Goal: Task Accomplishment & Management: Use online tool/utility

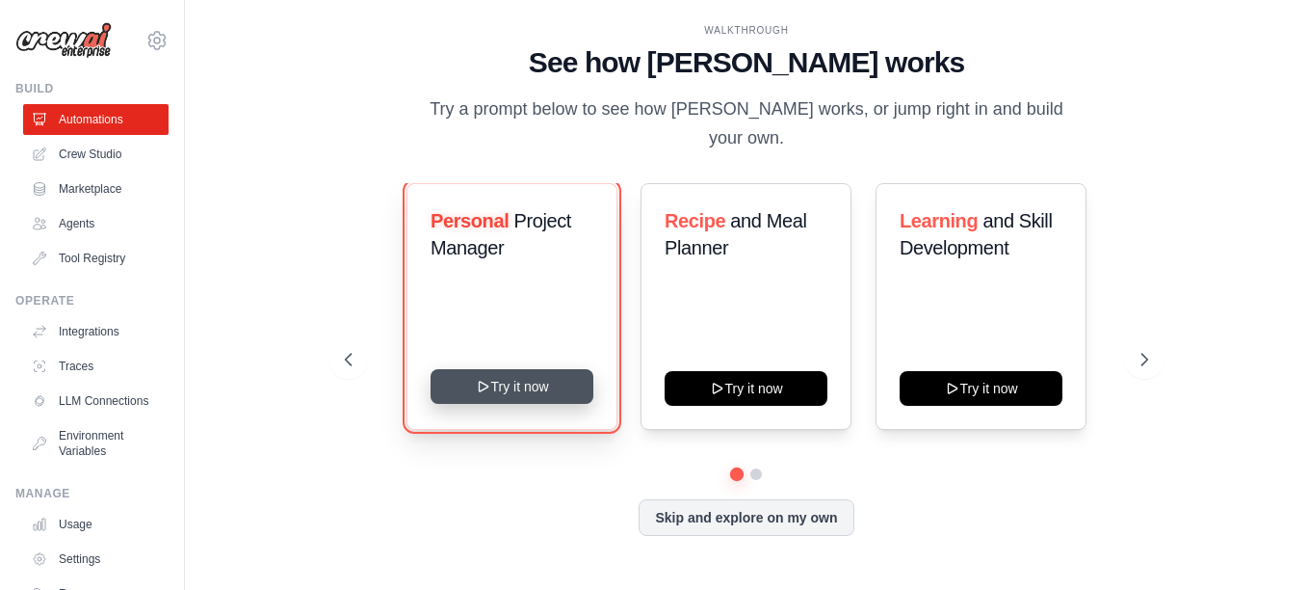
click at [531, 374] on button "Try it now" at bounding box center [512, 386] width 163 height 35
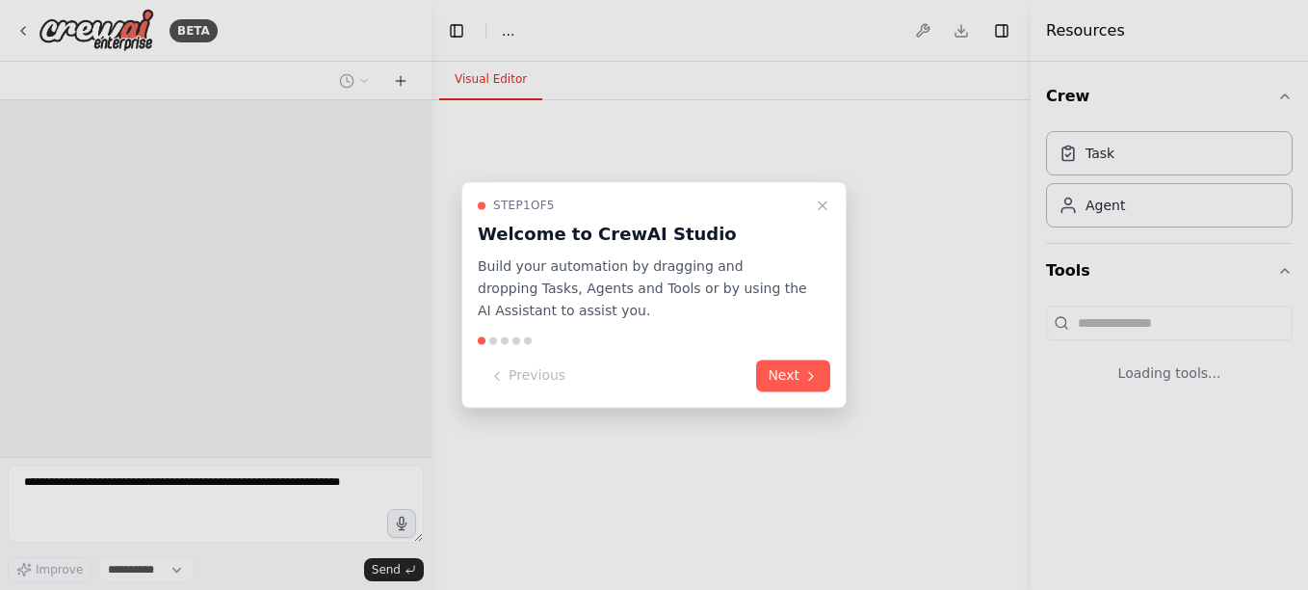
select select "****"
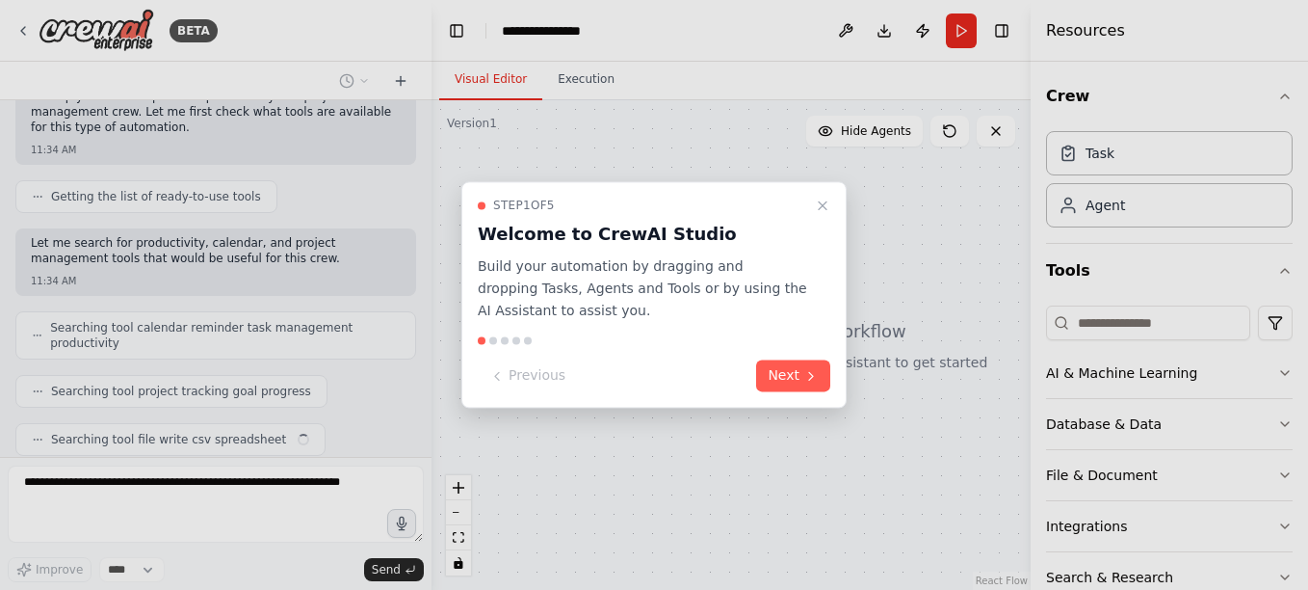
scroll to position [229, 0]
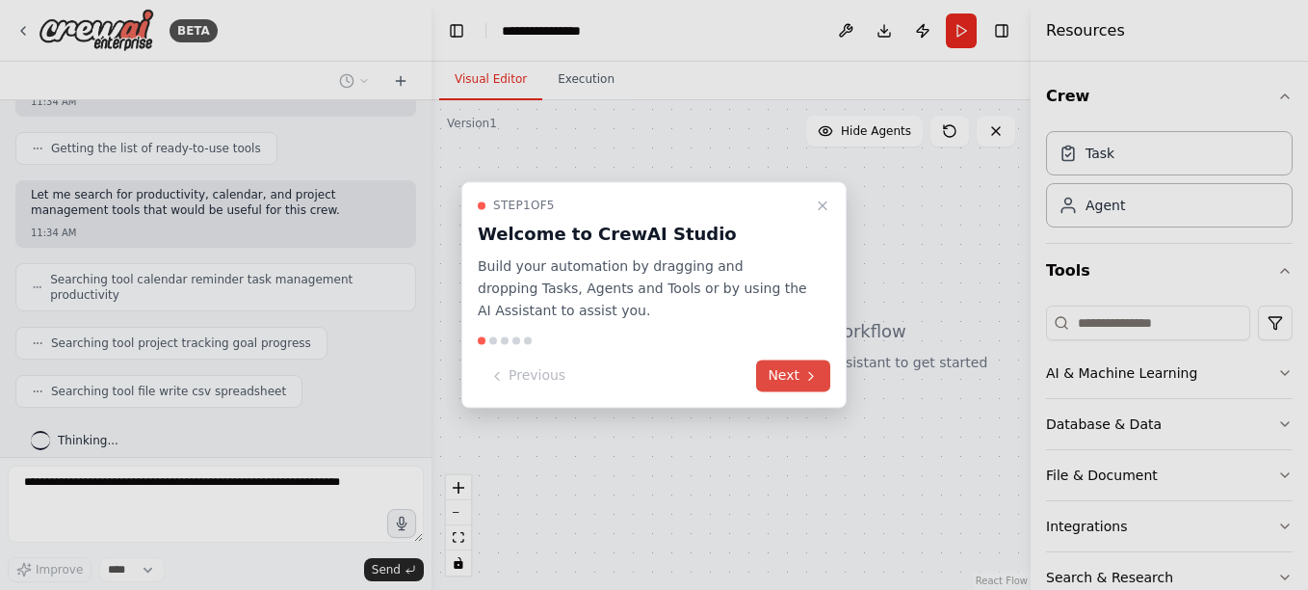
click at [787, 375] on button "Next" at bounding box center [793, 376] width 74 height 32
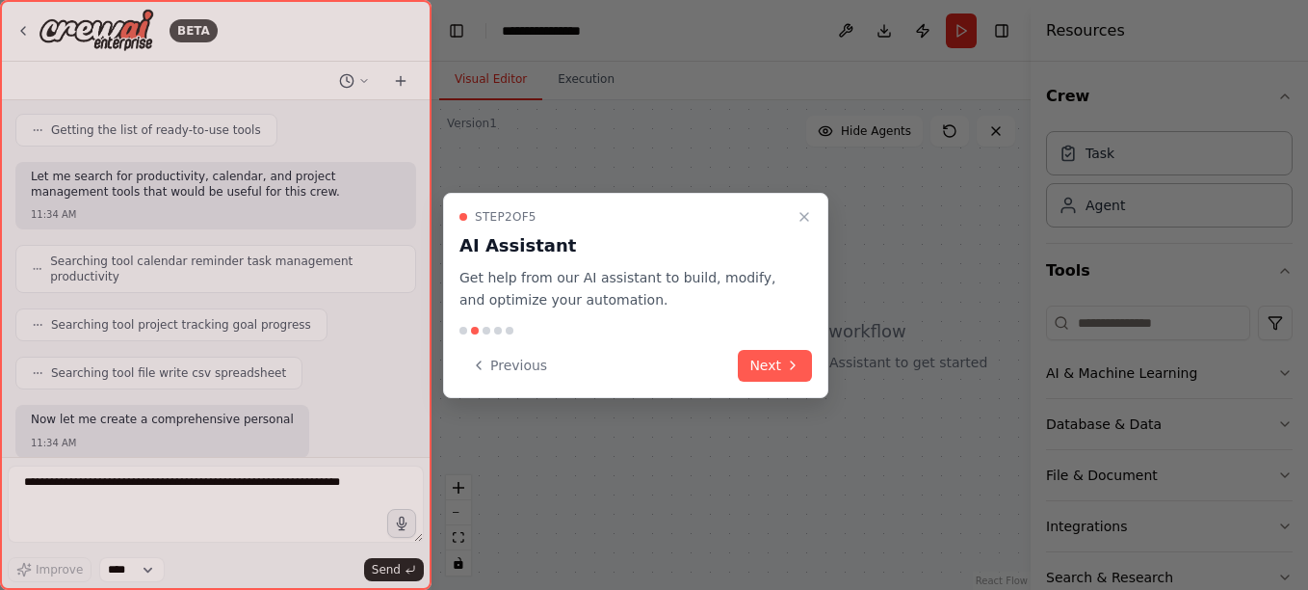
scroll to position [377, 0]
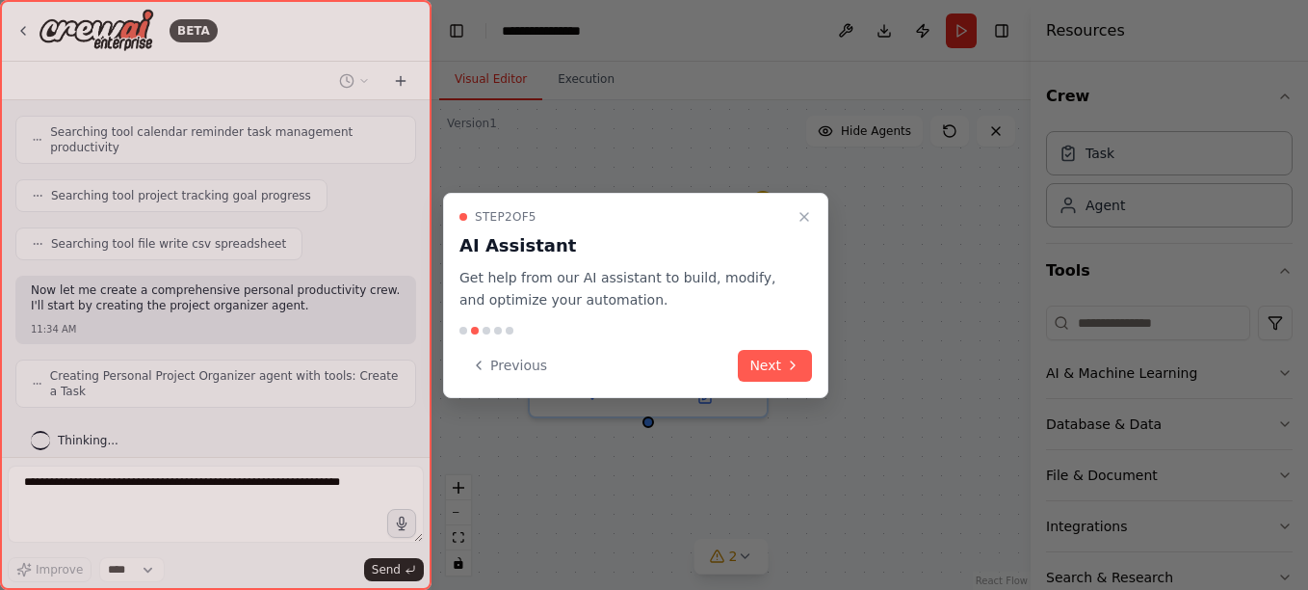
click at [787, 375] on button "Next" at bounding box center [775, 366] width 74 height 32
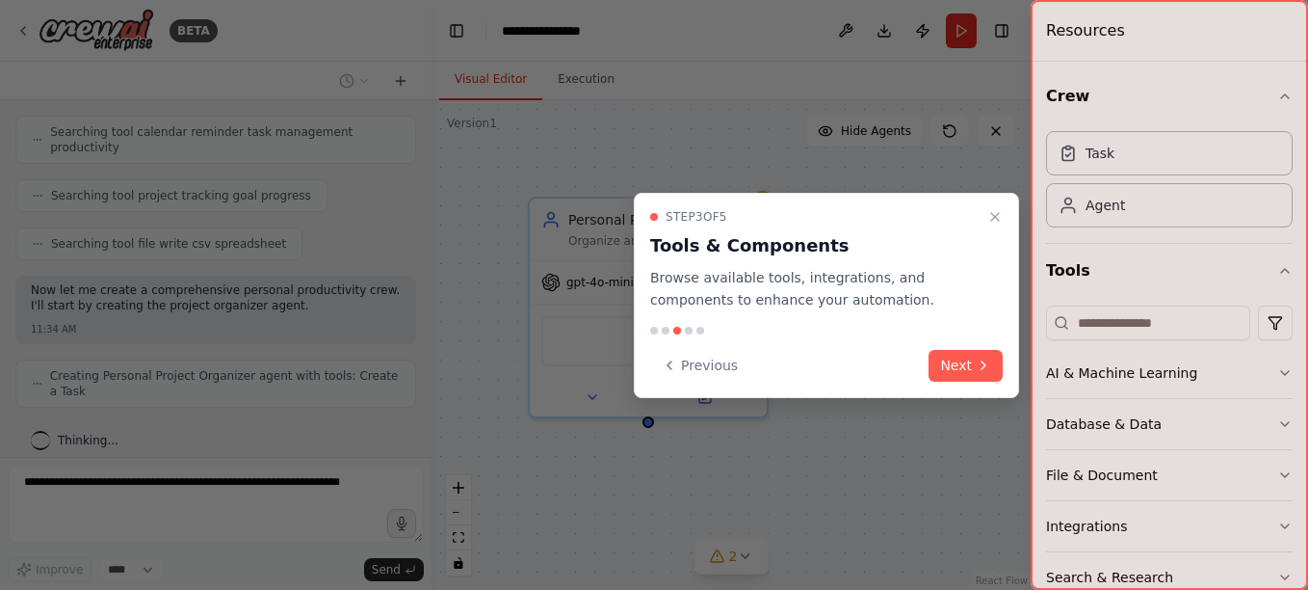
scroll to position [425, 0]
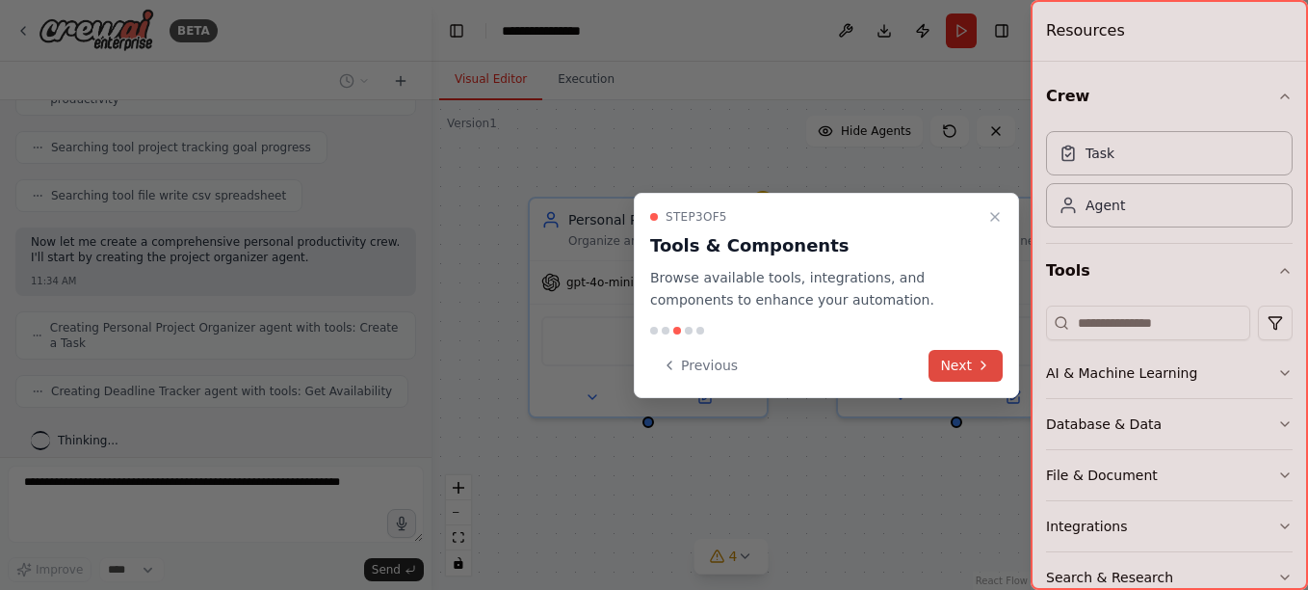
click at [955, 362] on button "Next" at bounding box center [966, 366] width 74 height 32
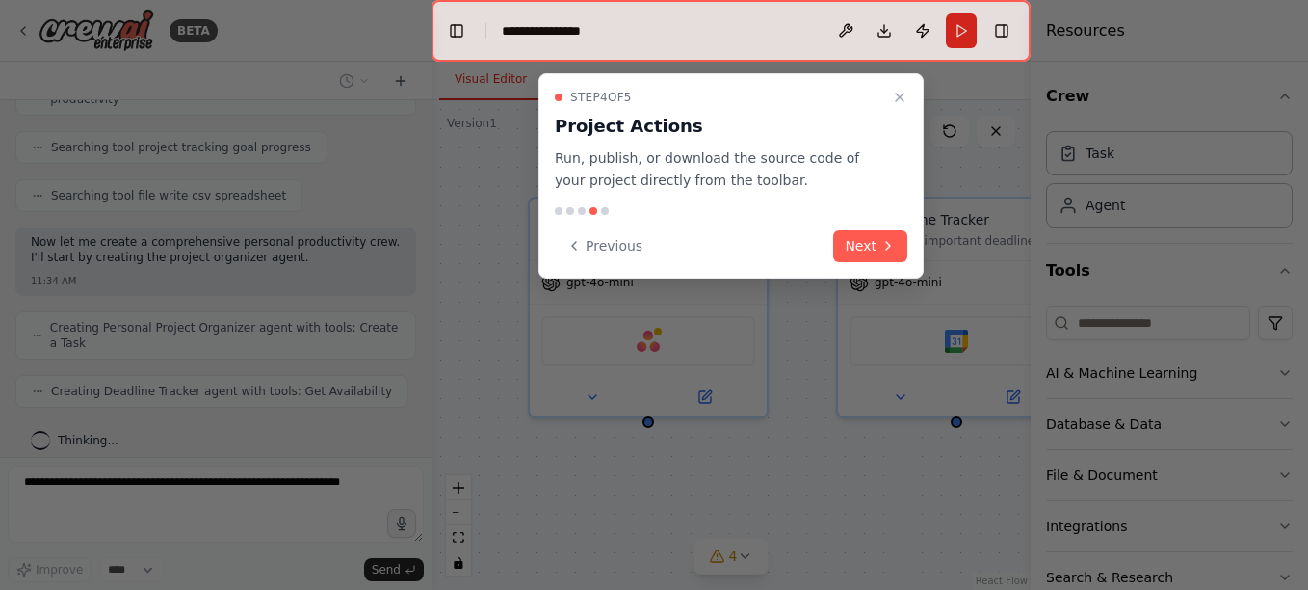
scroll to position [473, 0]
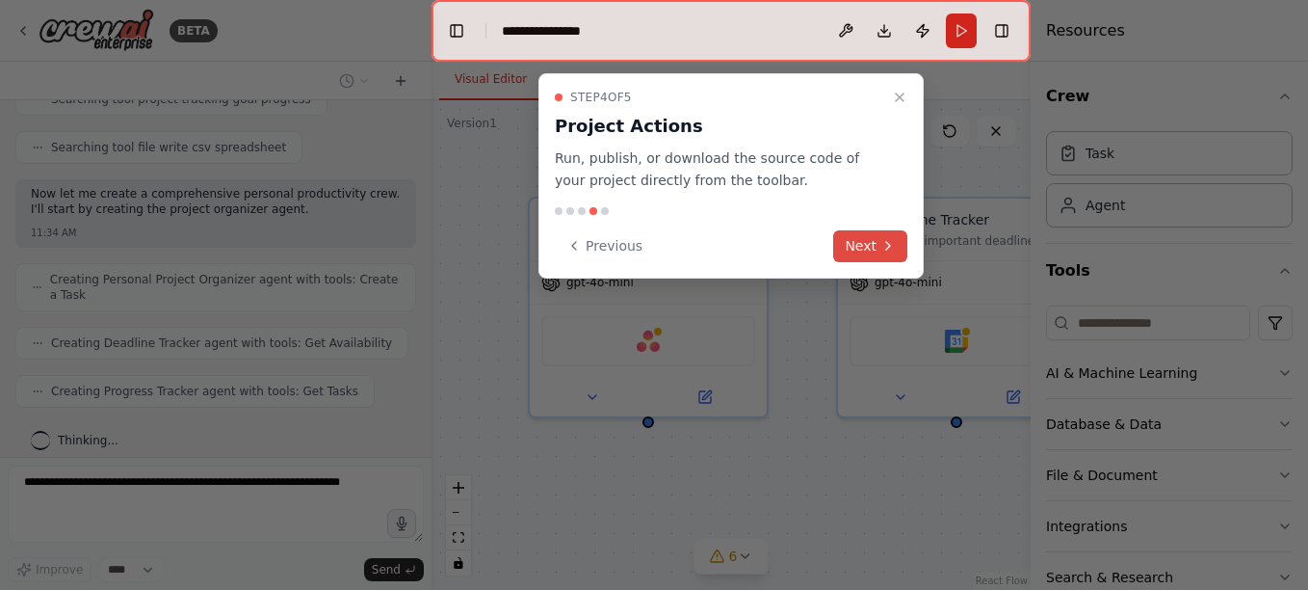
click at [862, 242] on button "Next" at bounding box center [870, 246] width 74 height 32
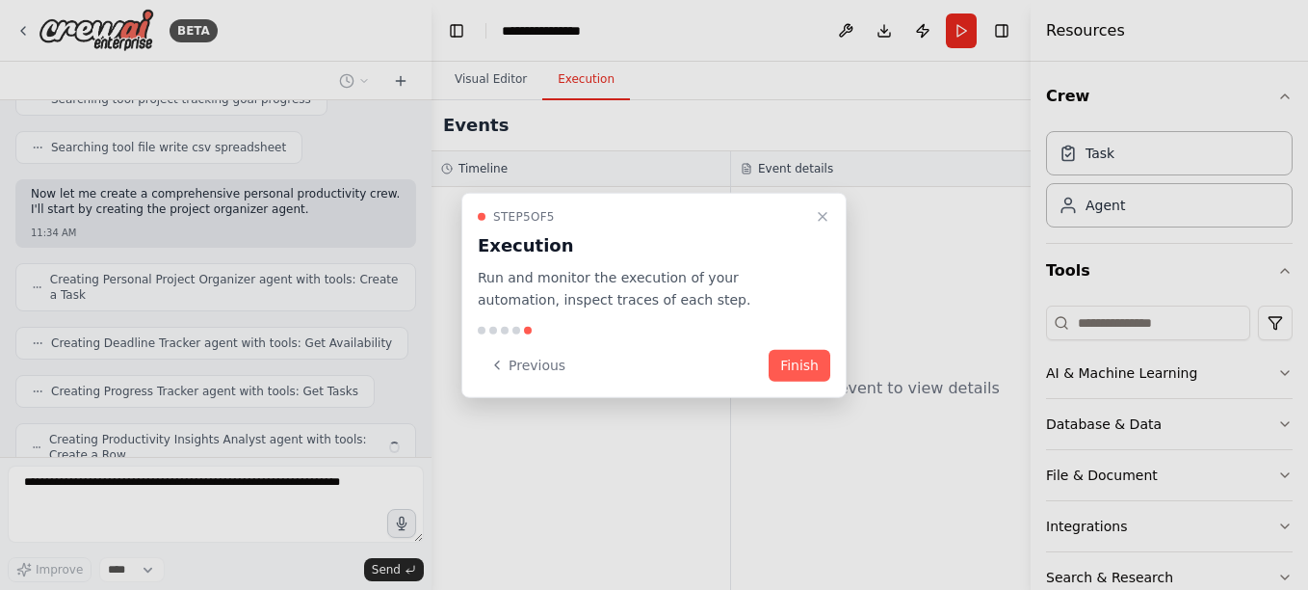
scroll to position [537, 0]
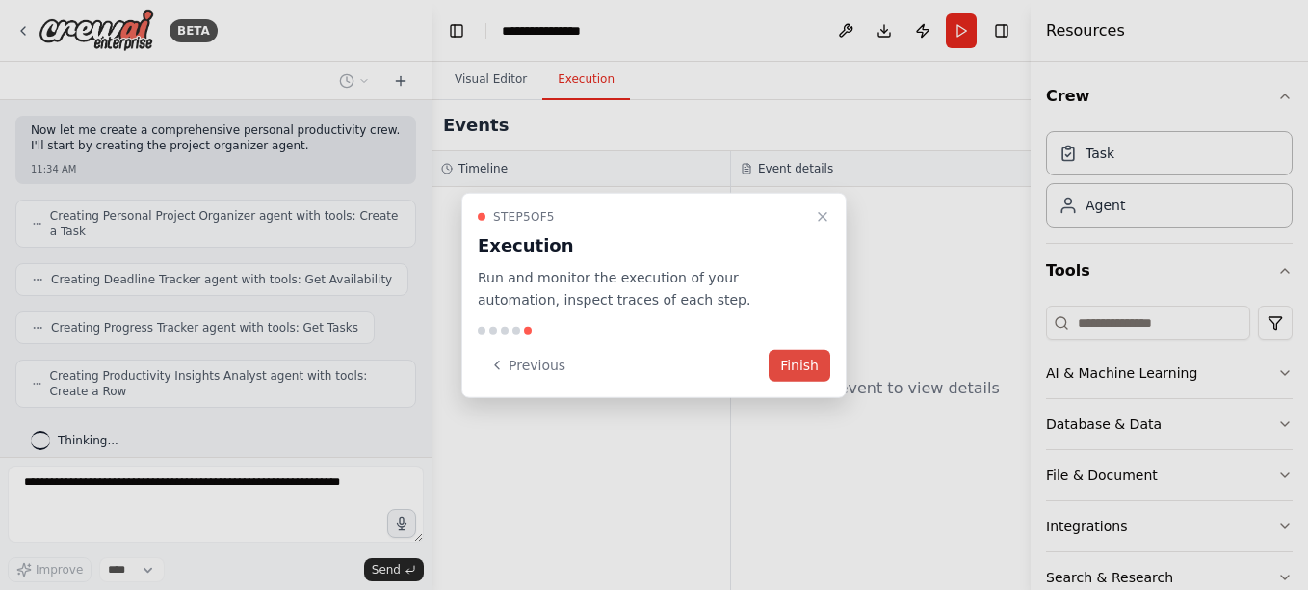
click at [792, 363] on button "Finish" at bounding box center [800, 365] width 62 height 32
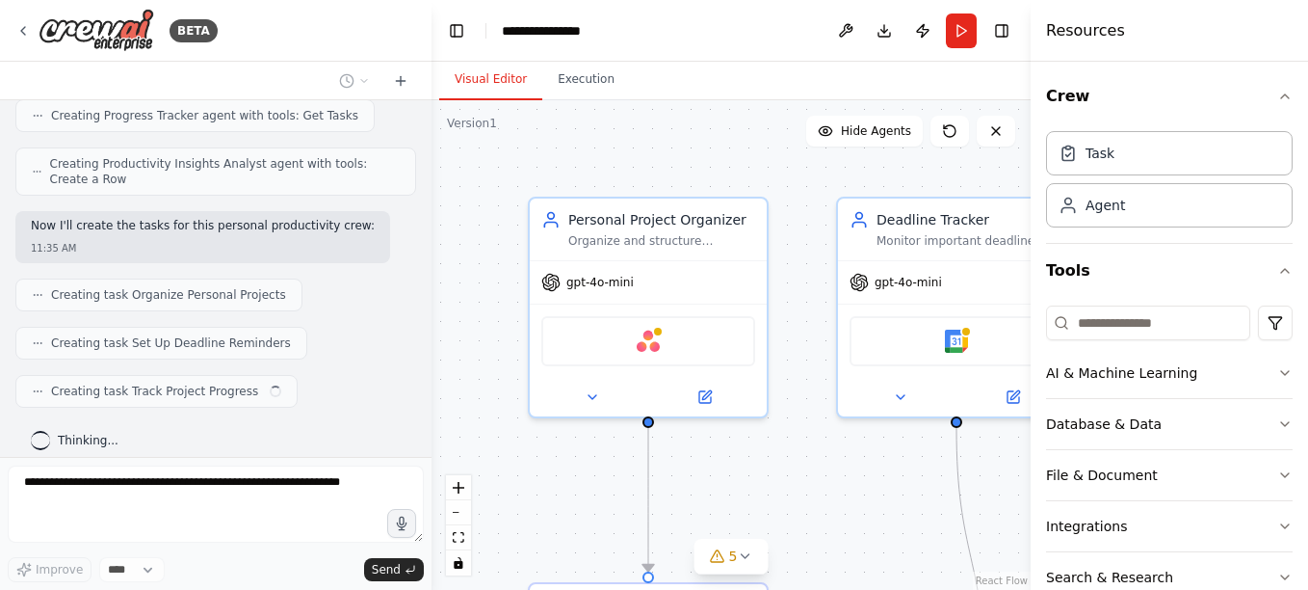
scroll to position [124, 0]
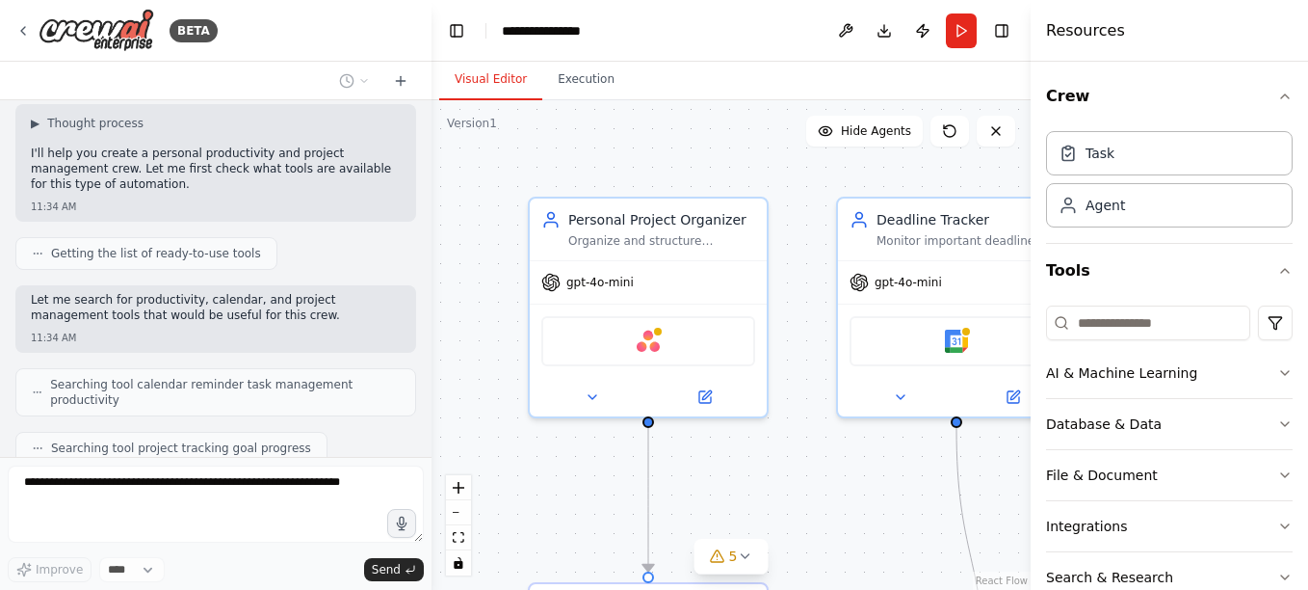
click at [428, 124] on div at bounding box center [428, 295] width 8 height 590
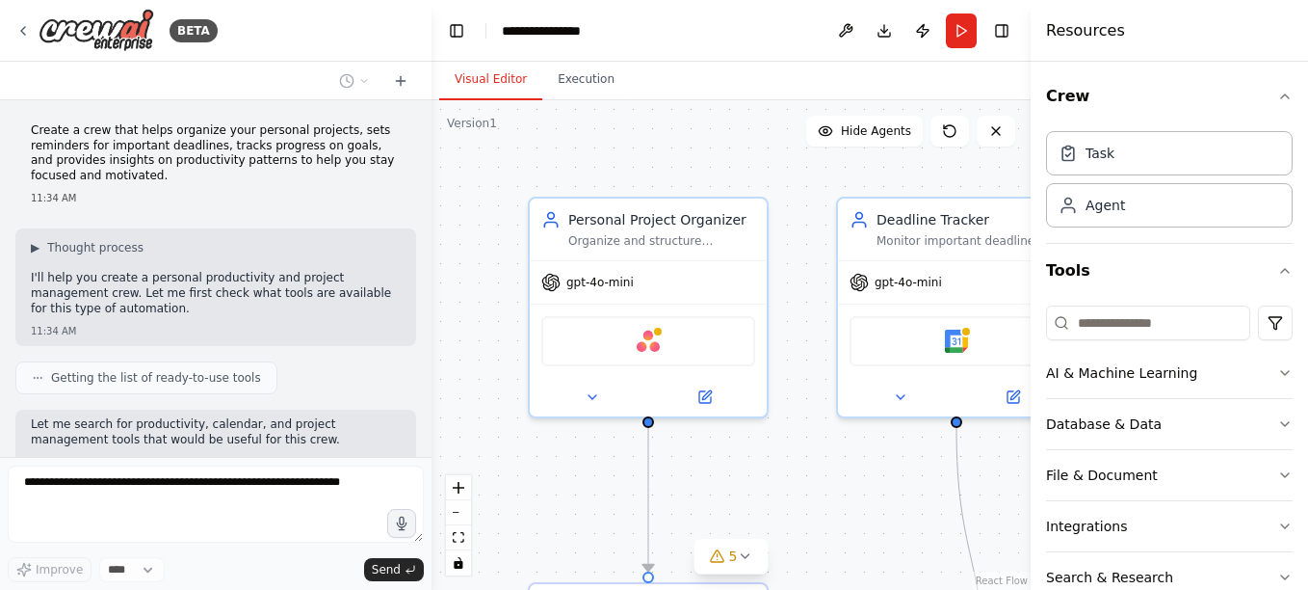
scroll to position [797, 0]
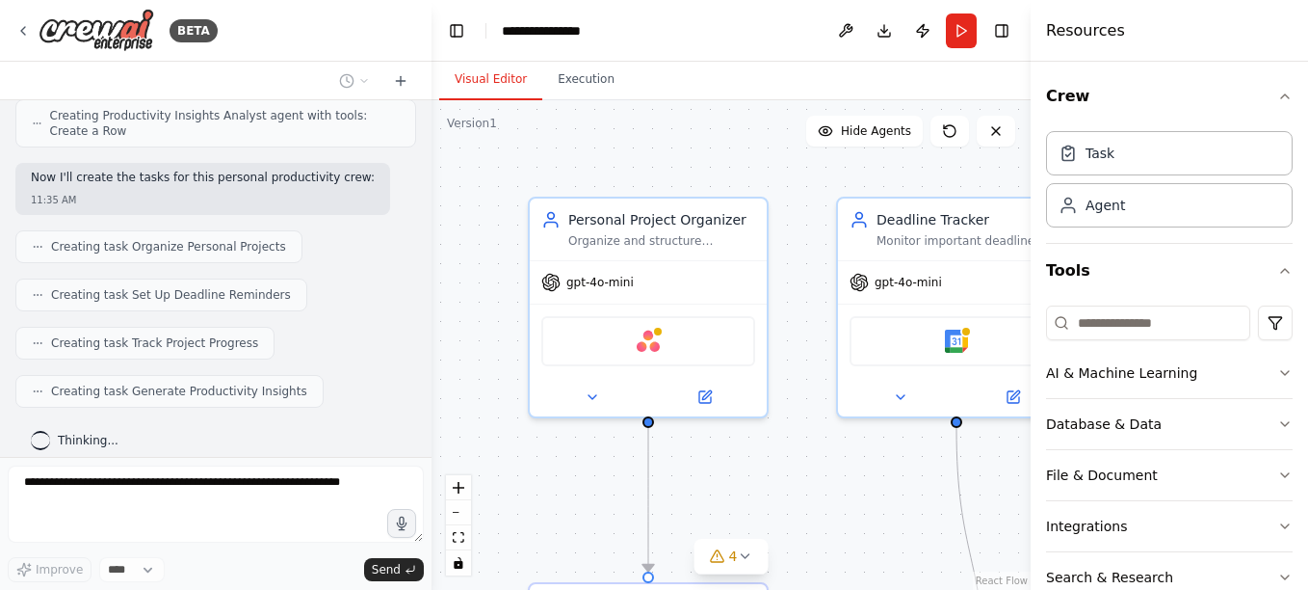
click at [425, 138] on div at bounding box center [428, 295] width 8 height 590
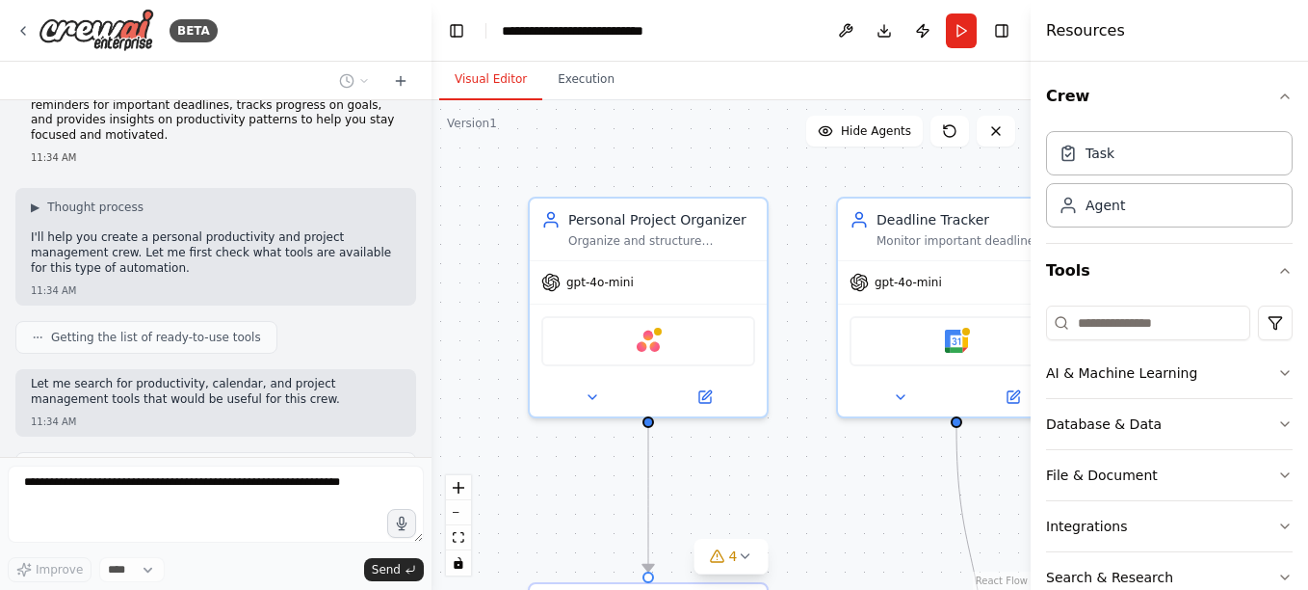
scroll to position [0, 0]
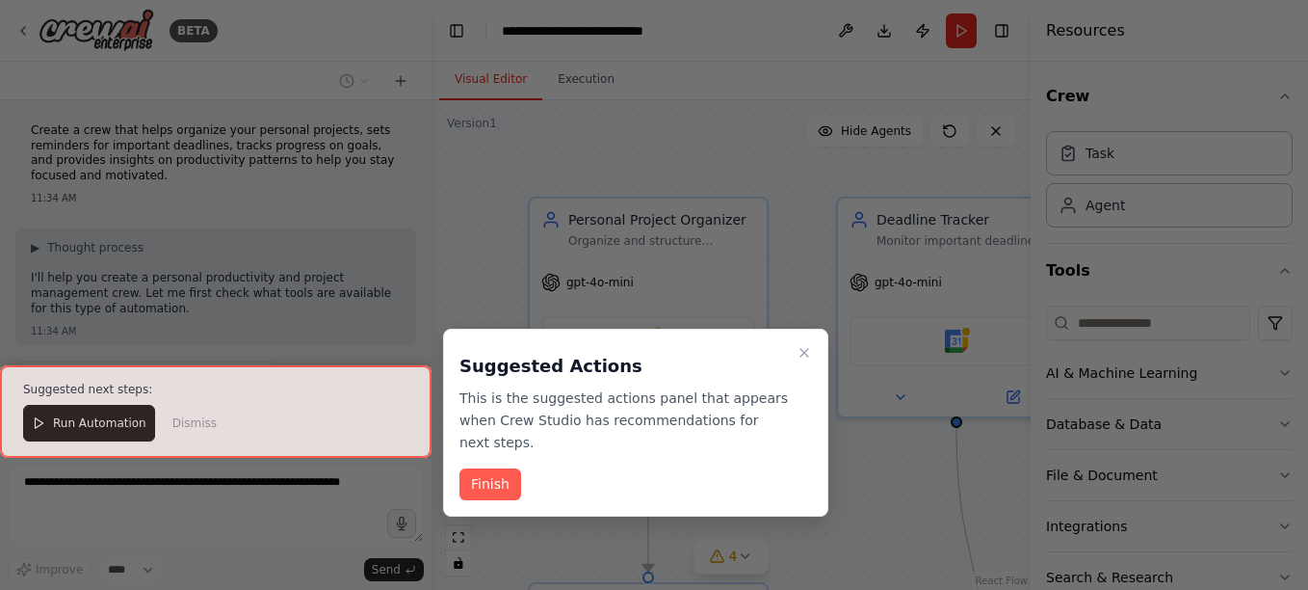
click at [420, 137] on div at bounding box center [654, 295] width 1308 height 590
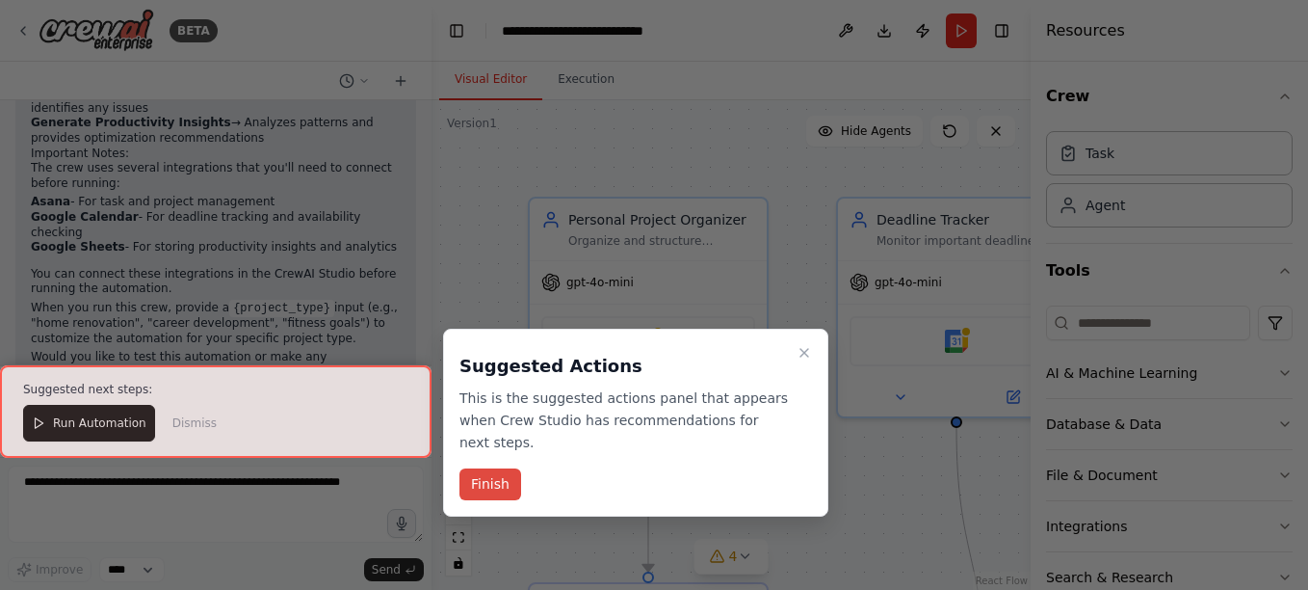
scroll to position [1679, 0]
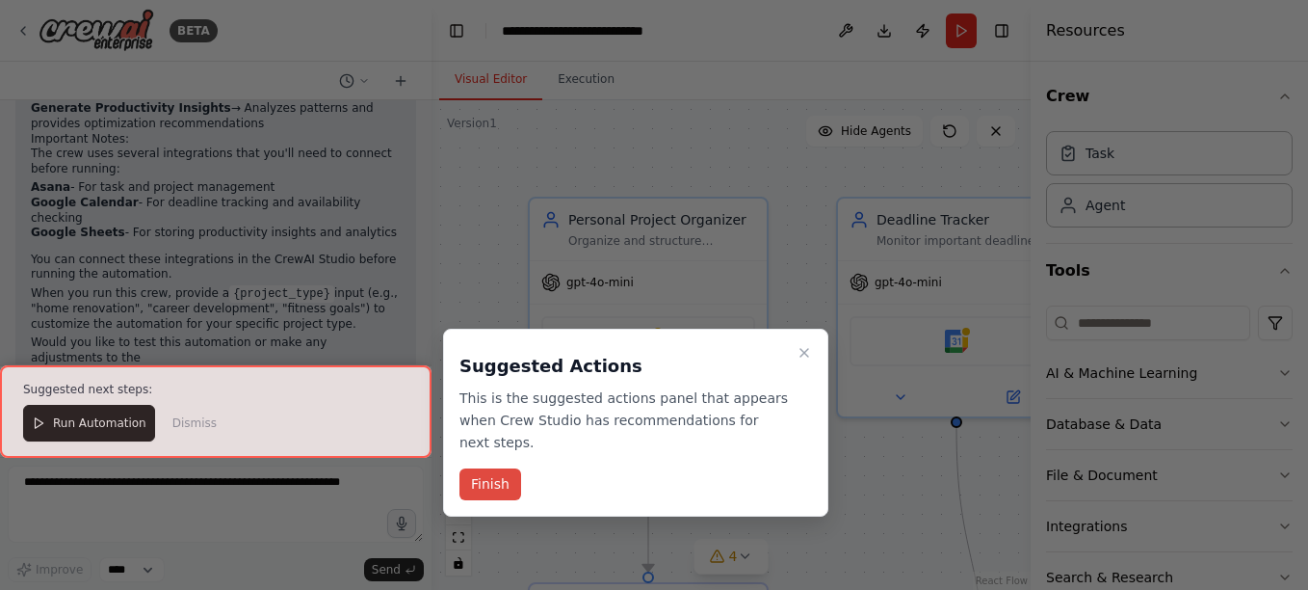
click at [489, 469] on button "Finish" at bounding box center [491, 484] width 62 height 32
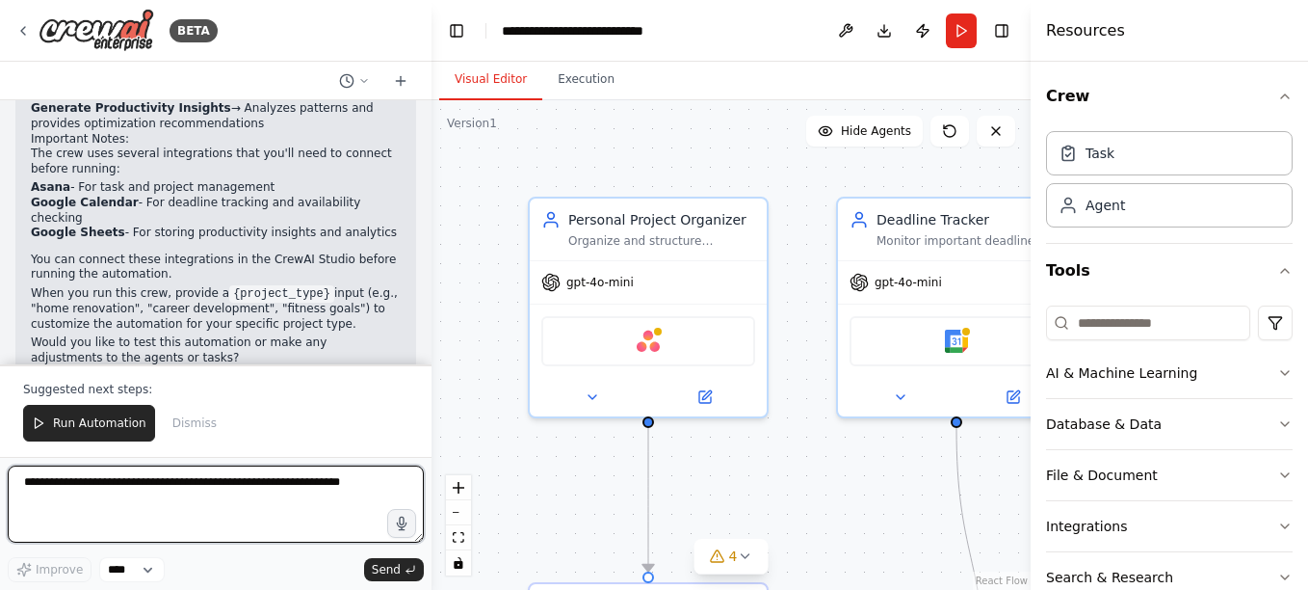
click at [74, 480] on textarea at bounding box center [216, 503] width 416 height 77
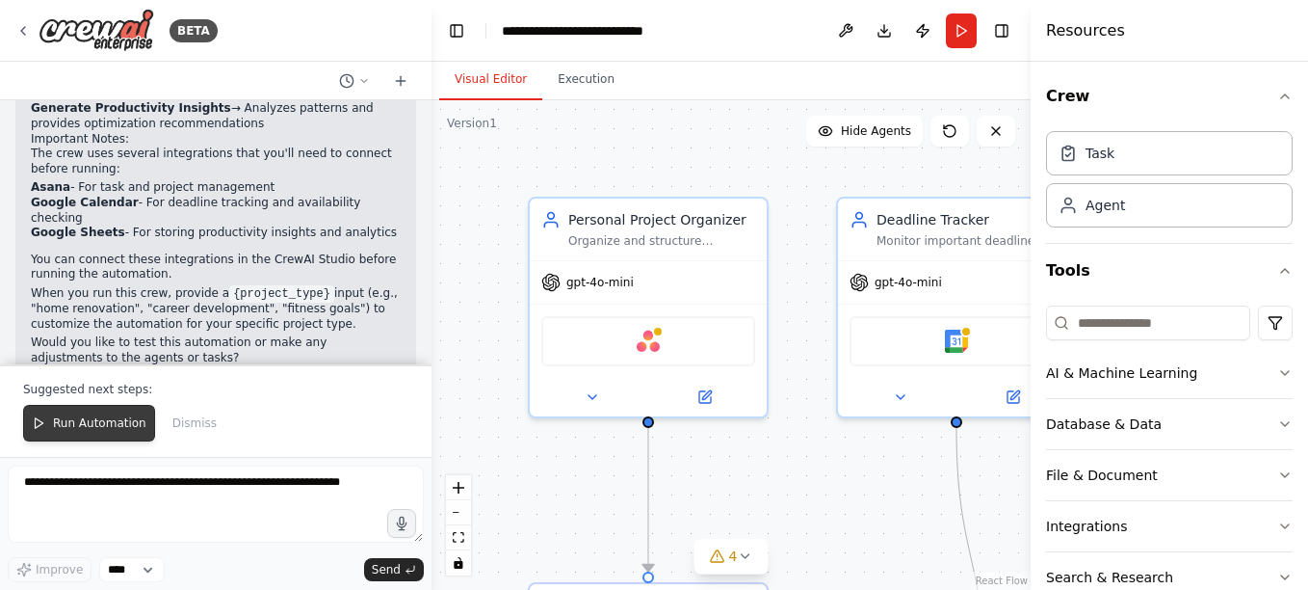
click at [88, 422] on span "Run Automation" at bounding box center [99, 422] width 93 height 15
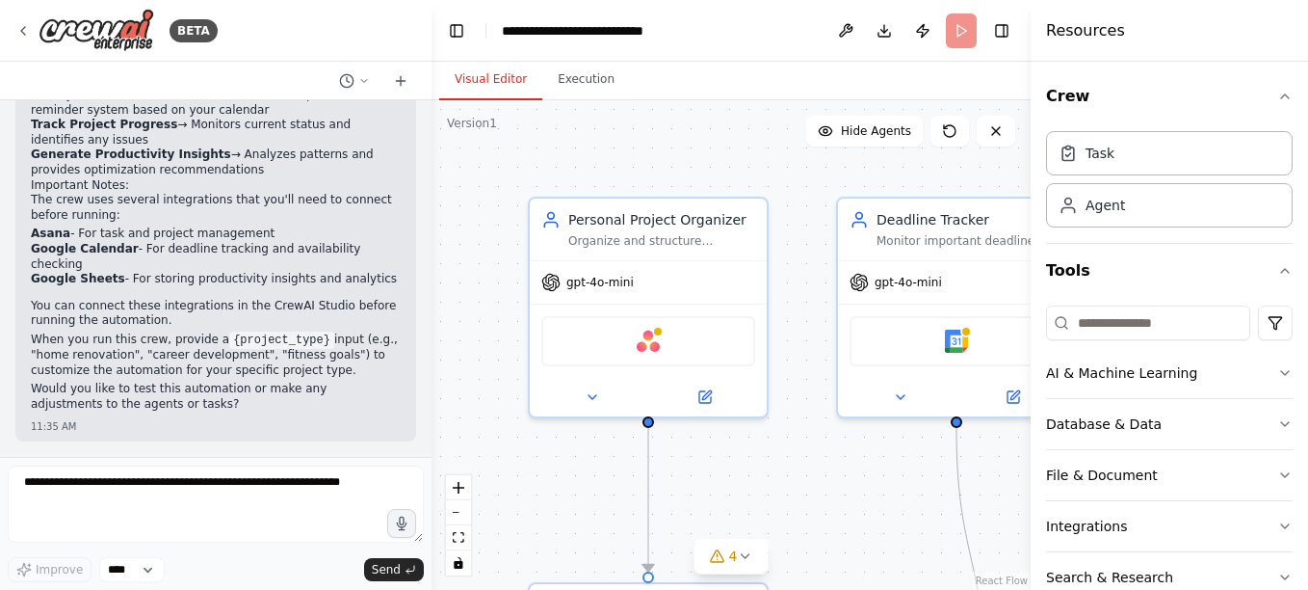
scroll to position [1587, 0]
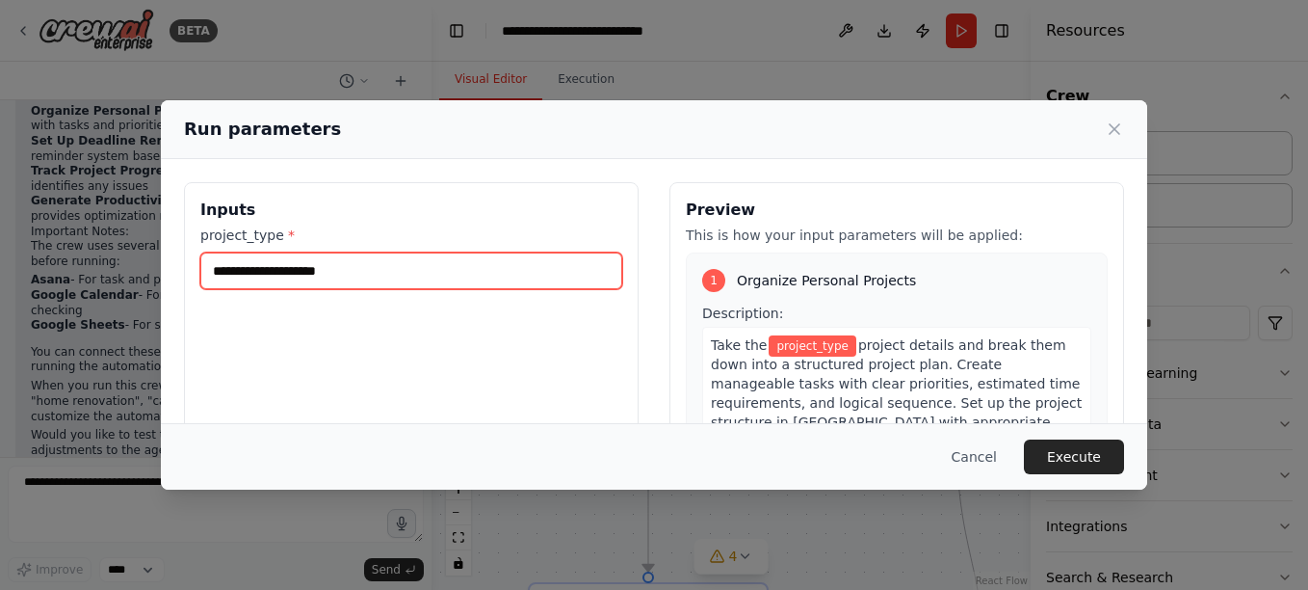
click at [334, 274] on input "project_type *" at bounding box center [411, 270] width 422 height 37
type input "*"
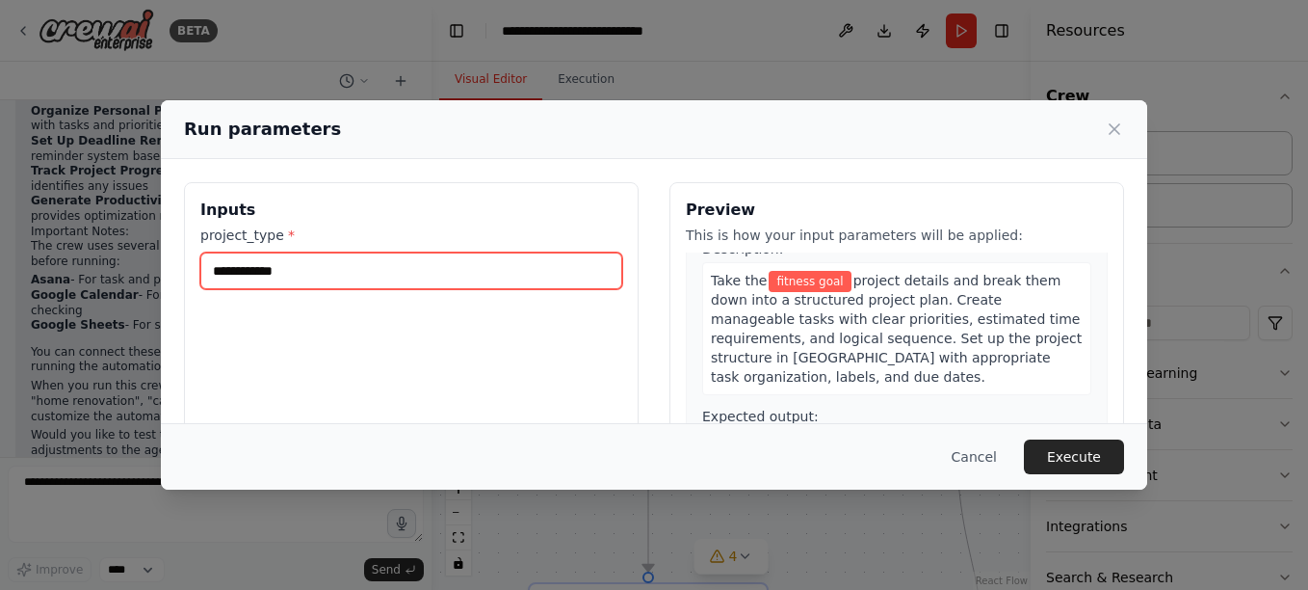
scroll to position [0, 0]
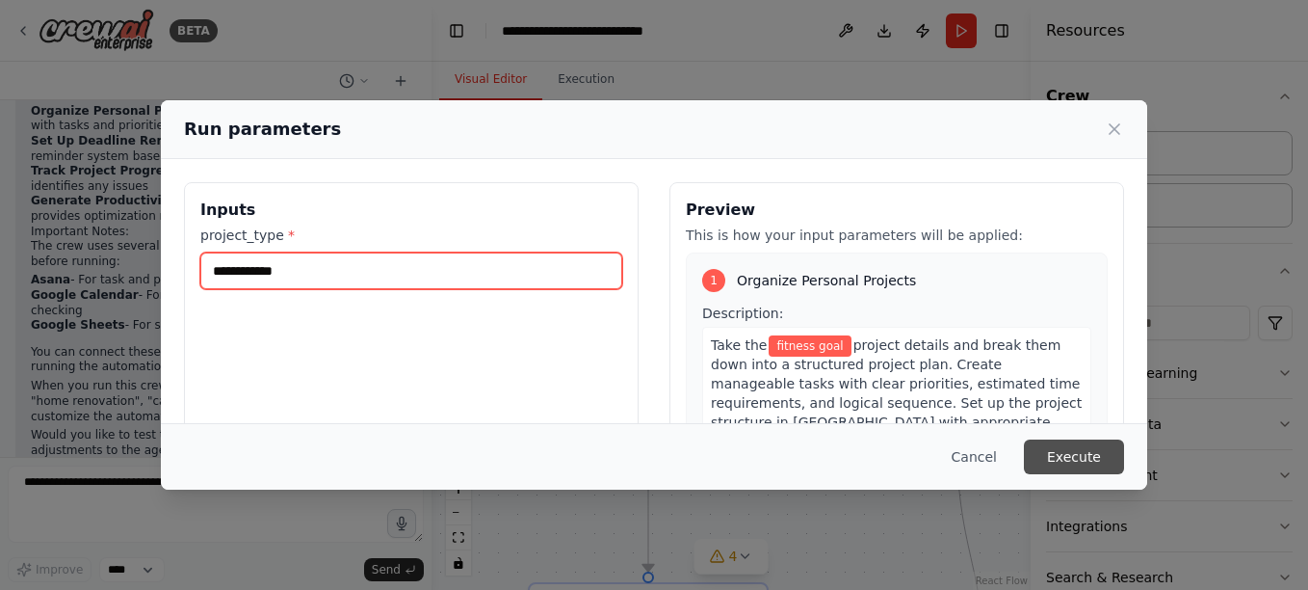
type input "**********"
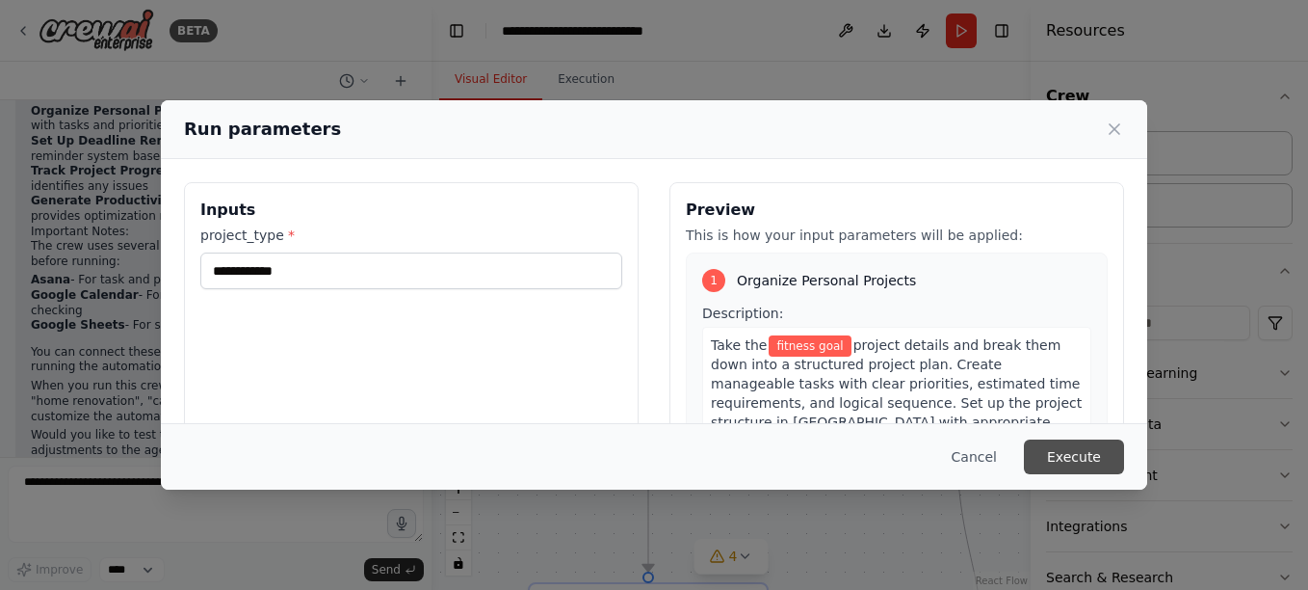
click at [1052, 462] on button "Execute" at bounding box center [1074, 456] width 100 height 35
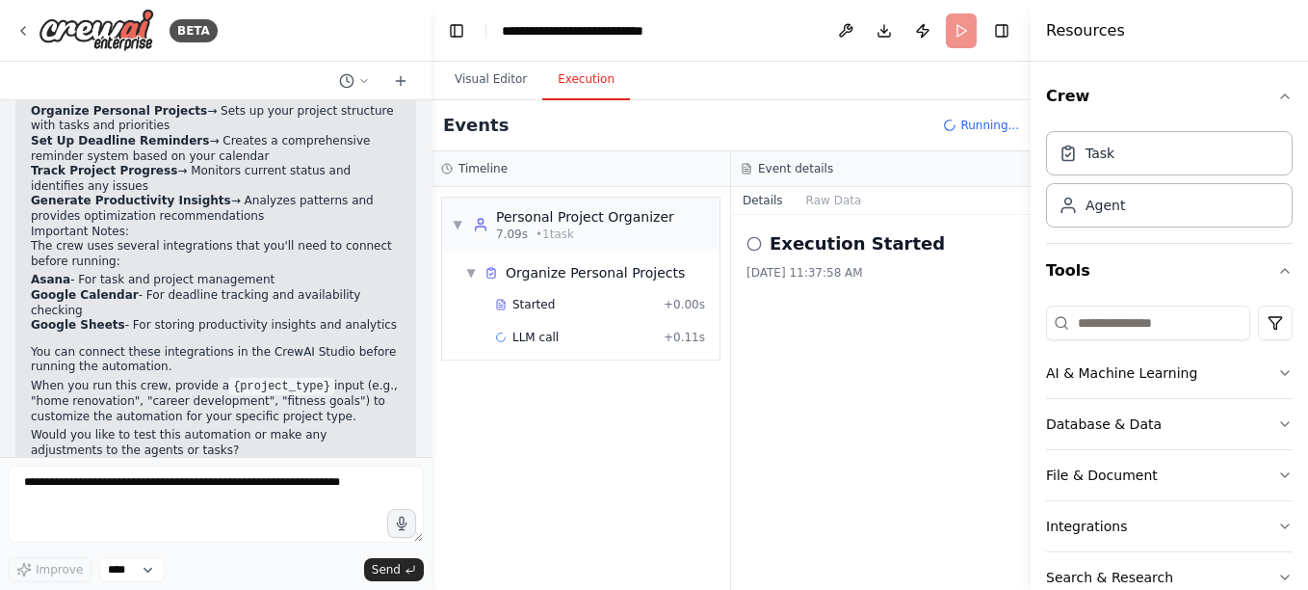
click at [582, 88] on button "Execution" at bounding box center [586, 80] width 88 height 40
click at [1278, 375] on icon "button" at bounding box center [1285, 372] width 15 height 15
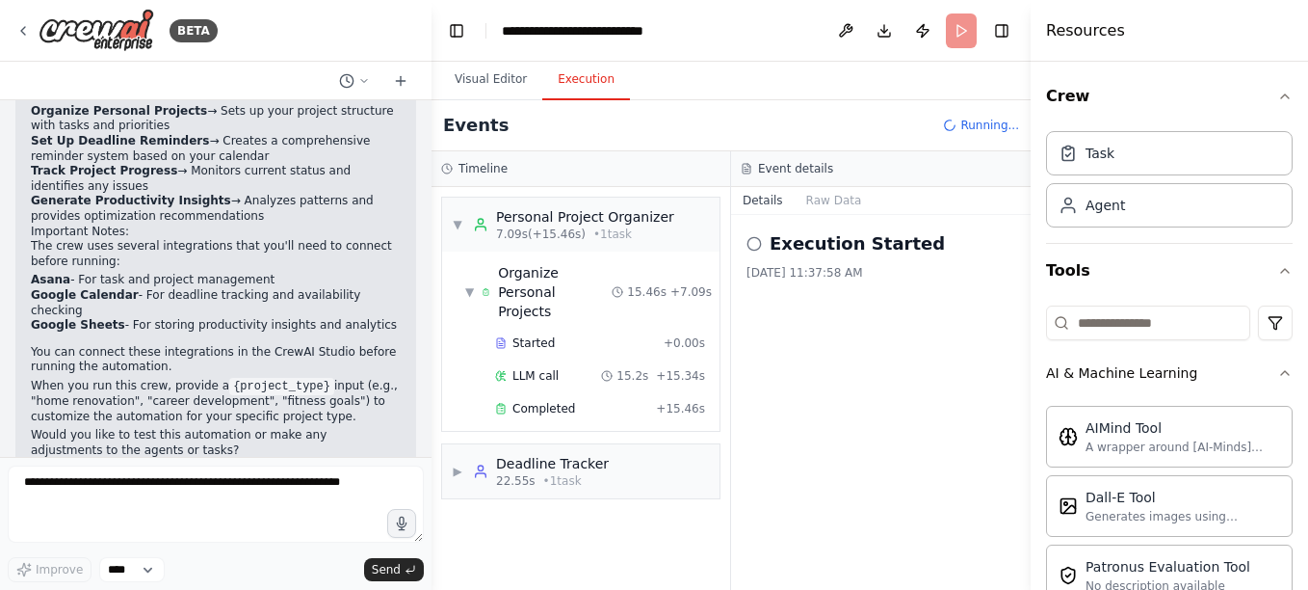
scroll to position [19, 0]
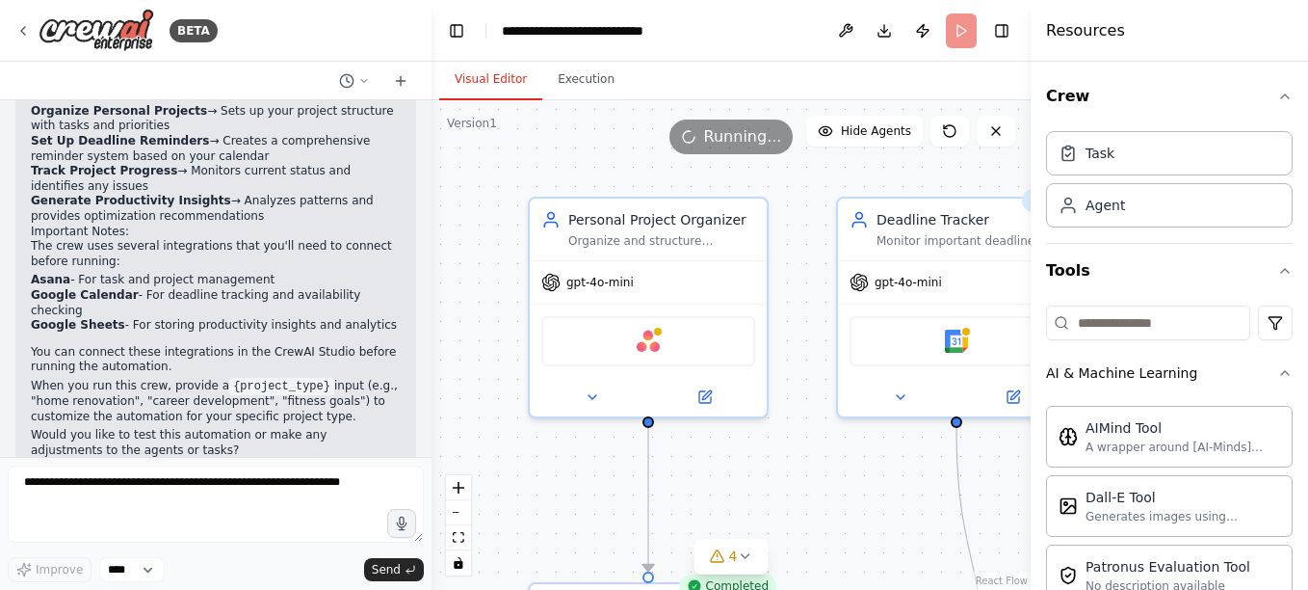
click at [489, 80] on button "Visual Editor" at bounding box center [490, 80] width 103 height 40
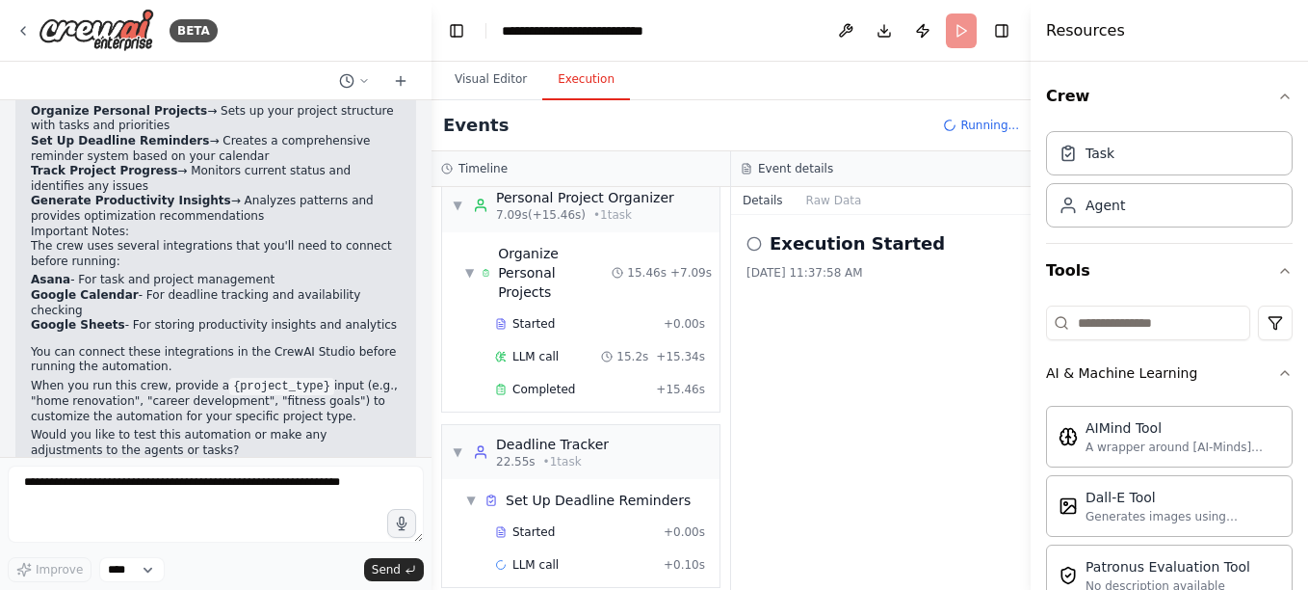
click at [563, 81] on button "Execution" at bounding box center [586, 80] width 88 height 40
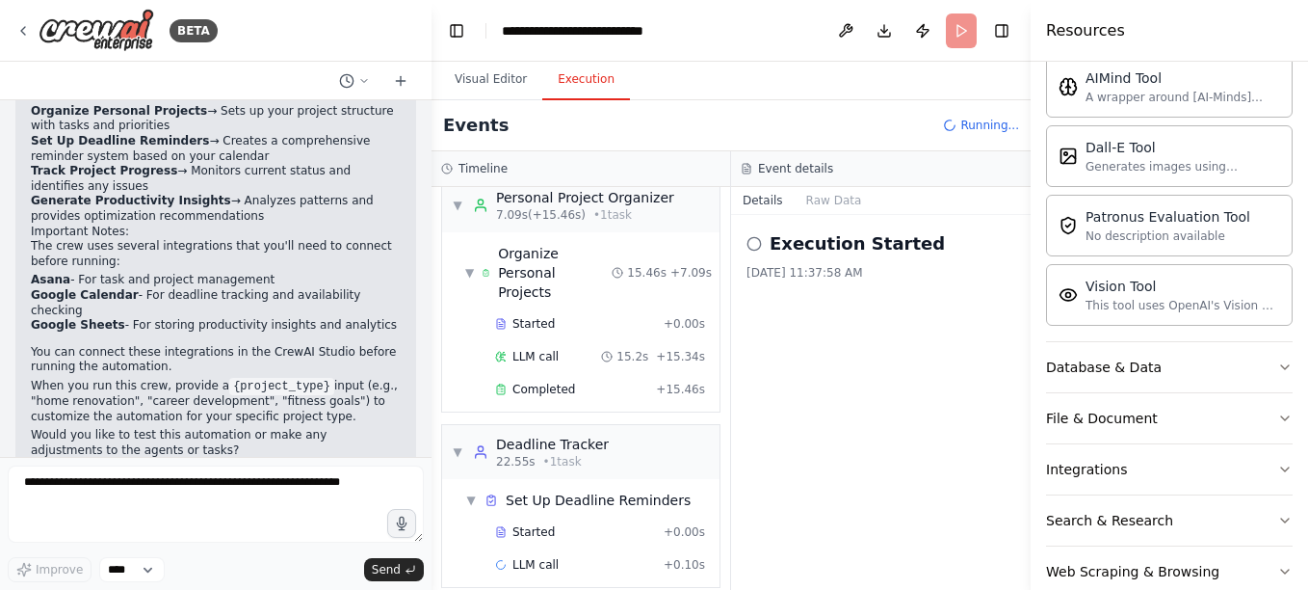
scroll to position [388, 0]
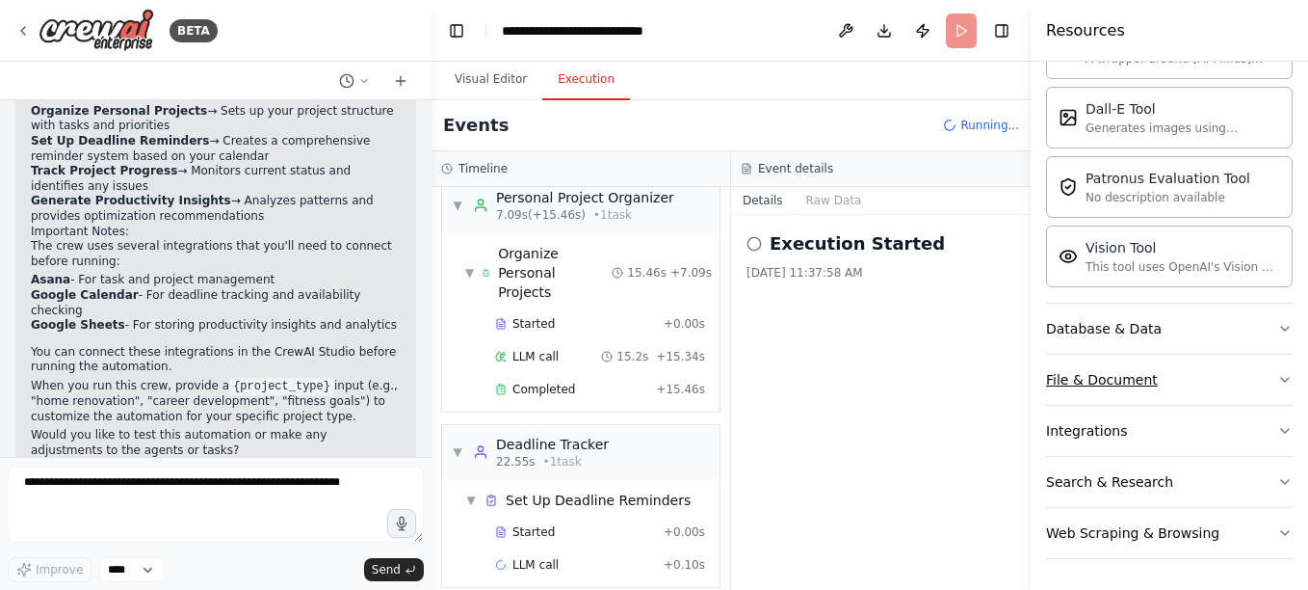
click at [1260, 381] on button "File & Document" at bounding box center [1169, 380] width 247 height 50
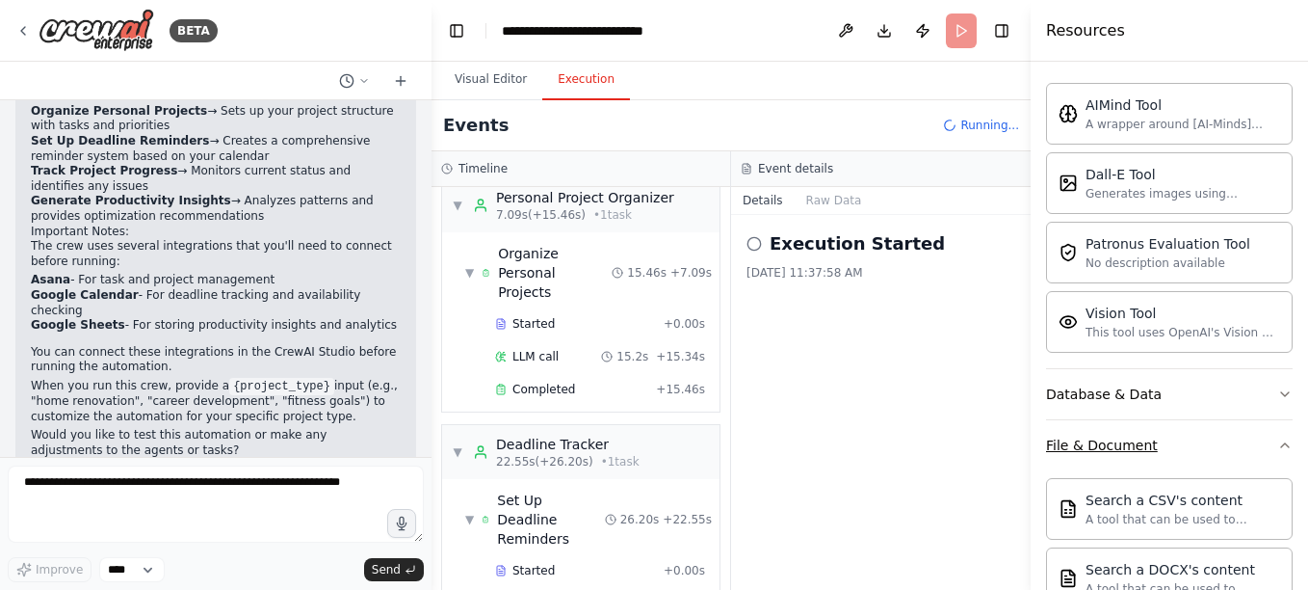
scroll to position [247, 0]
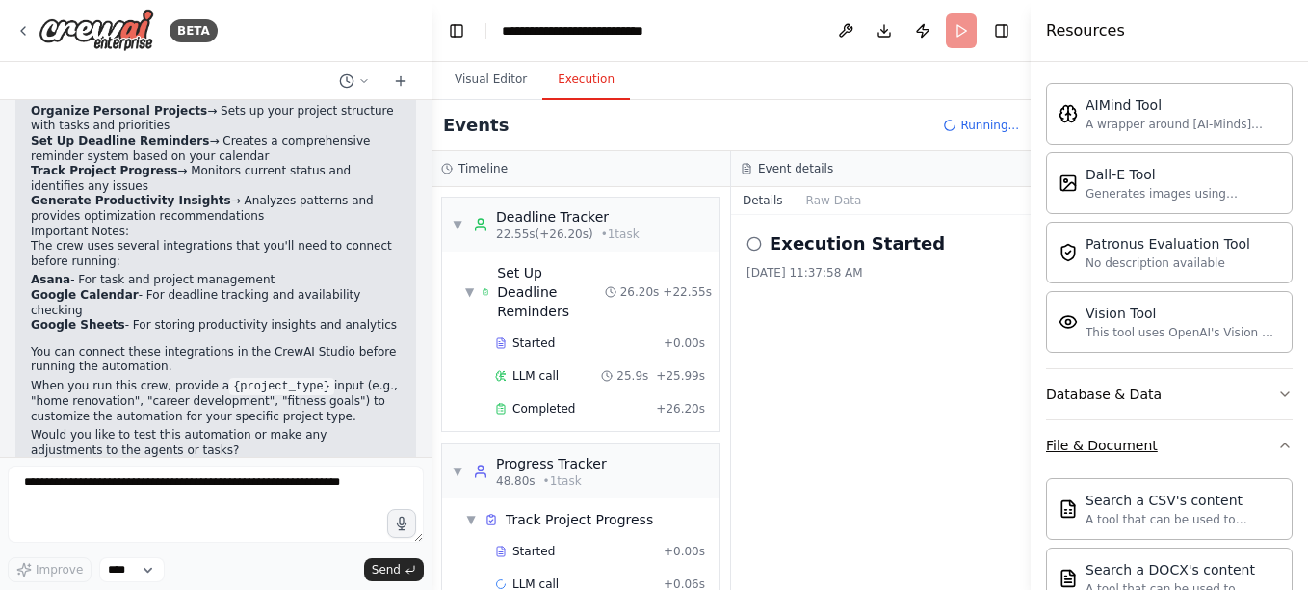
click at [1273, 458] on button "File & Document" at bounding box center [1169, 445] width 247 height 50
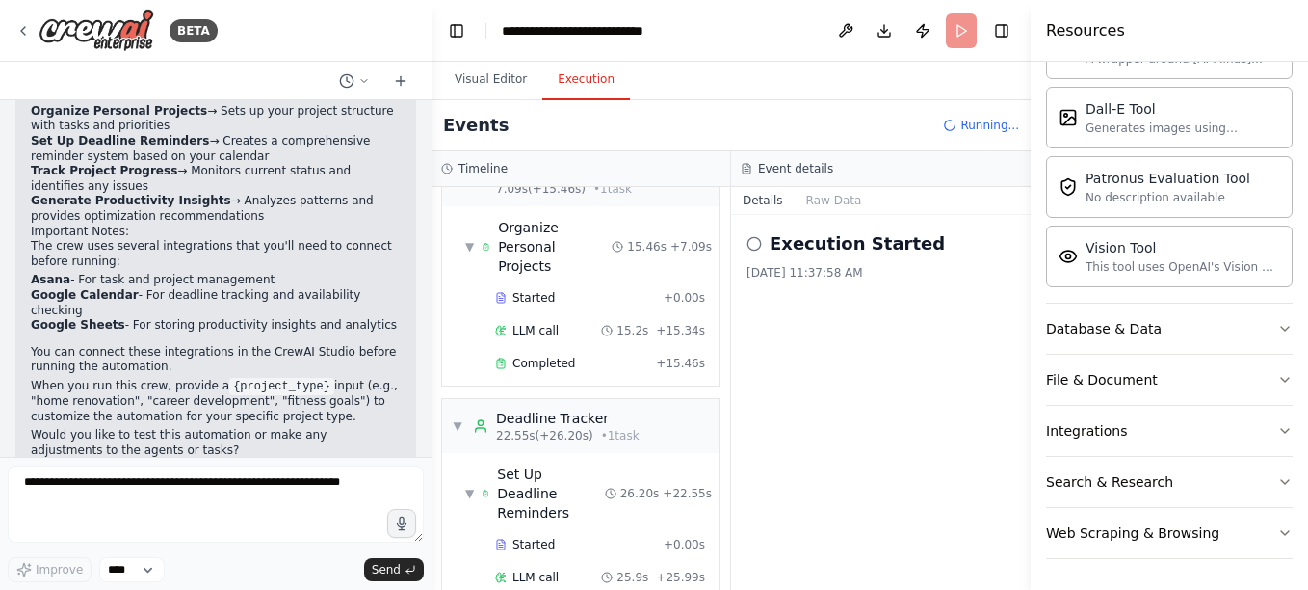
scroll to position [0, 0]
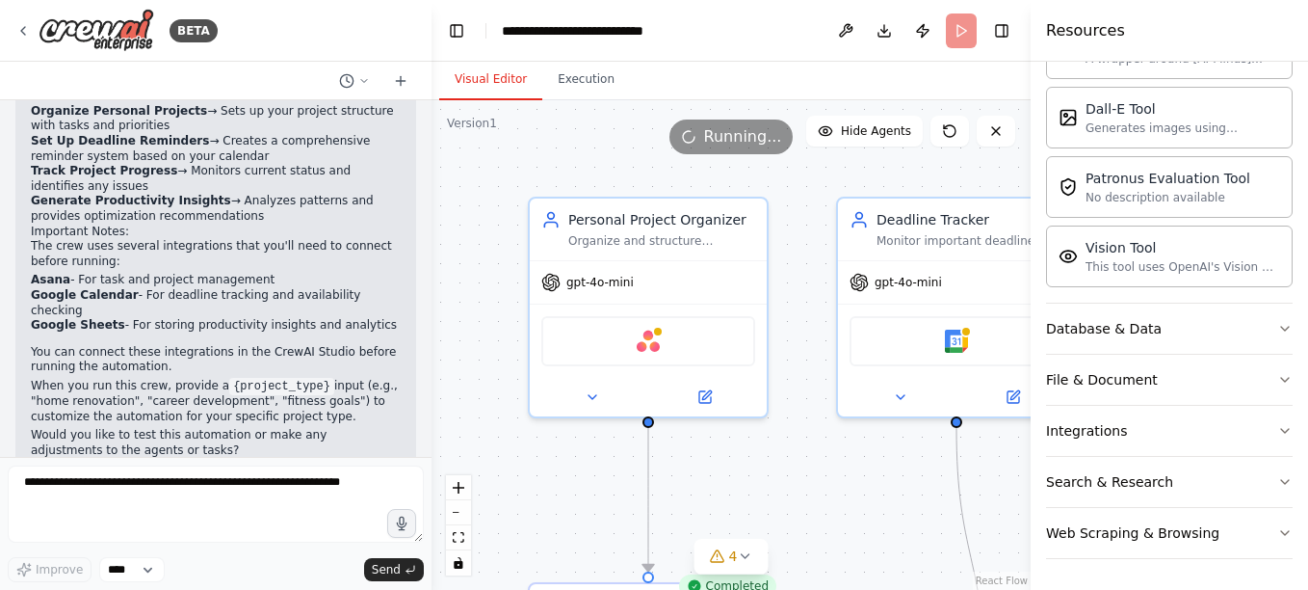
click at [492, 75] on button "Visual Editor" at bounding box center [490, 80] width 103 height 40
click at [816, 541] on div ".deletable-edge-delete-btn { width: 20px; height: 20px; border: 0px solid #ffff…" at bounding box center [731, 344] width 599 height 489
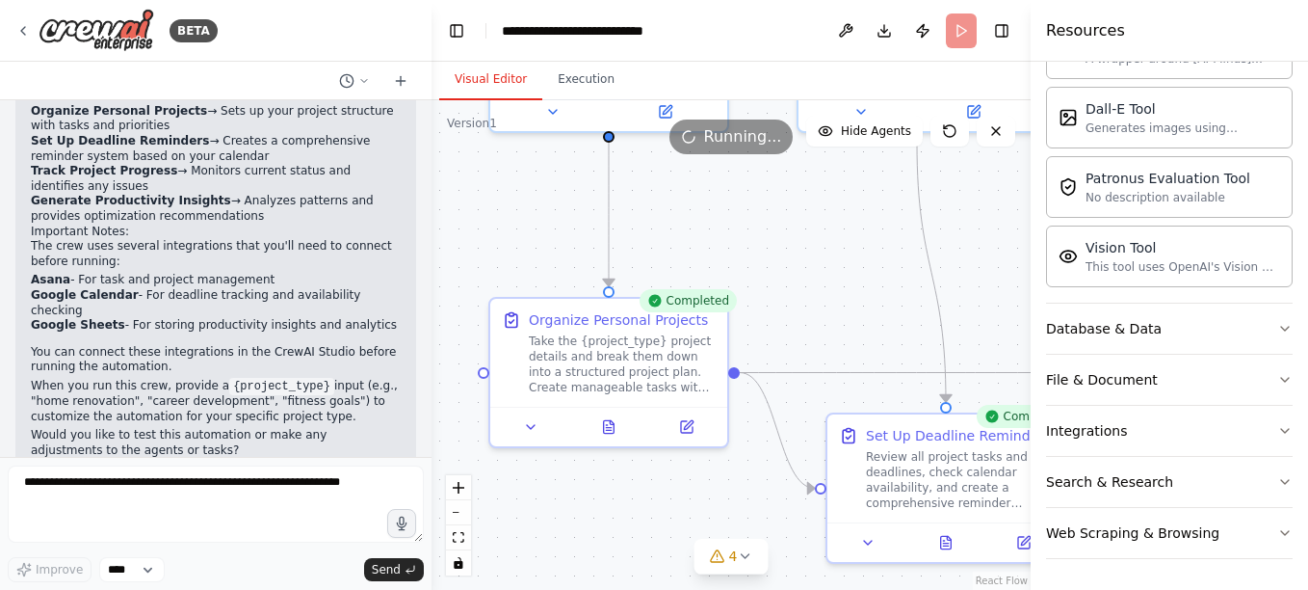
drag, startPoint x: 816, startPoint y: 541, endPoint x: 780, endPoint y: 253, distance: 289.3
click at [780, 253] on div ".deletable-edge-delete-btn { width: 20px; height: 20px; border: 0px solid #ffff…" at bounding box center [731, 344] width 599 height 489
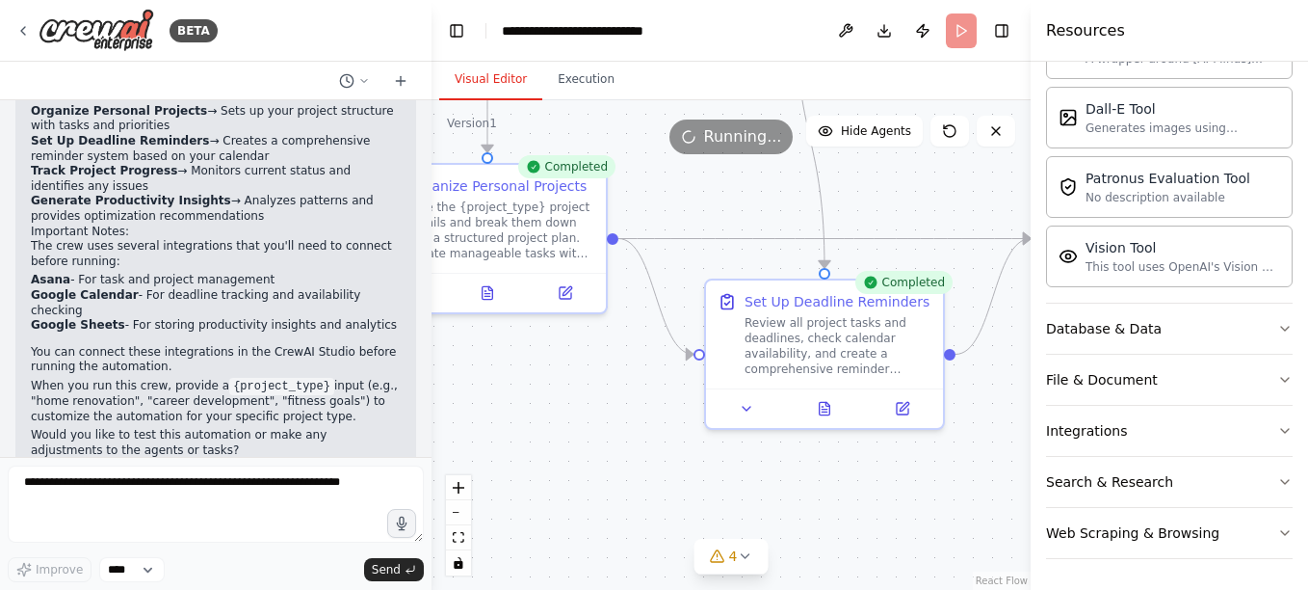
drag, startPoint x: 845, startPoint y: 305, endPoint x: 718, endPoint y: 174, distance: 182.6
click at [718, 174] on div ".deletable-edge-delete-btn { width: 20px; height: 20px; border: 0px solid #ffff…" at bounding box center [731, 344] width 599 height 489
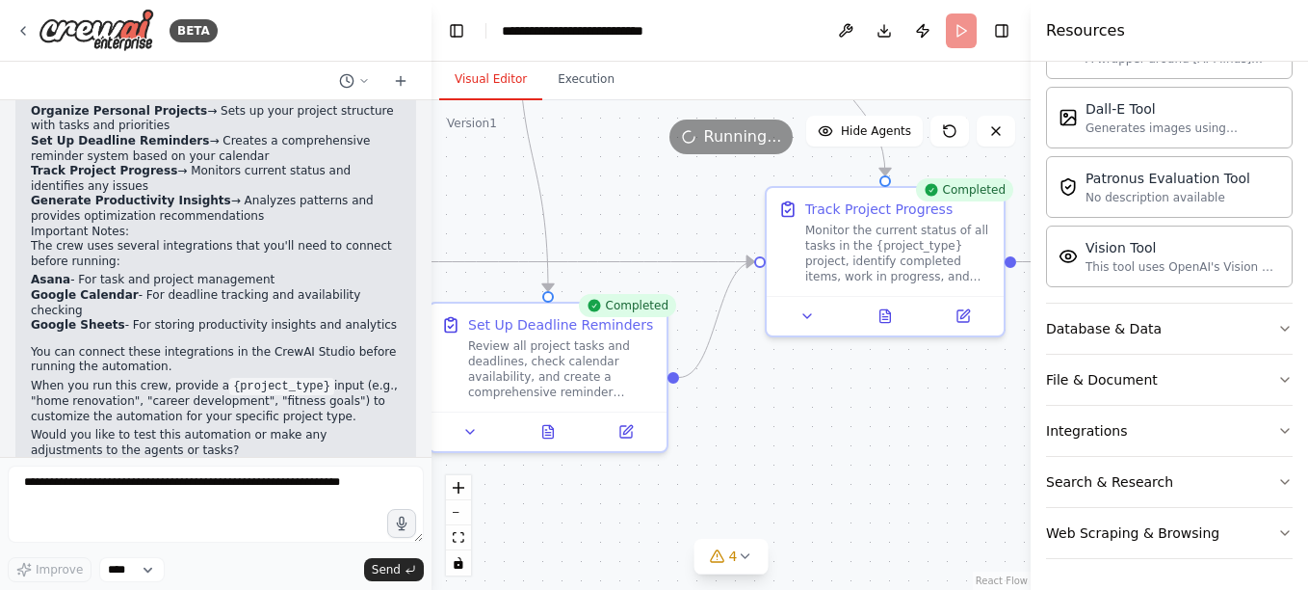
drag, startPoint x: 957, startPoint y: 494, endPoint x: 682, endPoint y: 516, distance: 275.5
click at [682, 516] on div ".deletable-edge-delete-btn { width: 20px; height: 20px; border: 0px solid #ffff…" at bounding box center [731, 344] width 599 height 489
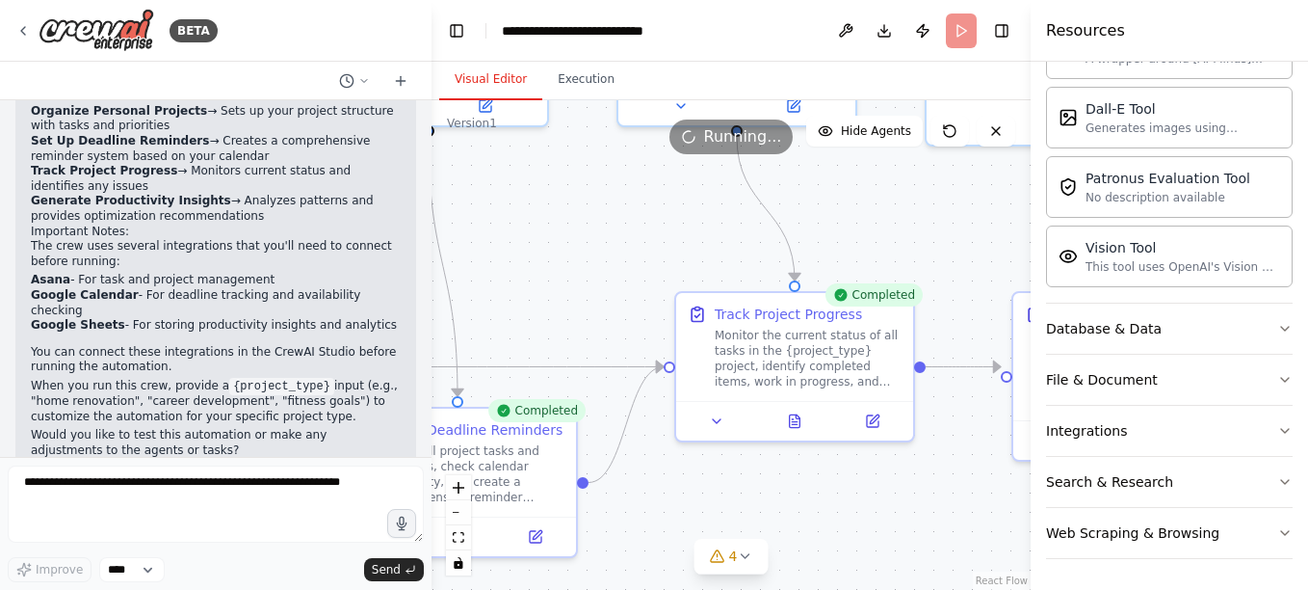
scroll to position [1679, 0]
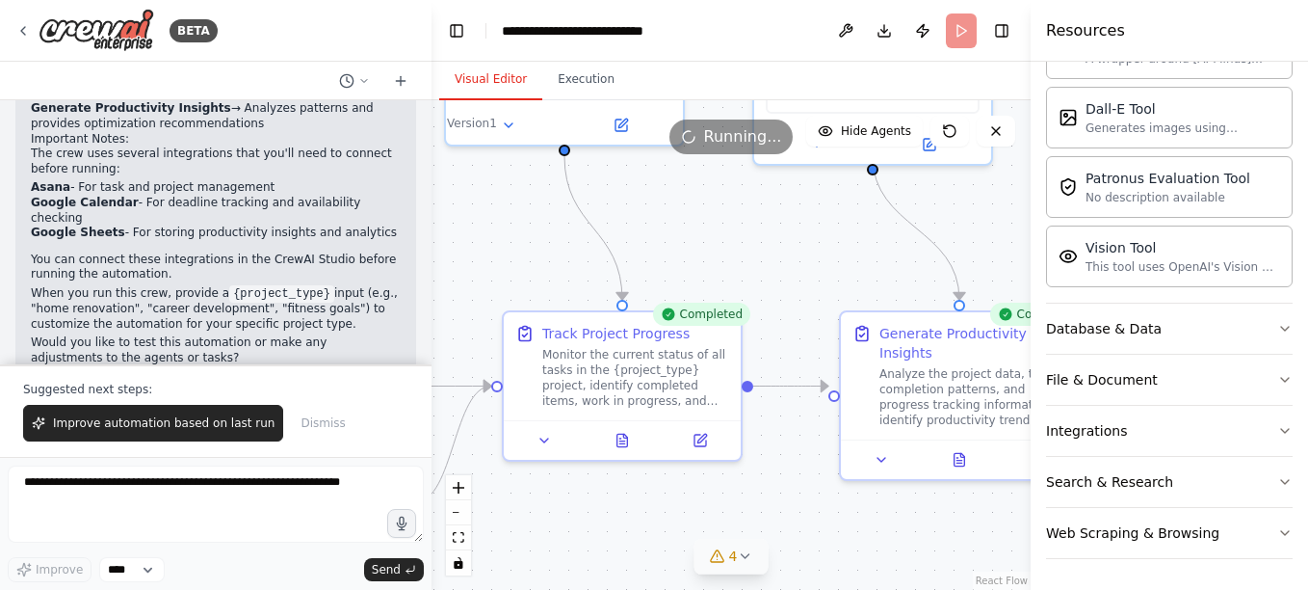
drag, startPoint x: 971, startPoint y: 419, endPoint x: 708, endPoint y: 543, distance: 290.9
click at [708, 543] on div "Version 1 Show Tools Hide Agents .deletable-edge-delete-btn { width: 20px; heig…" at bounding box center [731, 344] width 599 height 489
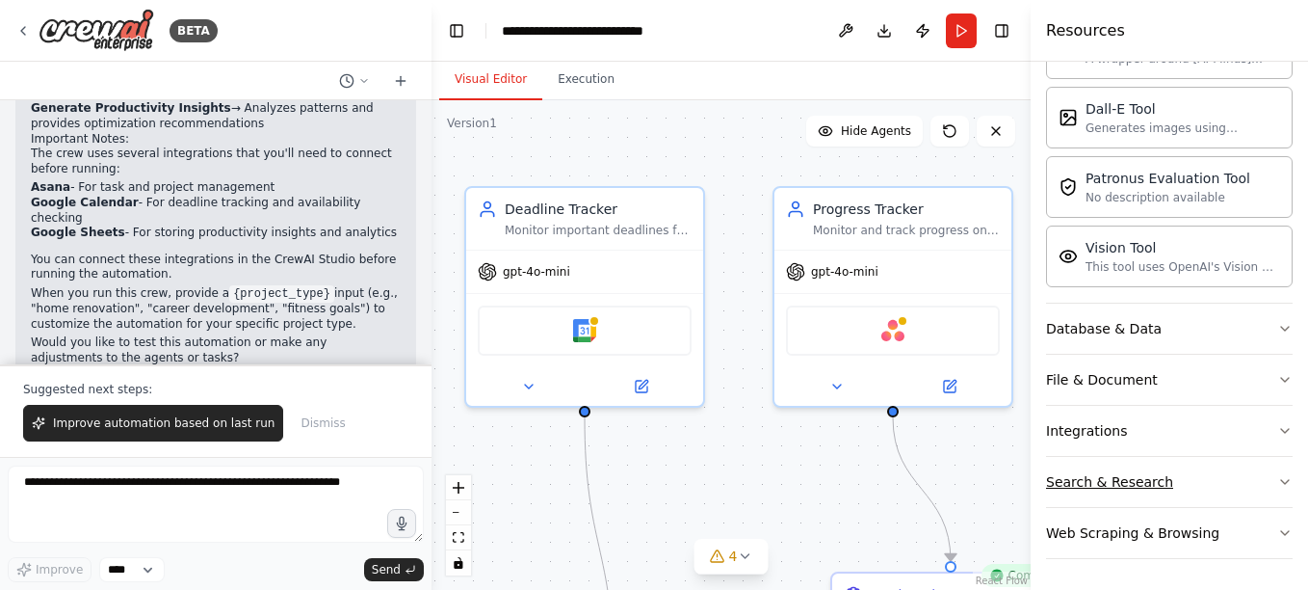
drag, startPoint x: 788, startPoint y: 249, endPoint x: 1137, endPoint y: 502, distance: 431.1
click at [1137, 502] on div "BETA Create a crew that helps organize your personal projects, sets reminders f…" at bounding box center [654, 295] width 1308 height 590
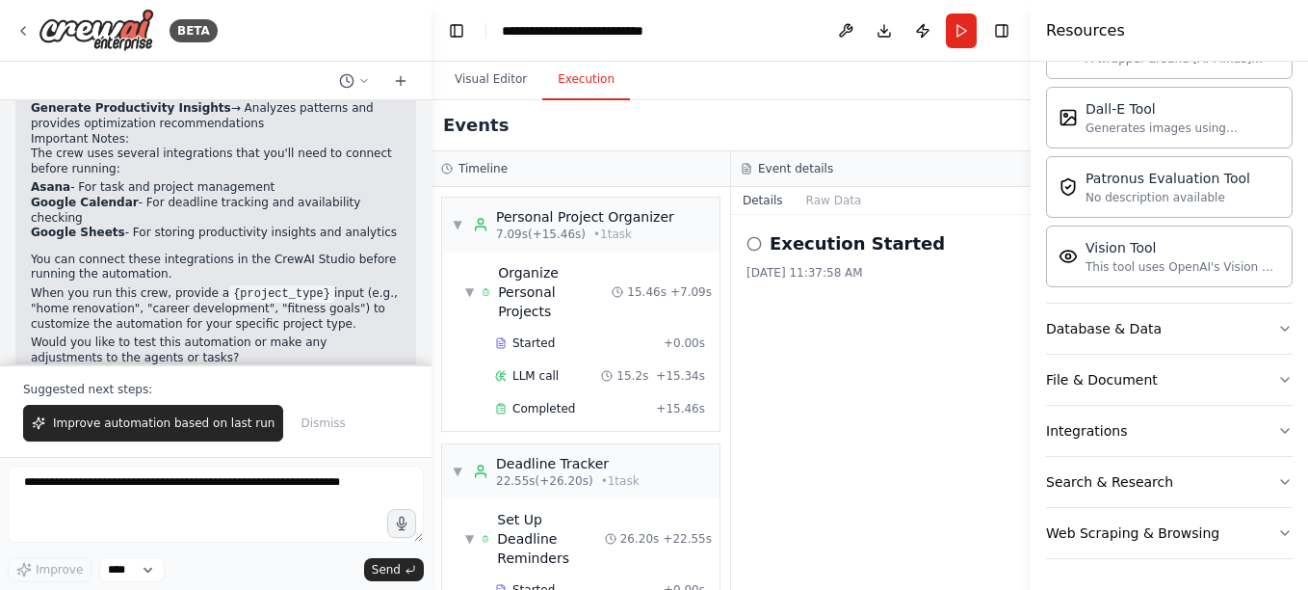
click at [566, 81] on button "Execution" at bounding box center [586, 80] width 88 height 40
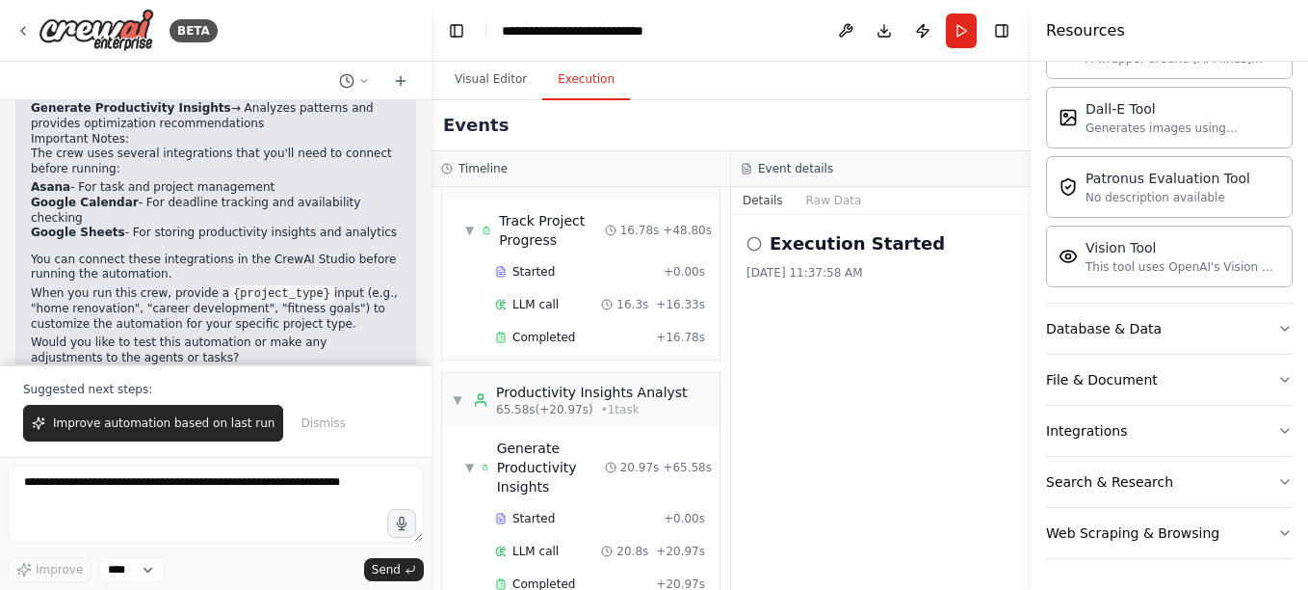
scroll to position [0, 0]
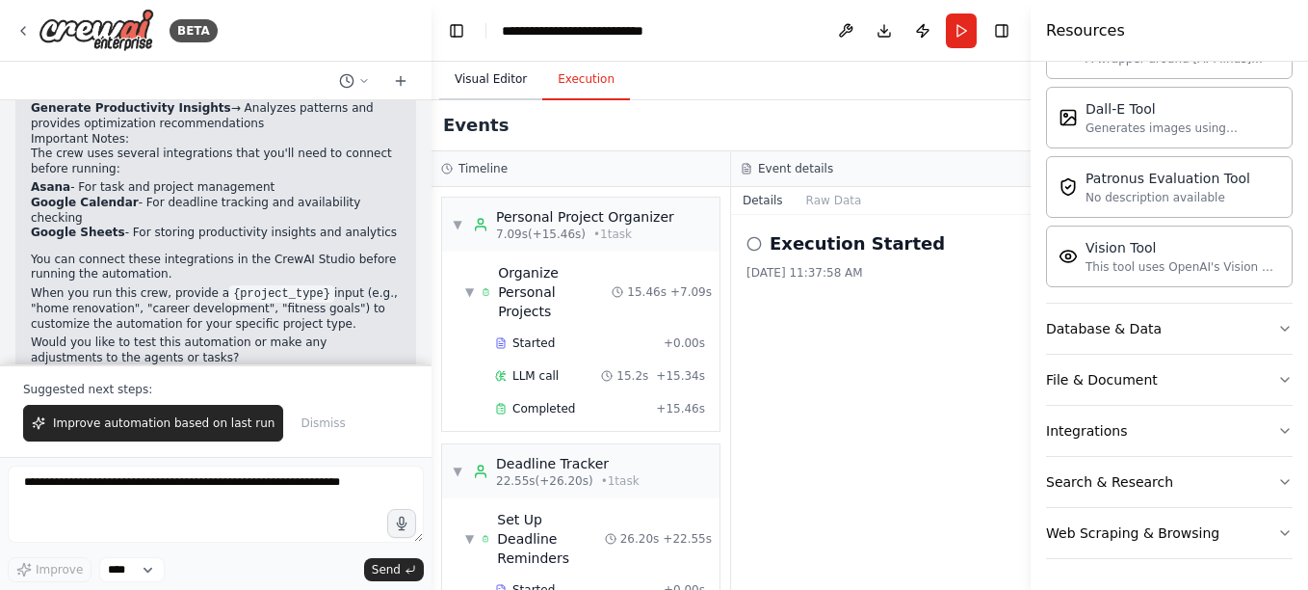
click at [489, 82] on button "Visual Editor" at bounding box center [490, 80] width 103 height 40
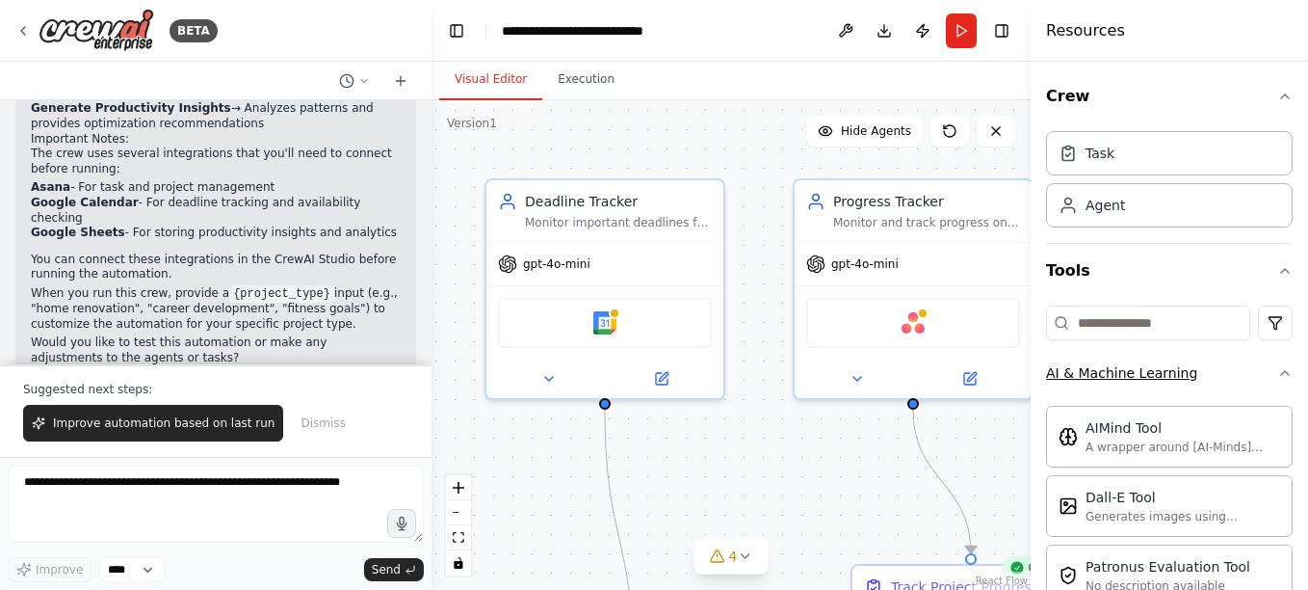
click at [1278, 371] on icon "button" at bounding box center [1285, 372] width 15 height 15
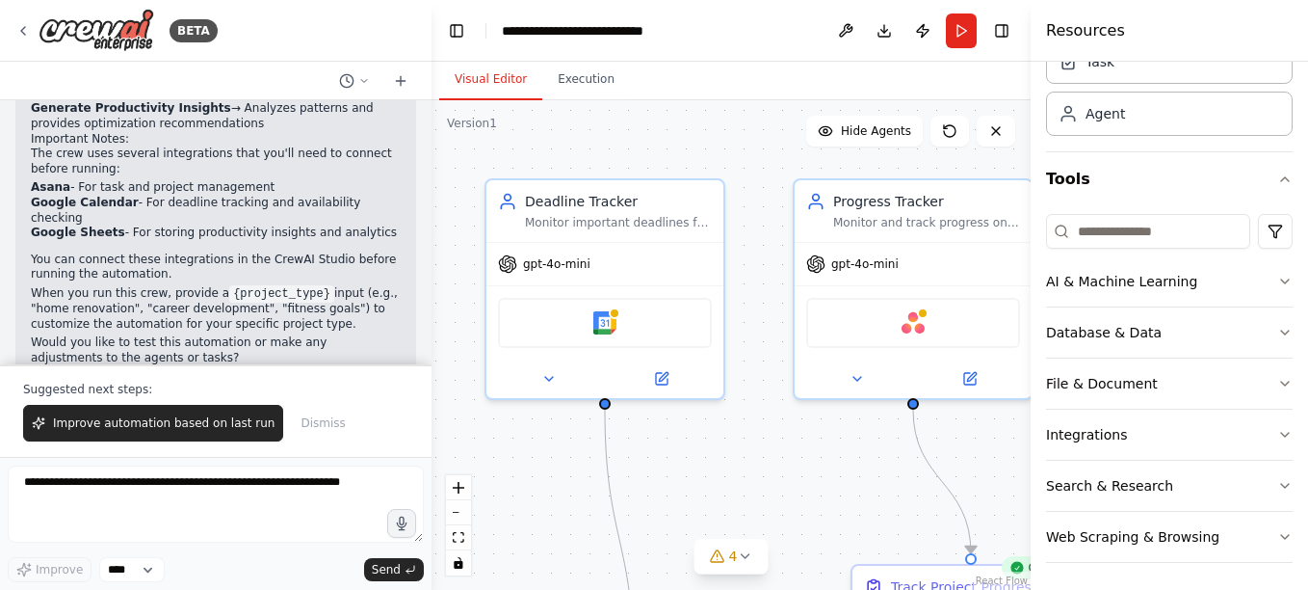
scroll to position [95, 0]
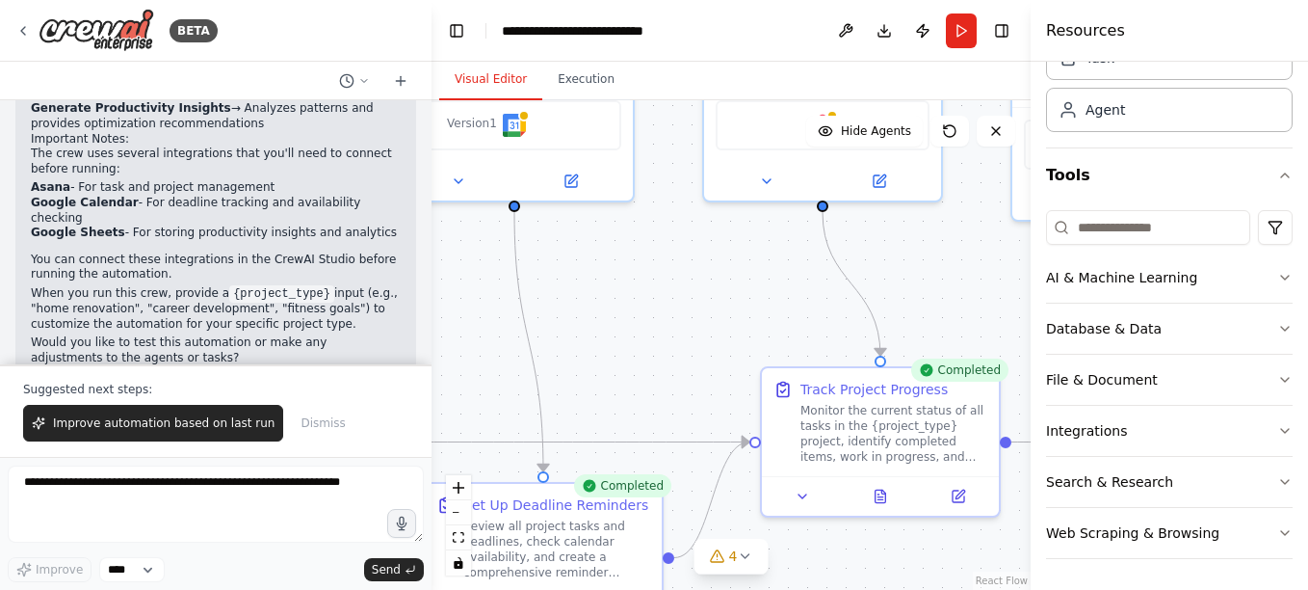
drag, startPoint x: 771, startPoint y: 480, endPoint x: 700, endPoint y: 238, distance: 251.9
click at [700, 238] on div ".deletable-edge-delete-btn { width: 20px; height: 20px; border: 0px solid #ffff…" at bounding box center [731, 344] width 599 height 489
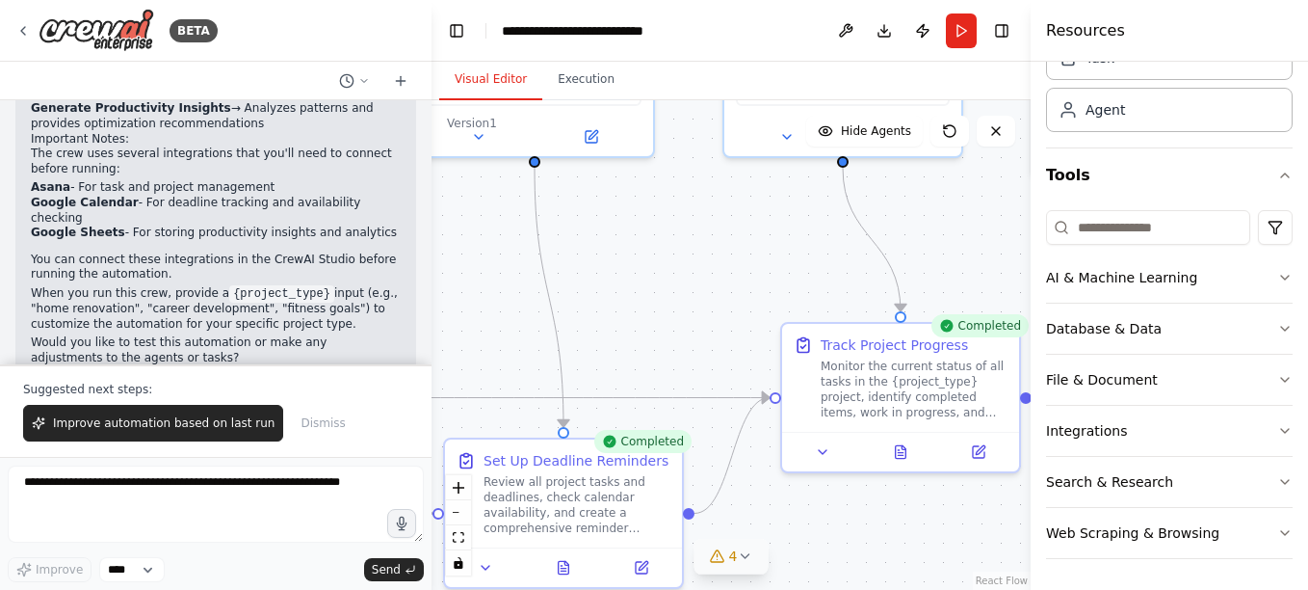
click at [733, 550] on span "4" at bounding box center [733, 555] width 9 height 19
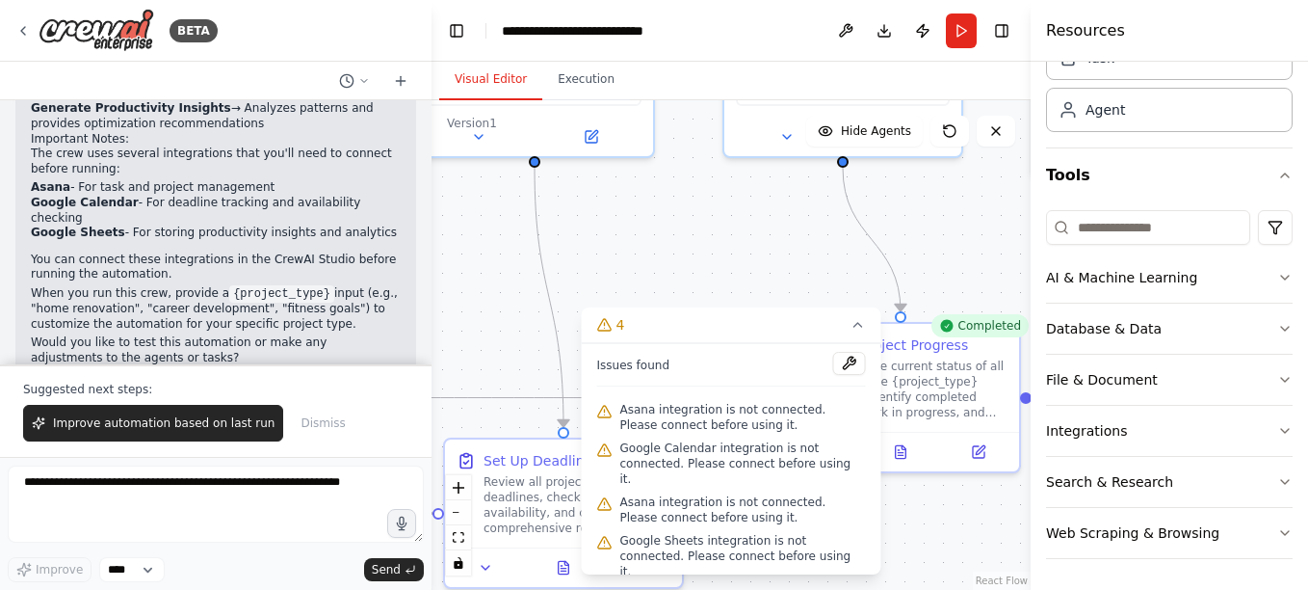
click at [661, 273] on div ".deletable-edge-delete-btn { width: 20px; height: 20px; border: 0px solid #ffff…" at bounding box center [731, 344] width 599 height 489
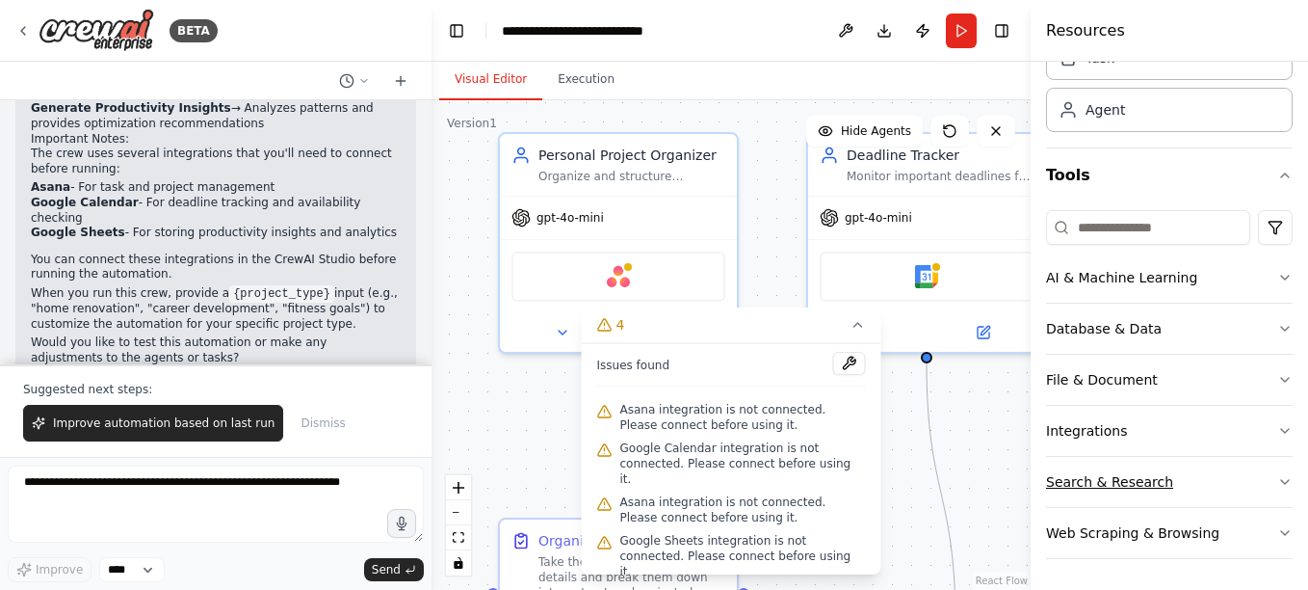
drag, startPoint x: 661, startPoint y: 273, endPoint x: 1053, endPoint y: 467, distance: 437.8
click at [1053, 467] on div "BETA Create a crew that helps organize your personal projects, sets reminders f…" at bounding box center [654, 295] width 1308 height 590
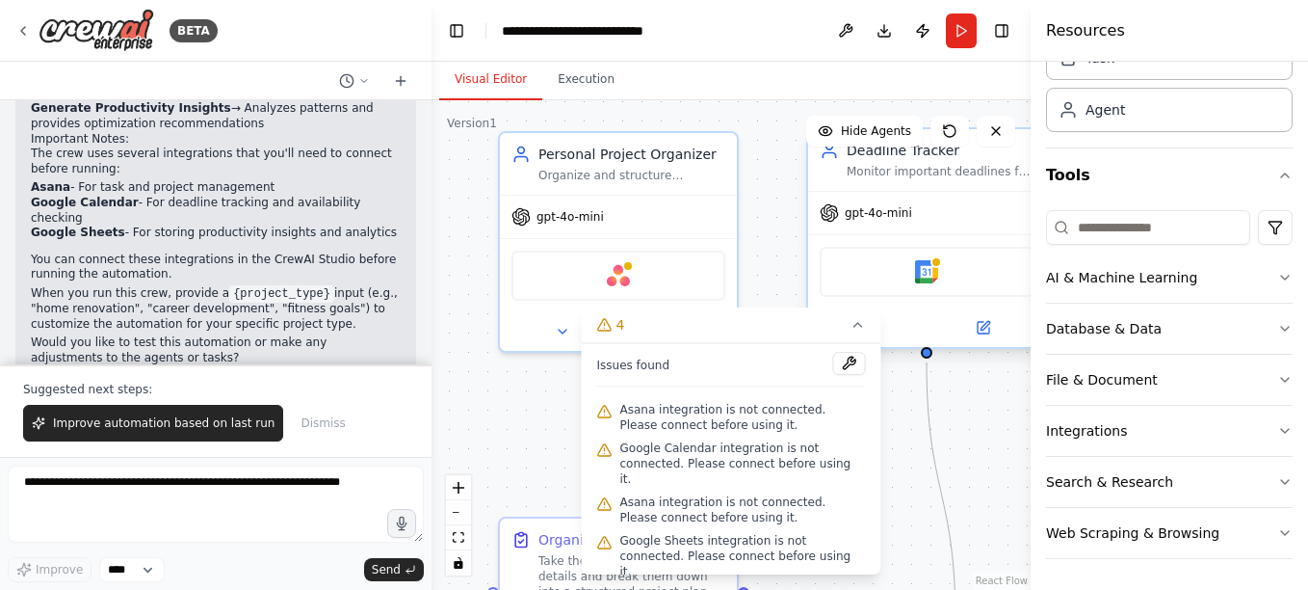
click at [912, 285] on div "Google Calendar" at bounding box center [927, 272] width 214 height 50
click at [933, 276] on img at bounding box center [926, 271] width 23 height 23
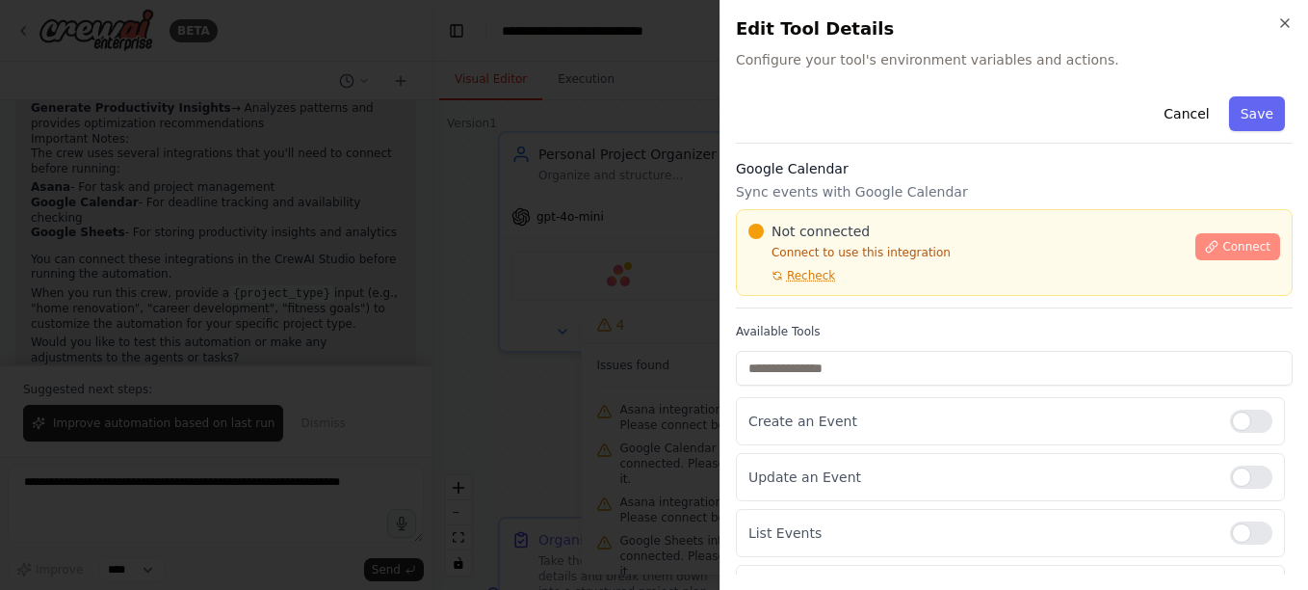
click at [1227, 244] on span "Connect" at bounding box center [1247, 246] width 48 height 15
click at [820, 136] on div "Cancel Save" at bounding box center [1014, 116] width 557 height 55
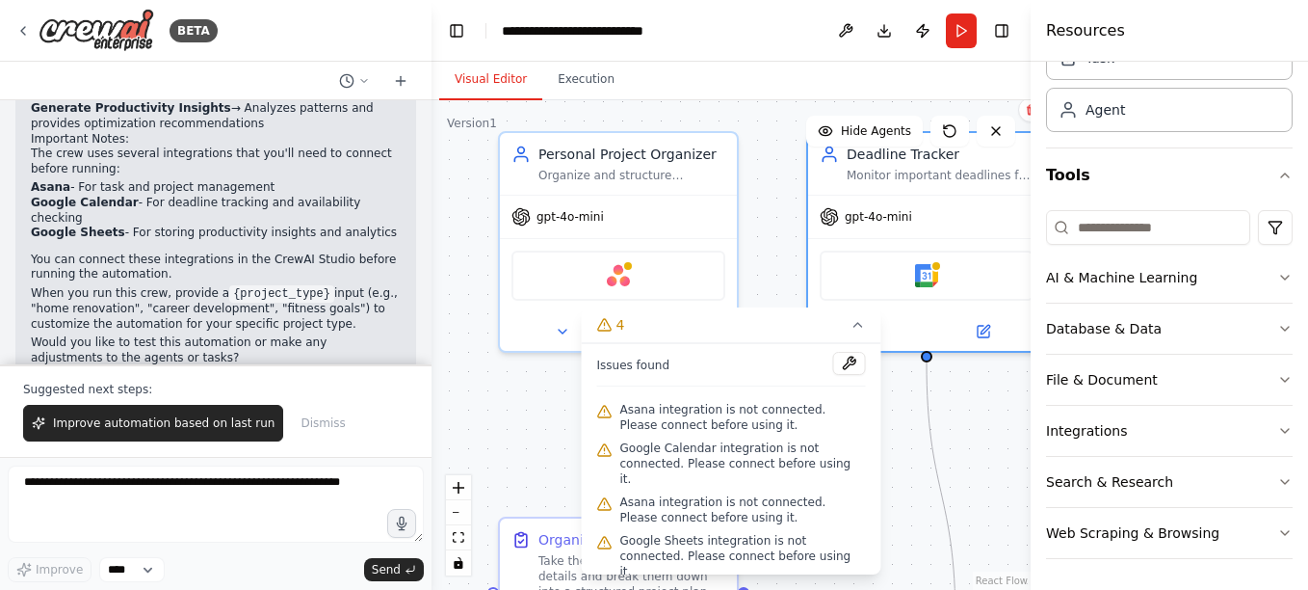
scroll to position [0, 0]
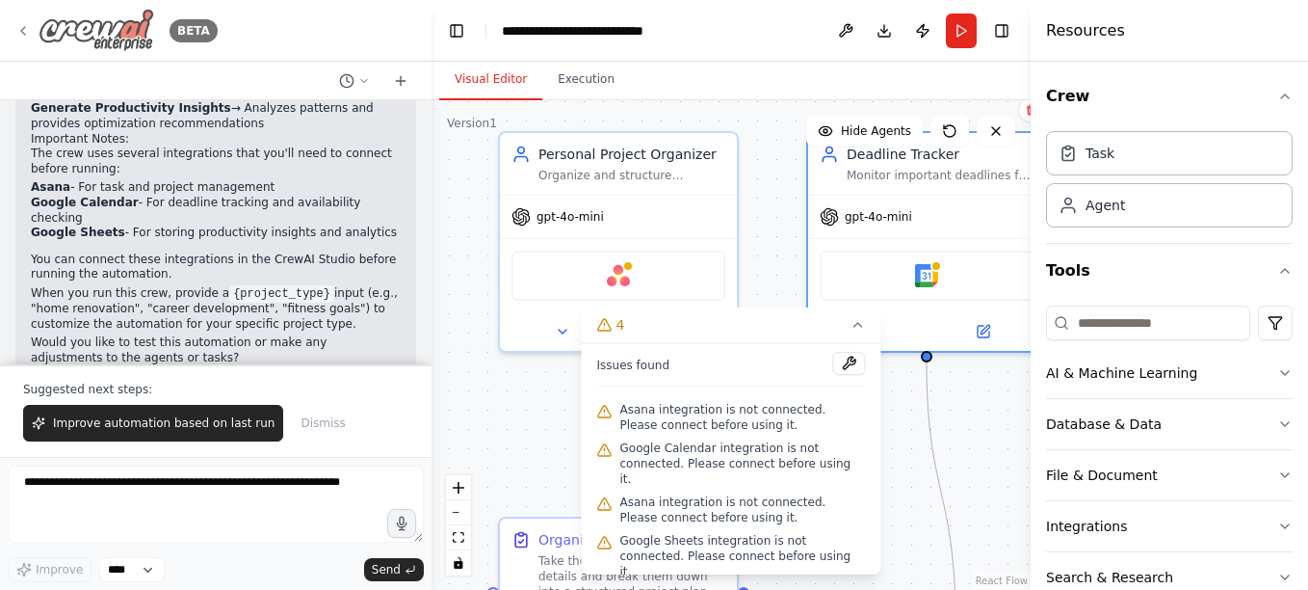
click at [123, 27] on img at bounding box center [97, 30] width 116 height 43
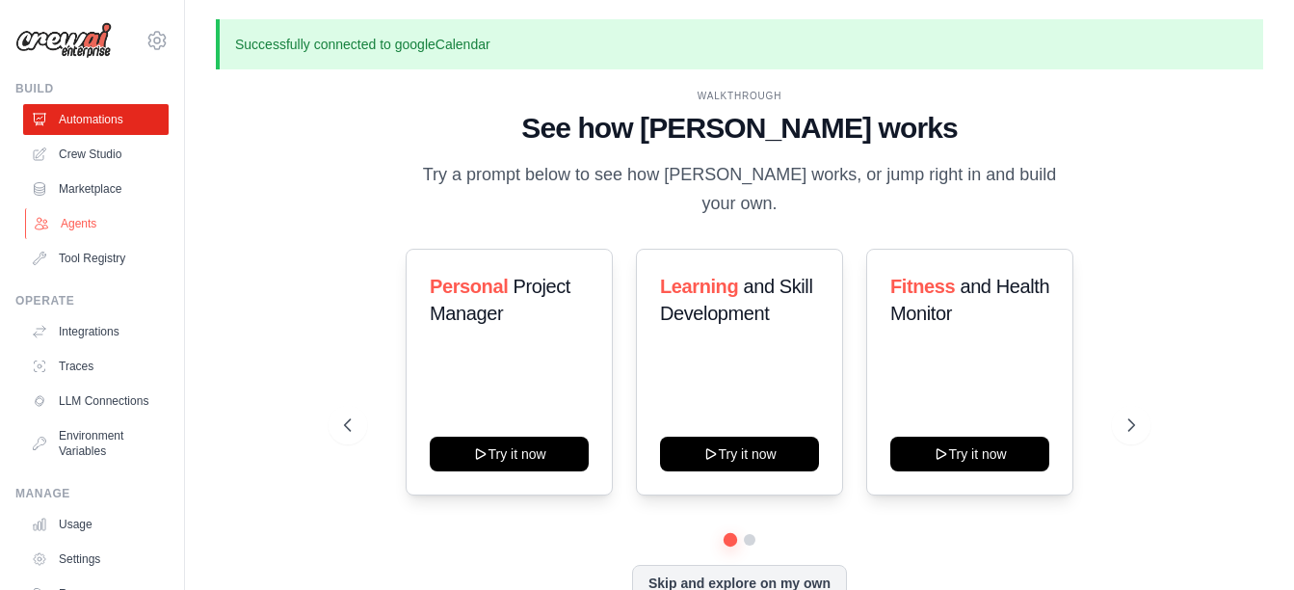
click at [92, 216] on link "Agents" at bounding box center [97, 223] width 145 height 31
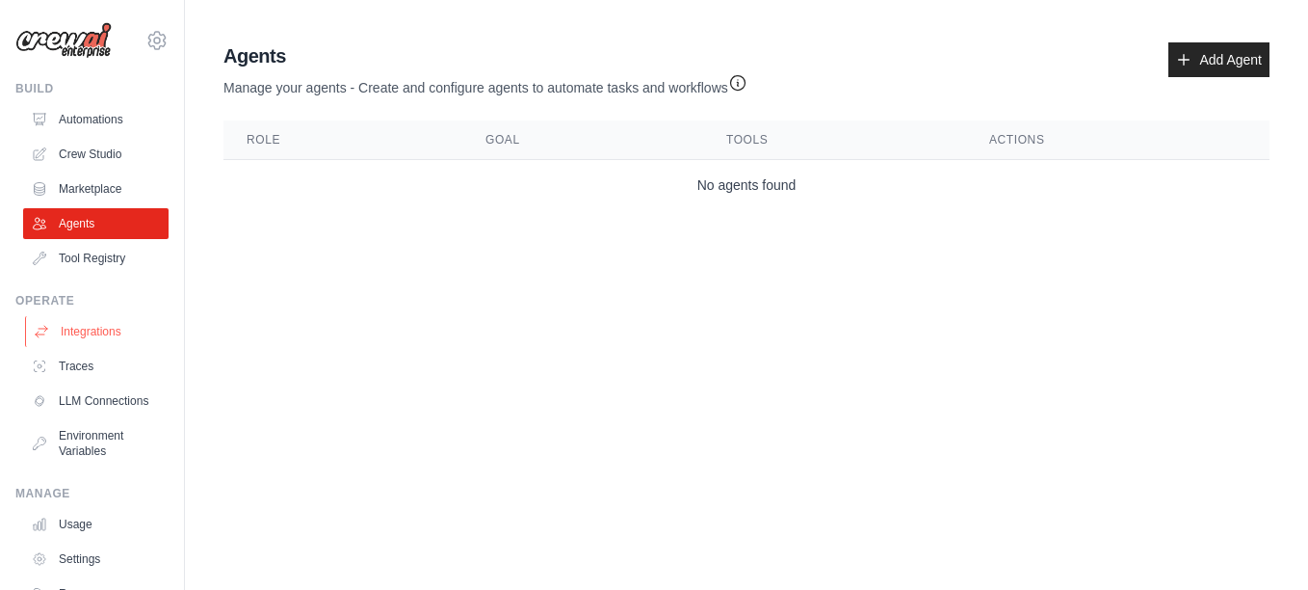
click at [104, 327] on link "Integrations" at bounding box center [97, 331] width 145 height 31
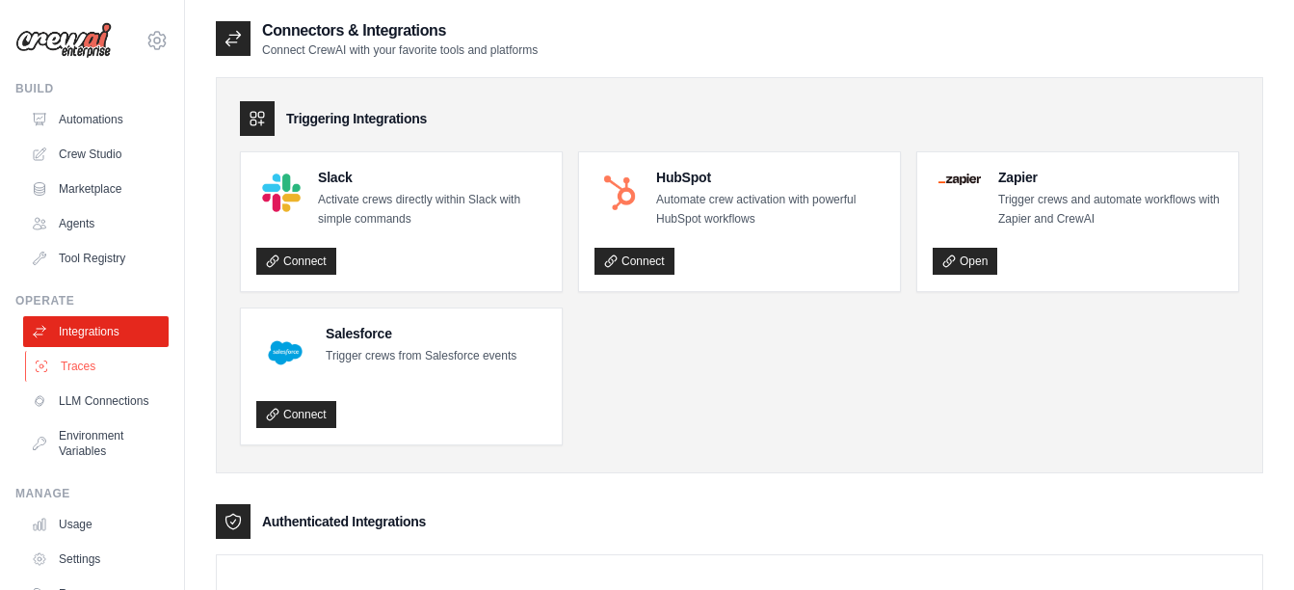
click at [103, 357] on link "Traces" at bounding box center [97, 366] width 145 height 31
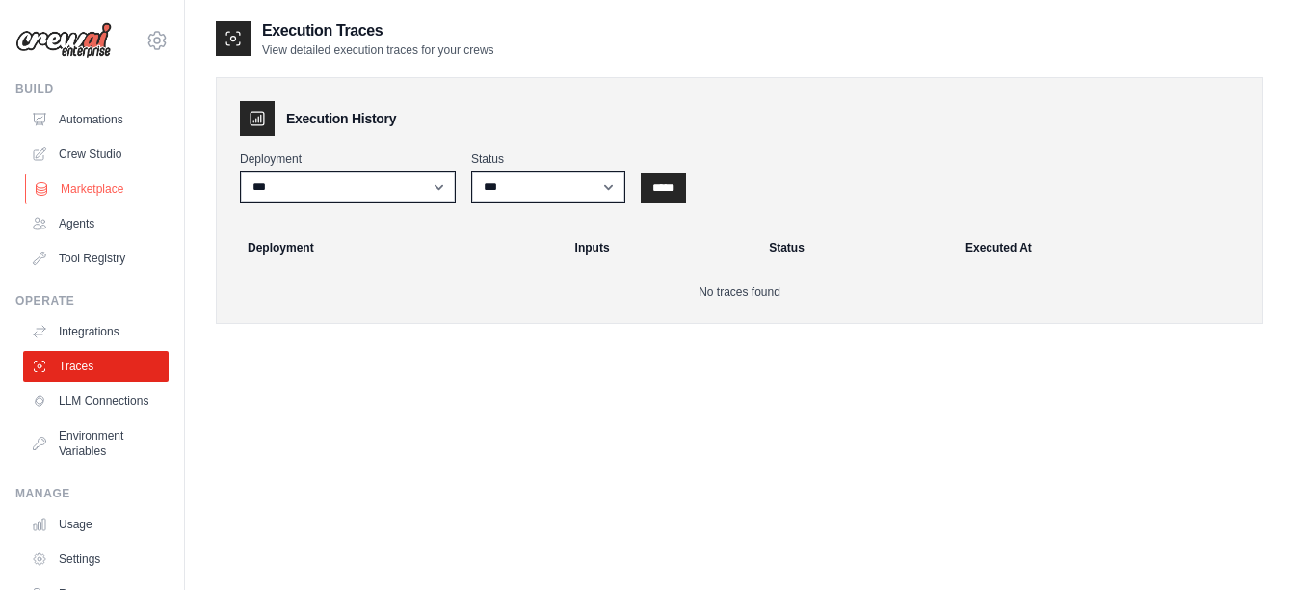
click at [78, 180] on link "Marketplace" at bounding box center [97, 188] width 145 height 31
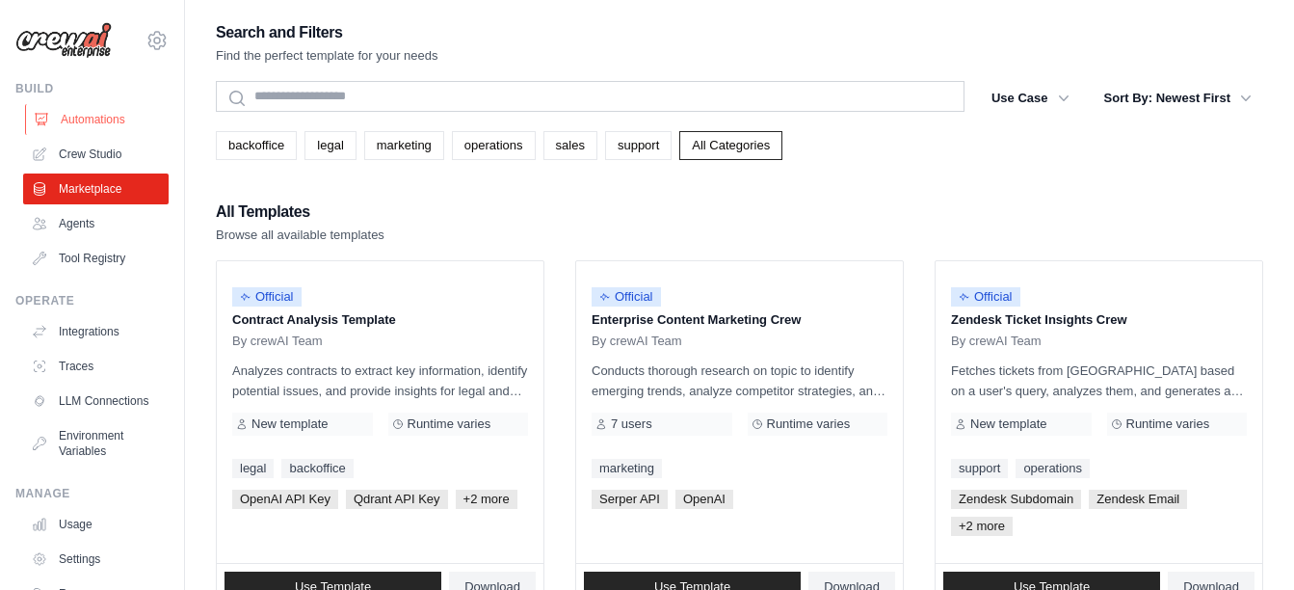
click at [96, 113] on link "Automations" at bounding box center [97, 119] width 145 height 31
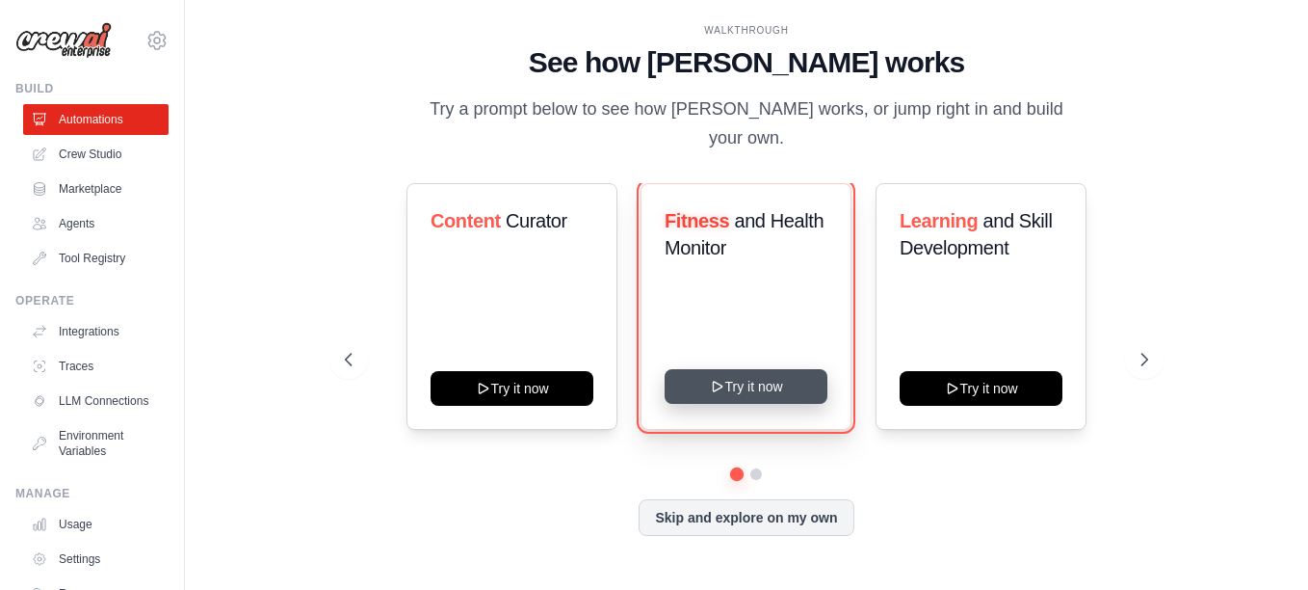
click at [755, 378] on button "Try it now" at bounding box center [746, 386] width 163 height 35
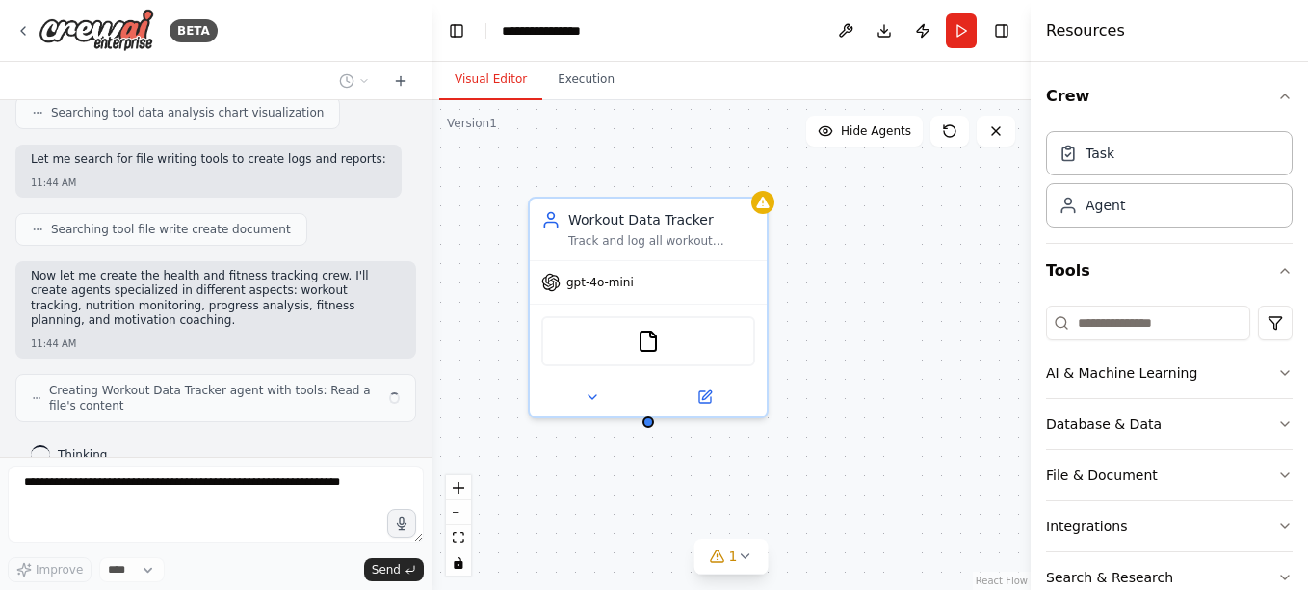
scroll to position [527, 0]
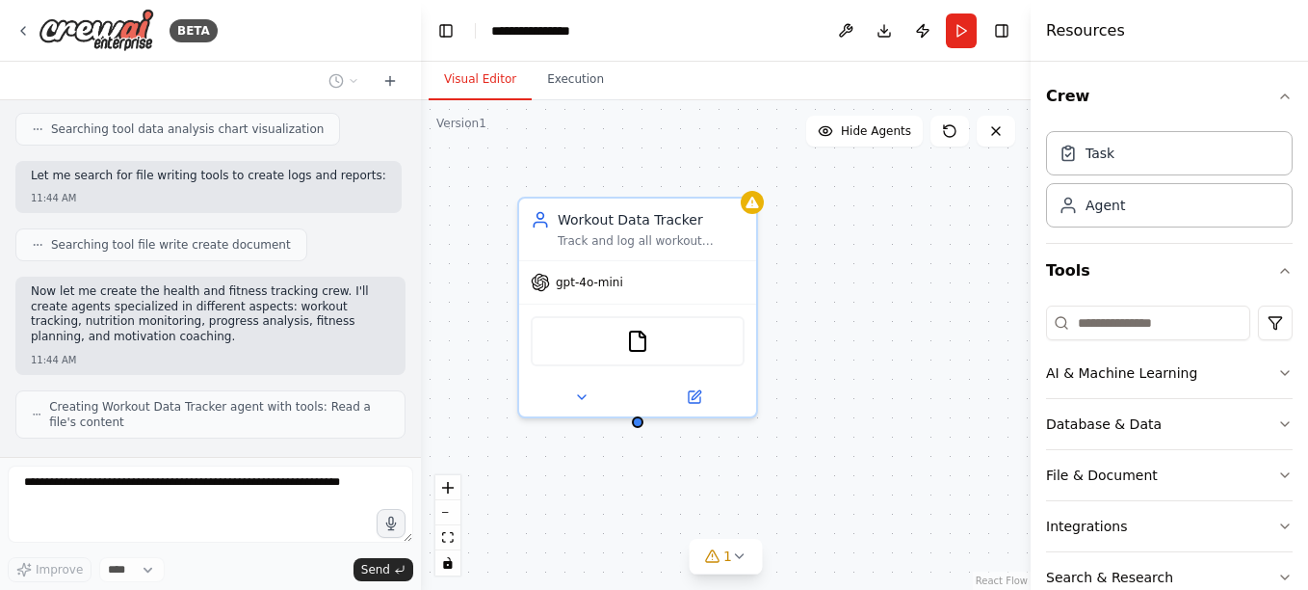
drag, startPoint x: 429, startPoint y: 132, endPoint x: 417, endPoint y: 132, distance: 11.6
click at [417, 132] on div "**********" at bounding box center [654, 295] width 1308 height 590
click at [417, 132] on div "Workout Data Tracker Track and log all workout activities including exercises p…" at bounding box center [724, 344] width 614 height 489
click at [412, 132] on div at bounding box center [414, 295] width 8 height 590
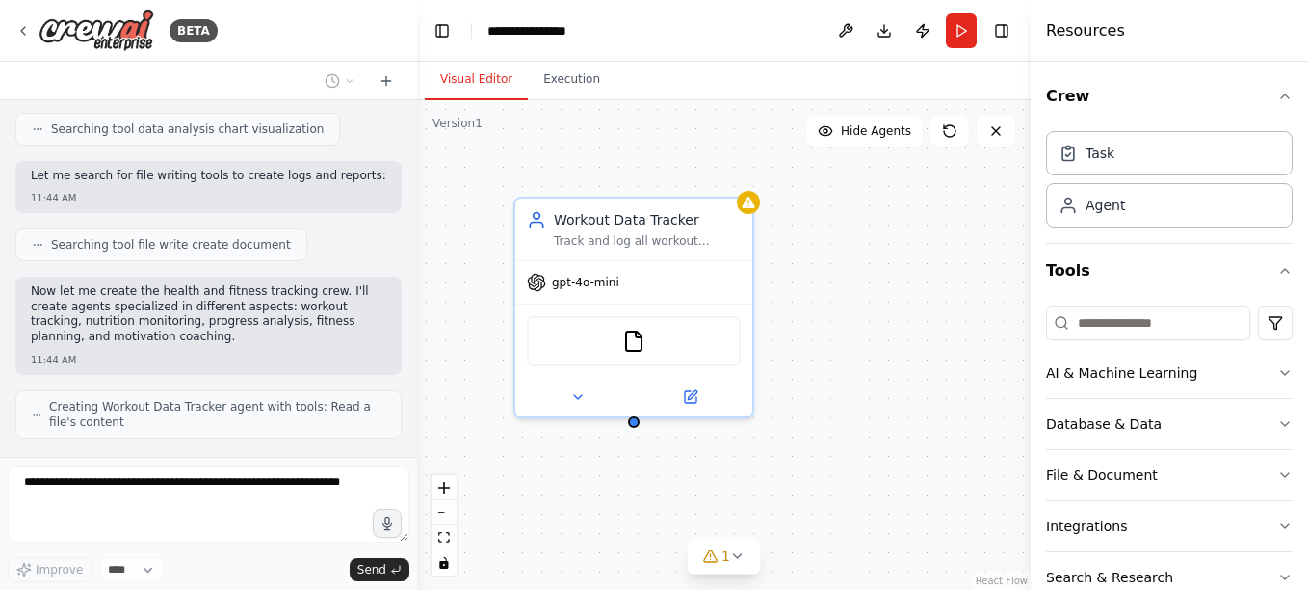
click at [412, 132] on div at bounding box center [414, 295] width 8 height 590
click at [410, 132] on div at bounding box center [414, 295] width 8 height 590
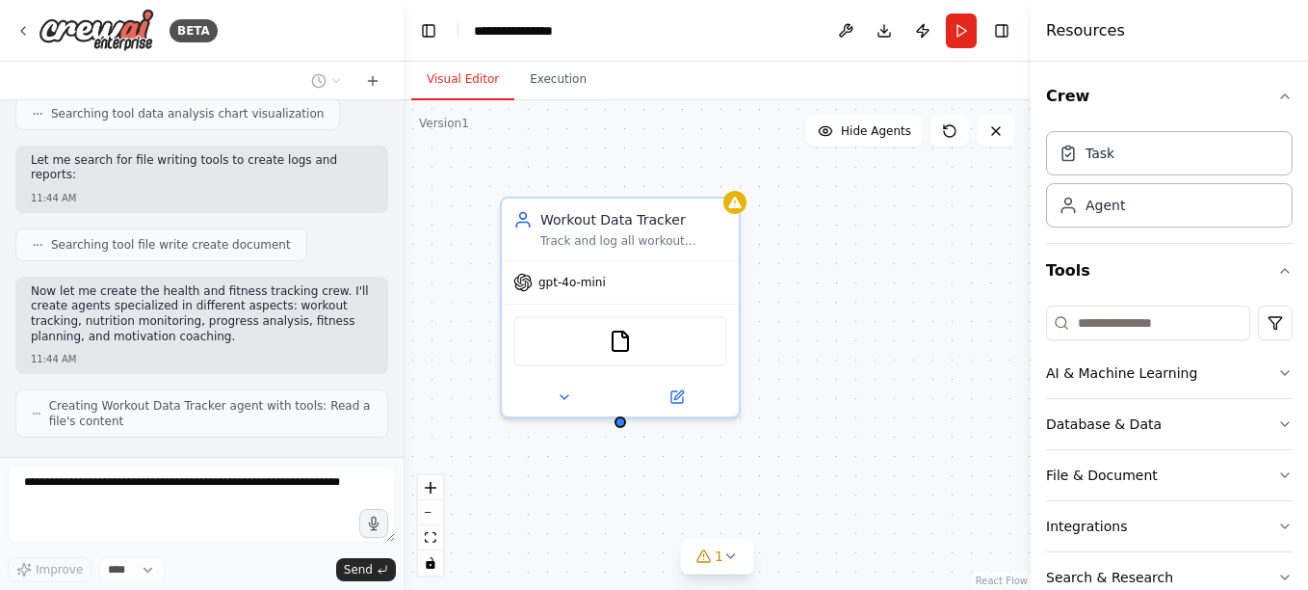
scroll to position [606, 0]
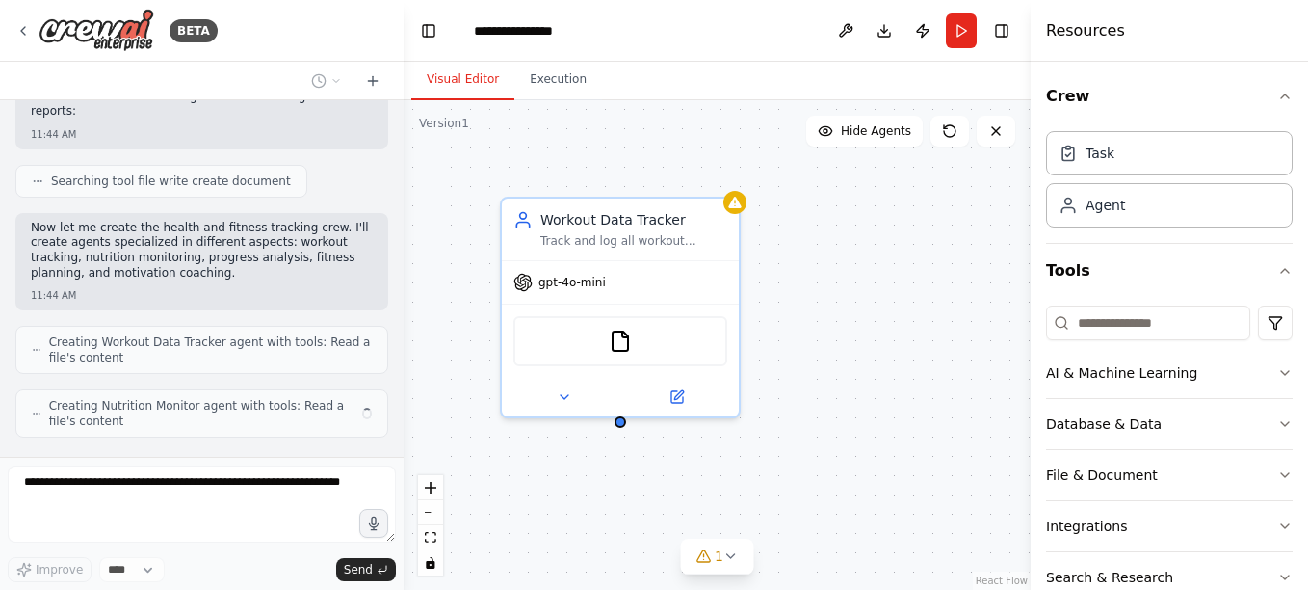
click at [404, 132] on div "Workout Data Tracker Track and log all workout activities including exercises p…" at bounding box center [717, 344] width 627 height 489
click at [387, 135] on div "Set up a crew that tracks your workouts, monitors nutrition intake, analyzes pr…" at bounding box center [202, 278] width 404 height 357
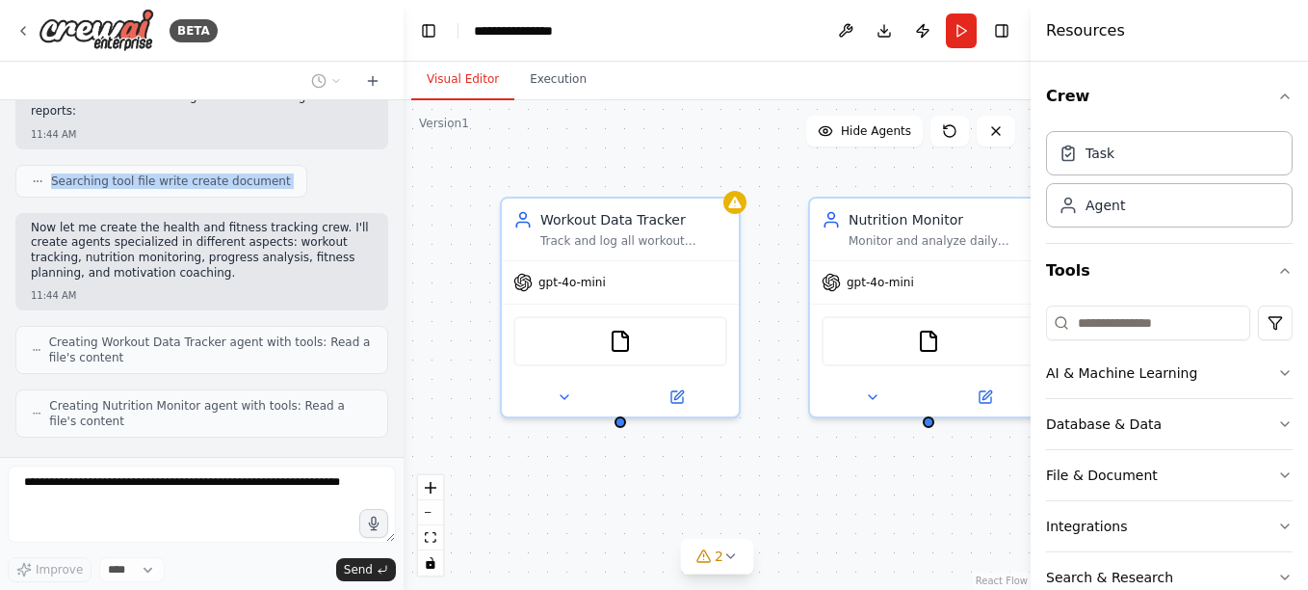
click at [387, 135] on div "Set up a crew that tracks your workouts, monitors nutrition intake, analyzes pr…" at bounding box center [202, 278] width 404 height 357
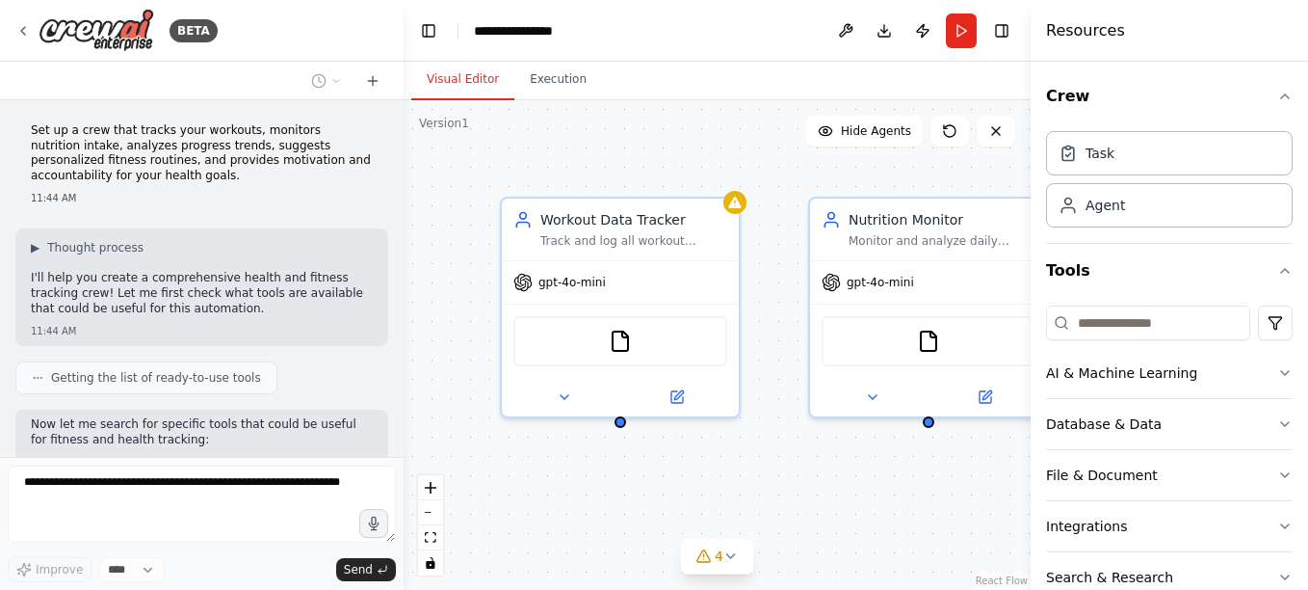
scroll to position [797, 0]
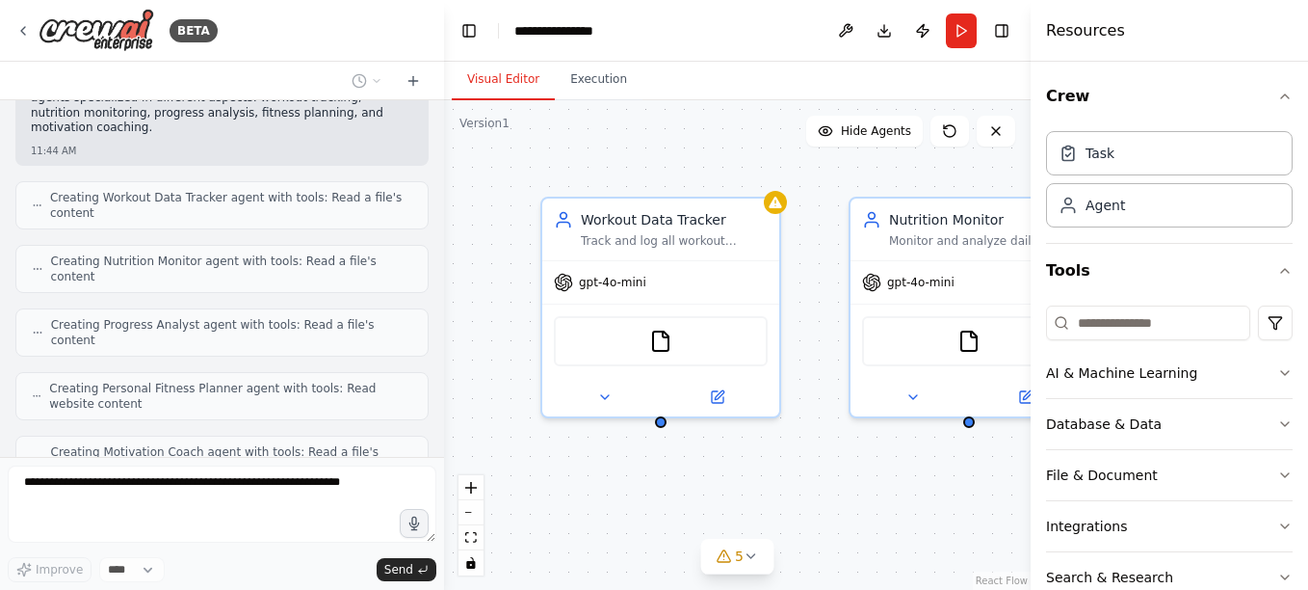
drag, startPoint x: 397, startPoint y: 372, endPoint x: 452, endPoint y: 159, distance: 219.9
click at [452, 159] on div "BETA Set up a crew that tracks your workouts, monitors nutrition intake, analyz…" at bounding box center [654, 295] width 1308 height 590
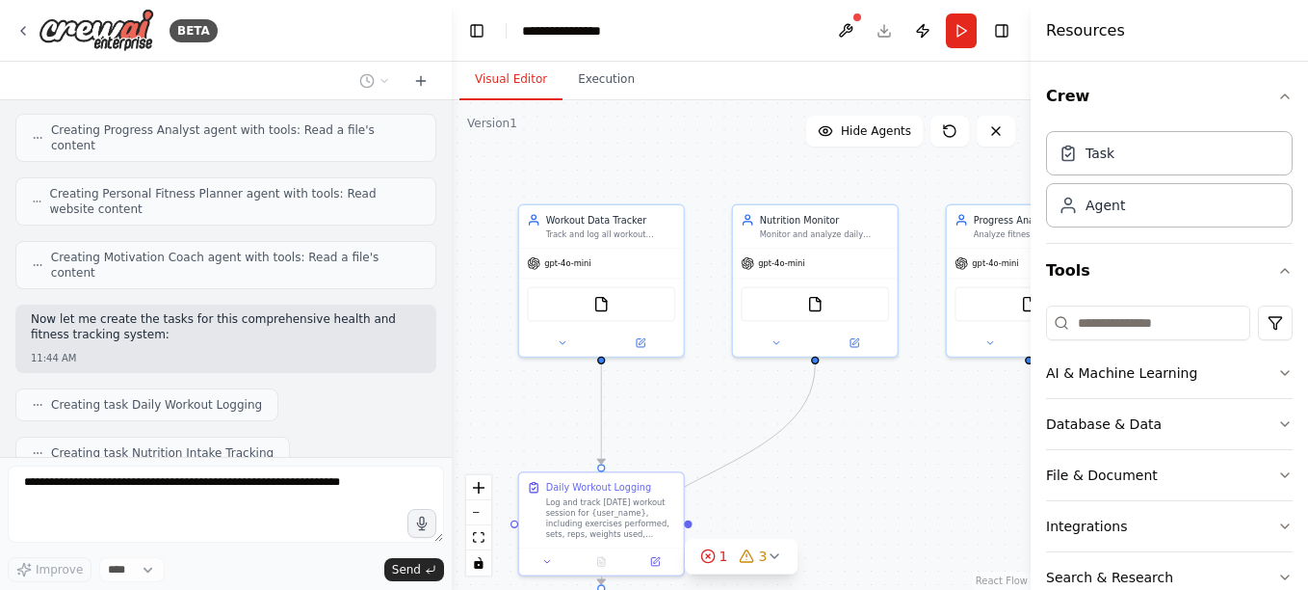
scroll to position [933, 0]
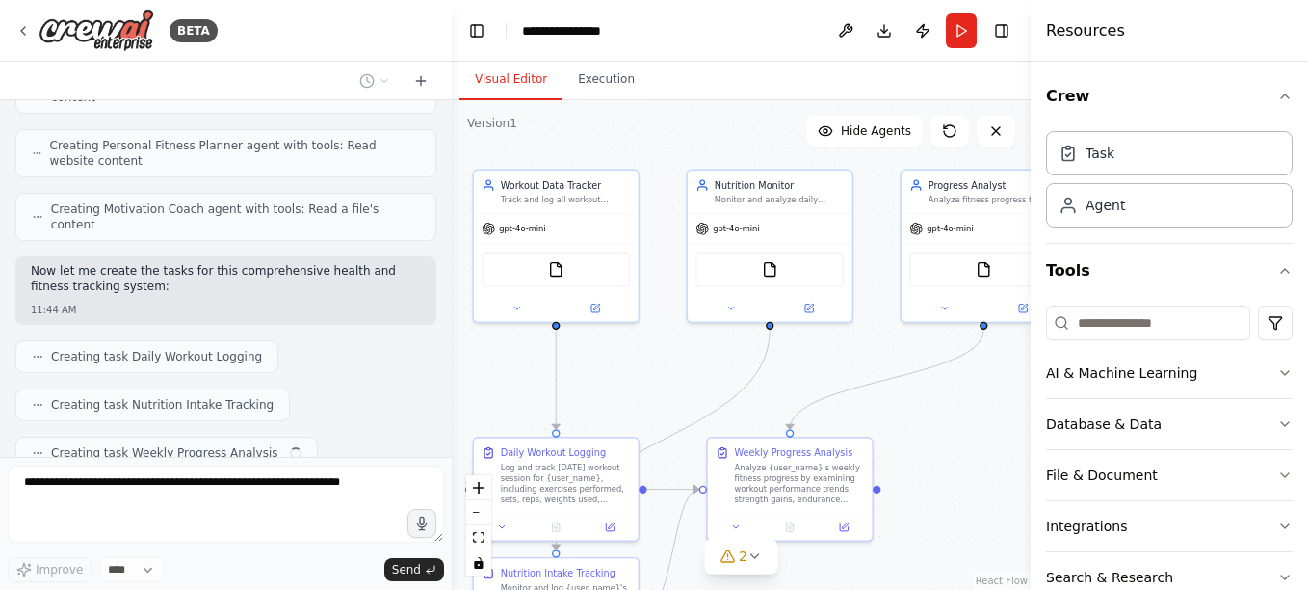
drag, startPoint x: 858, startPoint y: 487, endPoint x: 686, endPoint y: 378, distance: 203.2
click at [686, 378] on div ".deletable-edge-delete-btn { width: 20px; height: 20px; border: 0px solid #ffff…" at bounding box center [741, 344] width 579 height 489
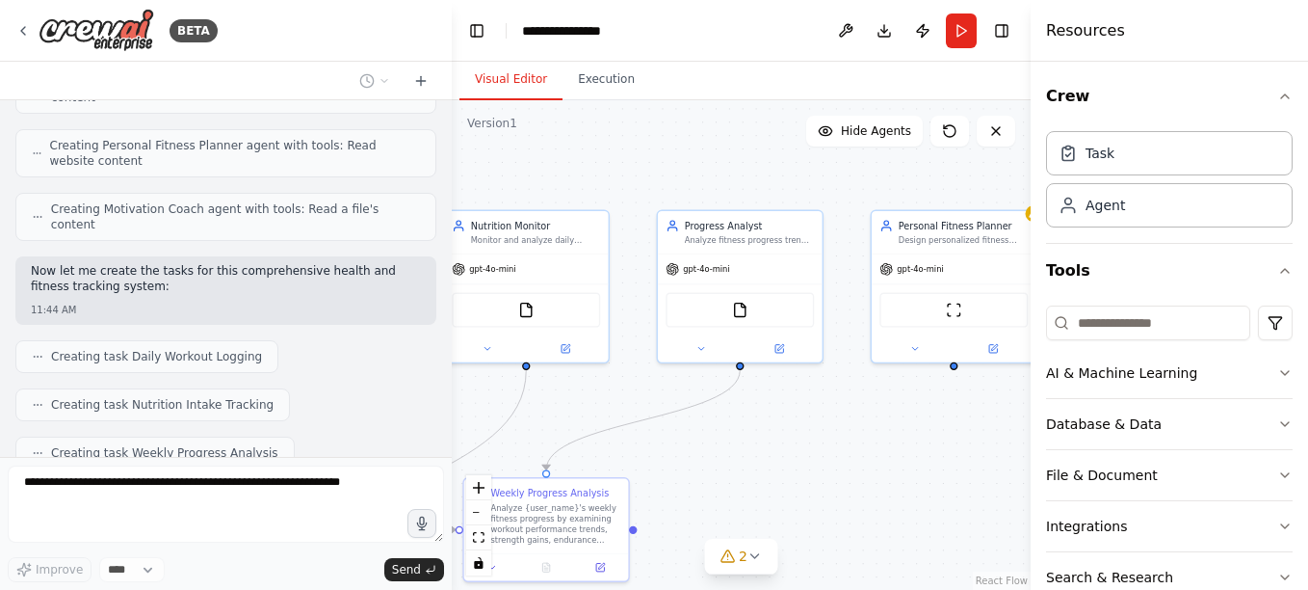
drag, startPoint x: 980, startPoint y: 412, endPoint x: 734, endPoint y: 453, distance: 249.0
click at [734, 453] on div ".deletable-edge-delete-btn { width: 20px; height: 20px; border: 0px solid #ffff…" at bounding box center [741, 344] width 579 height 489
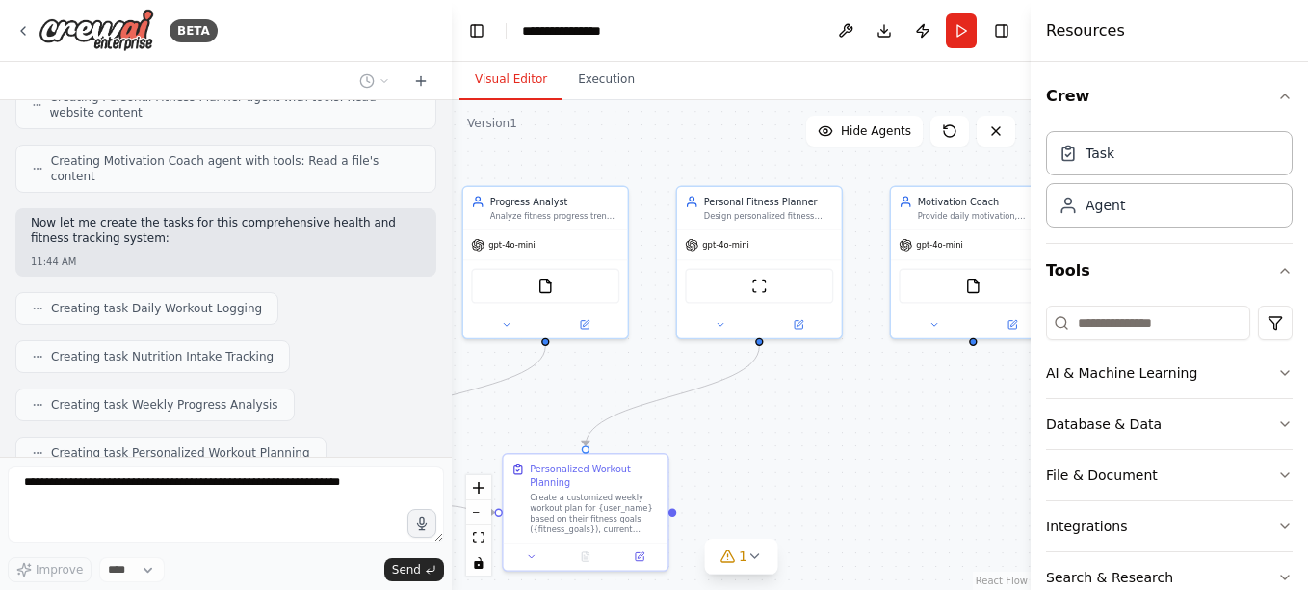
drag, startPoint x: 928, startPoint y: 421, endPoint x: 735, endPoint y: 397, distance: 194.2
click at [735, 397] on div ".deletable-edge-delete-btn { width: 20px; height: 20px; border: 0px solid #ffff…" at bounding box center [741, 344] width 579 height 489
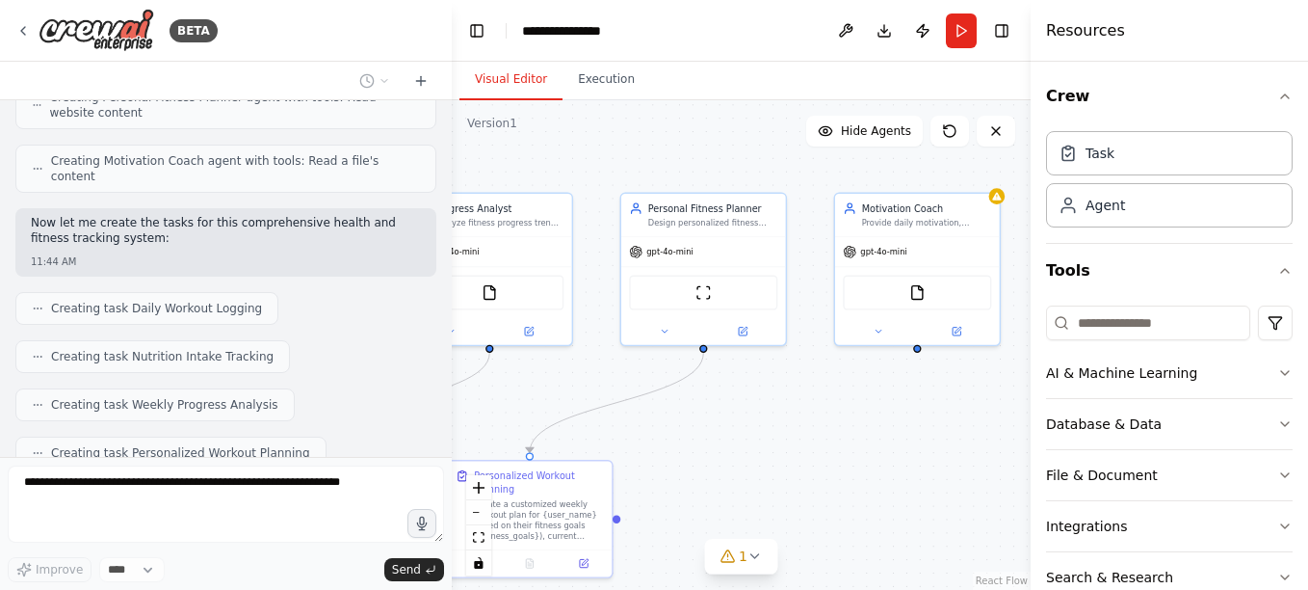
drag, startPoint x: 875, startPoint y: 421, endPoint x: 818, endPoint y: 428, distance: 57.2
click at [818, 428] on div ".deletable-edge-delete-btn { width: 20px; height: 20px; border: 0px solid #ffff…" at bounding box center [741, 344] width 579 height 489
click at [999, 202] on div "Motivation Coach Provide daily motivation, accountability, and emotional suppor…" at bounding box center [916, 267] width 167 height 154
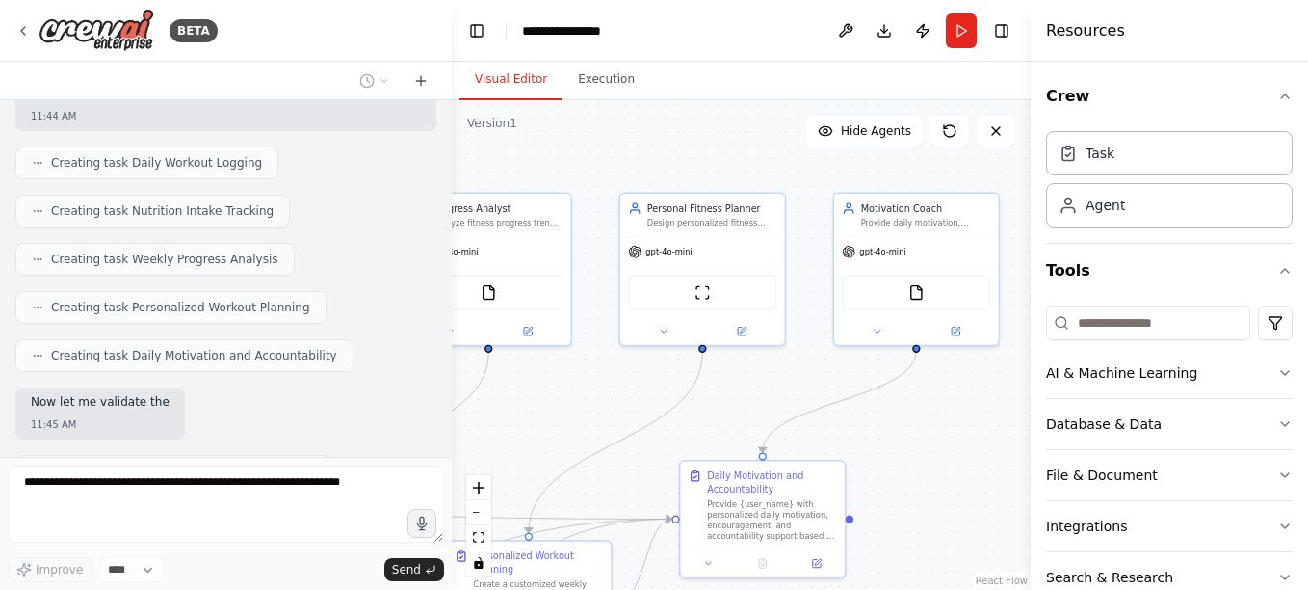
scroll to position [1146, 0]
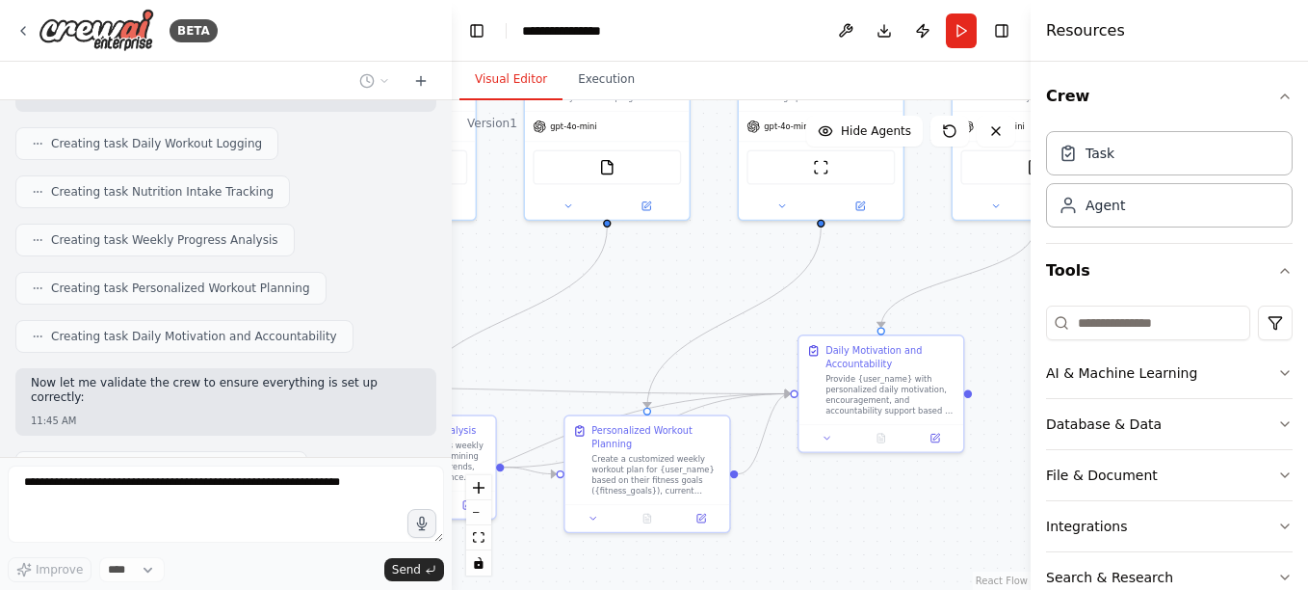
drag, startPoint x: 979, startPoint y: 438, endPoint x: 1097, endPoint y: 310, distance: 174.6
click at [1097, 310] on div "BETA Set up a crew that tracks your workouts, monitors nutrition intake, analyz…" at bounding box center [654, 295] width 1308 height 590
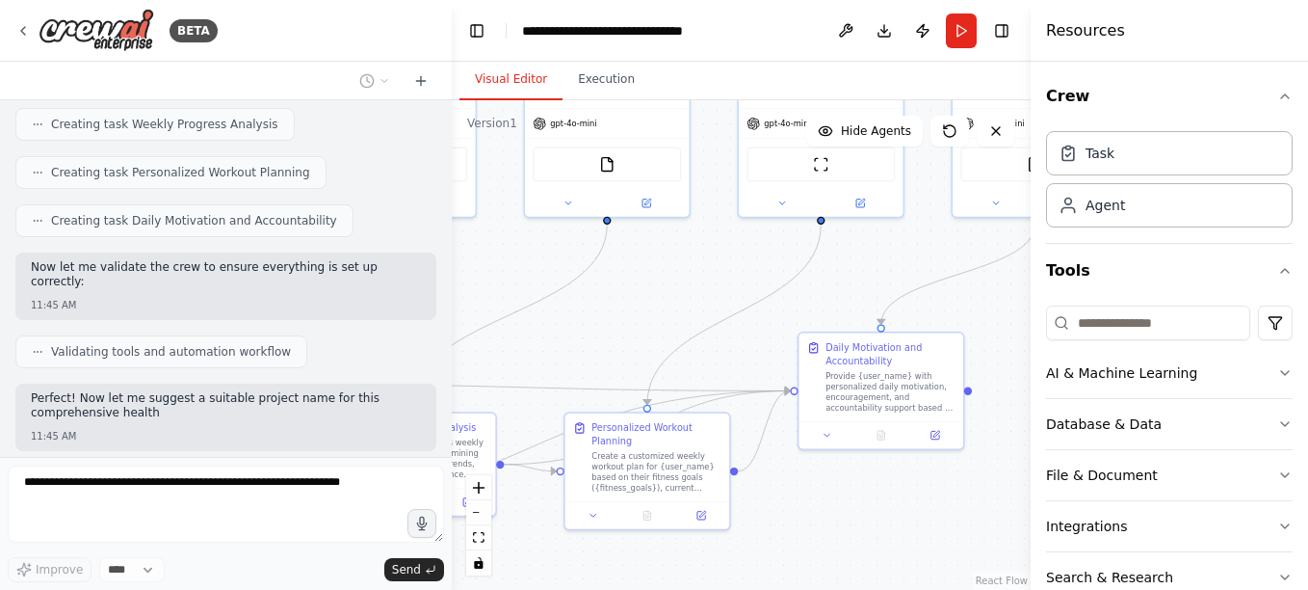
scroll to position [1277, 0]
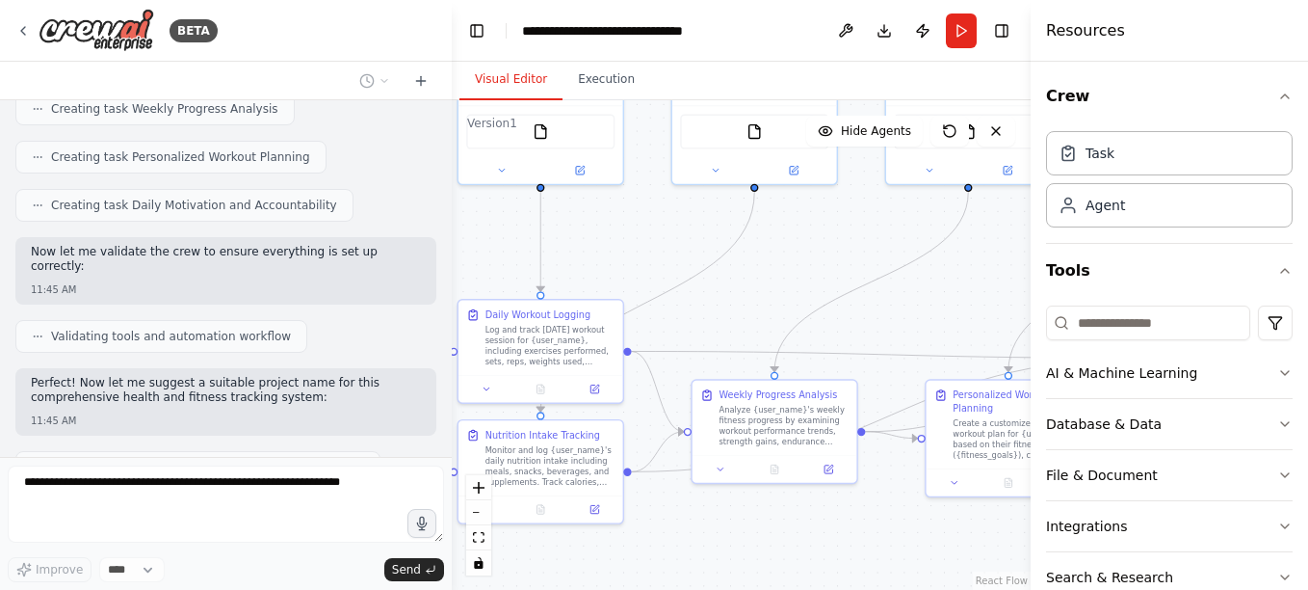
drag, startPoint x: 618, startPoint y: 331, endPoint x: 1044, endPoint y: 296, distance: 427.4
click at [1044, 296] on div "BETA Set up a crew that tracks your workouts, monitors nutrition intake, analyz…" at bounding box center [654, 295] width 1308 height 590
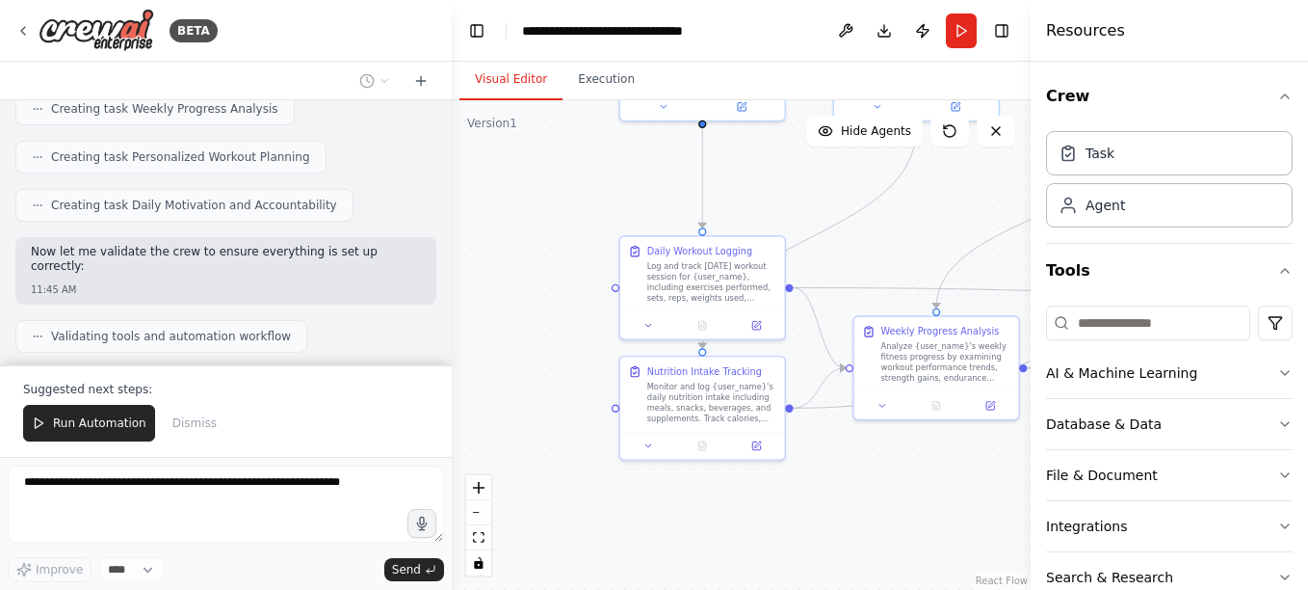
drag, startPoint x: 789, startPoint y: 309, endPoint x: 885, endPoint y: 238, distance: 119.1
click at [885, 238] on div ".deletable-edge-delete-btn { width: 20px; height: 20px; border: 0px solid #ffff…" at bounding box center [741, 344] width 579 height 489
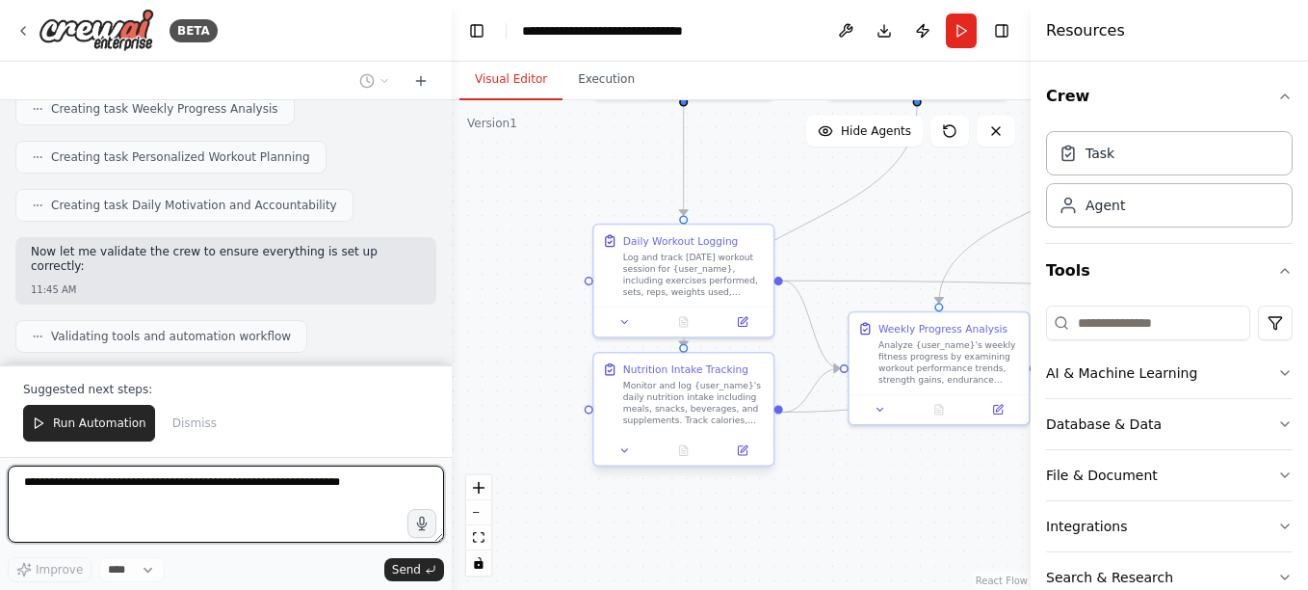
click at [626, 460] on div at bounding box center [684, 450] width 179 height 30
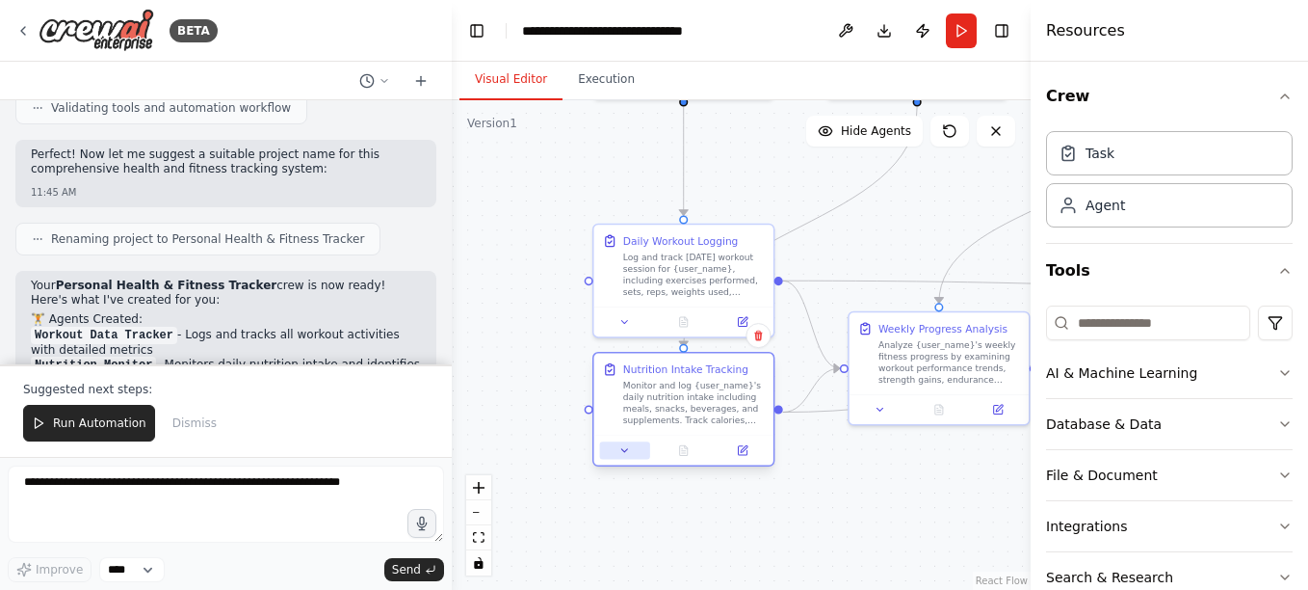
click at [626, 449] on icon at bounding box center [625, 450] width 6 height 3
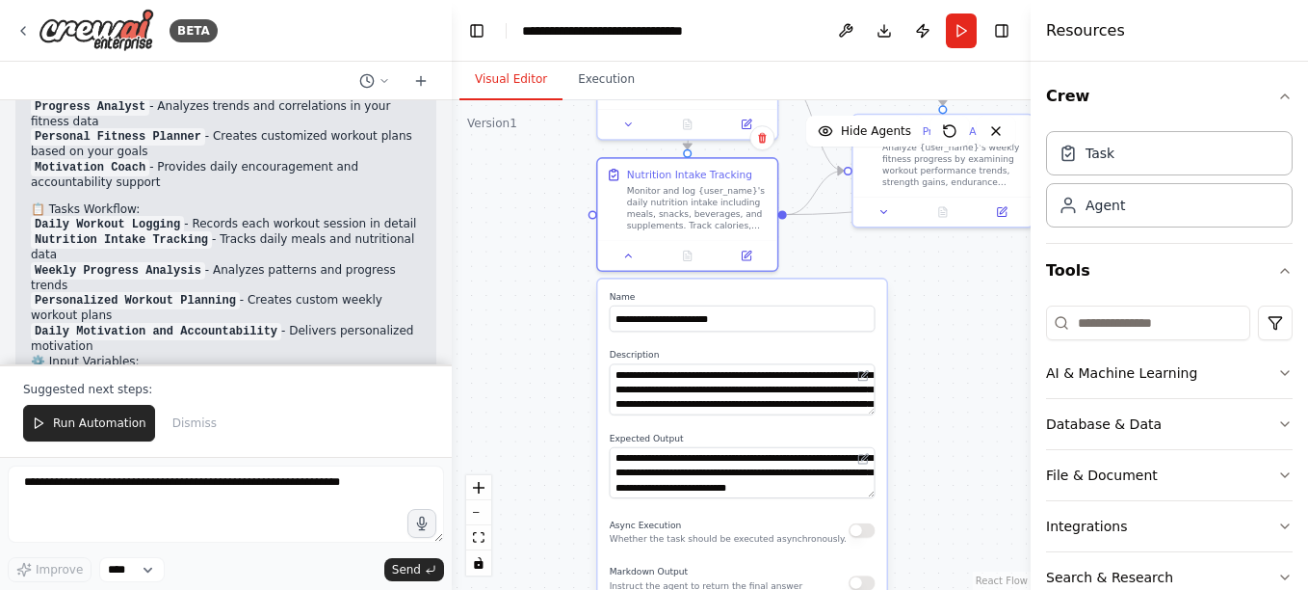
drag, startPoint x: 536, startPoint y: 505, endPoint x: 540, endPoint y: 305, distance: 199.5
click at [540, 305] on div ".deletable-edge-delete-btn { width: 20px; height: 20px; border: 0px solid #ffff…" at bounding box center [741, 344] width 579 height 489
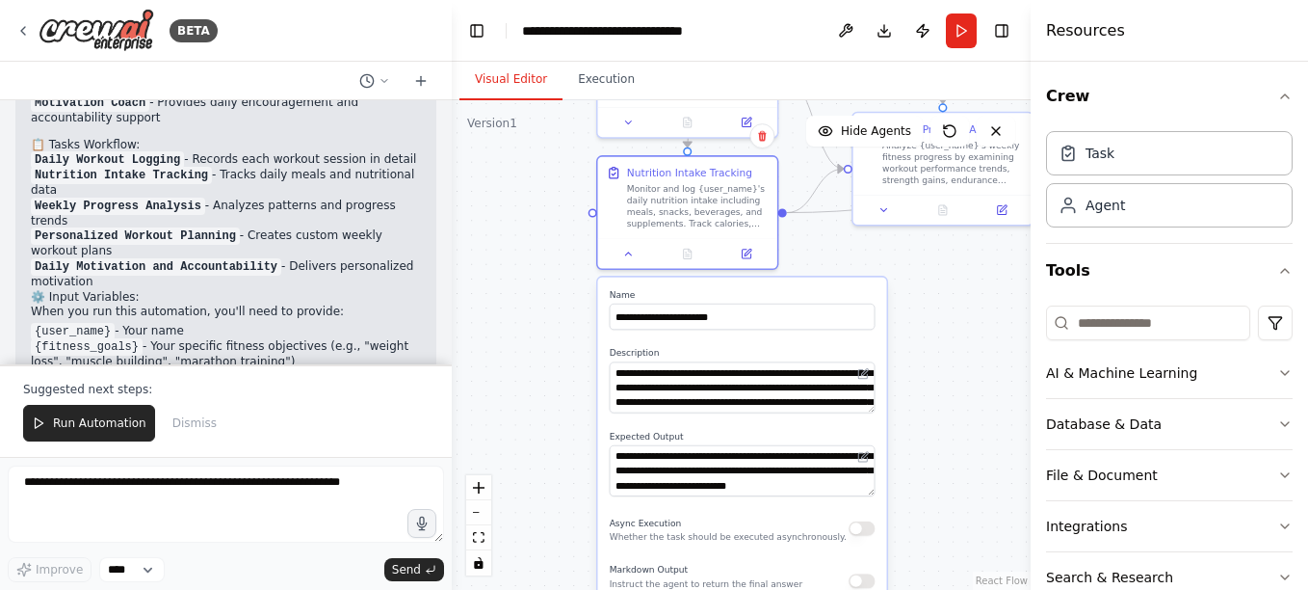
scroll to position [1873, 0]
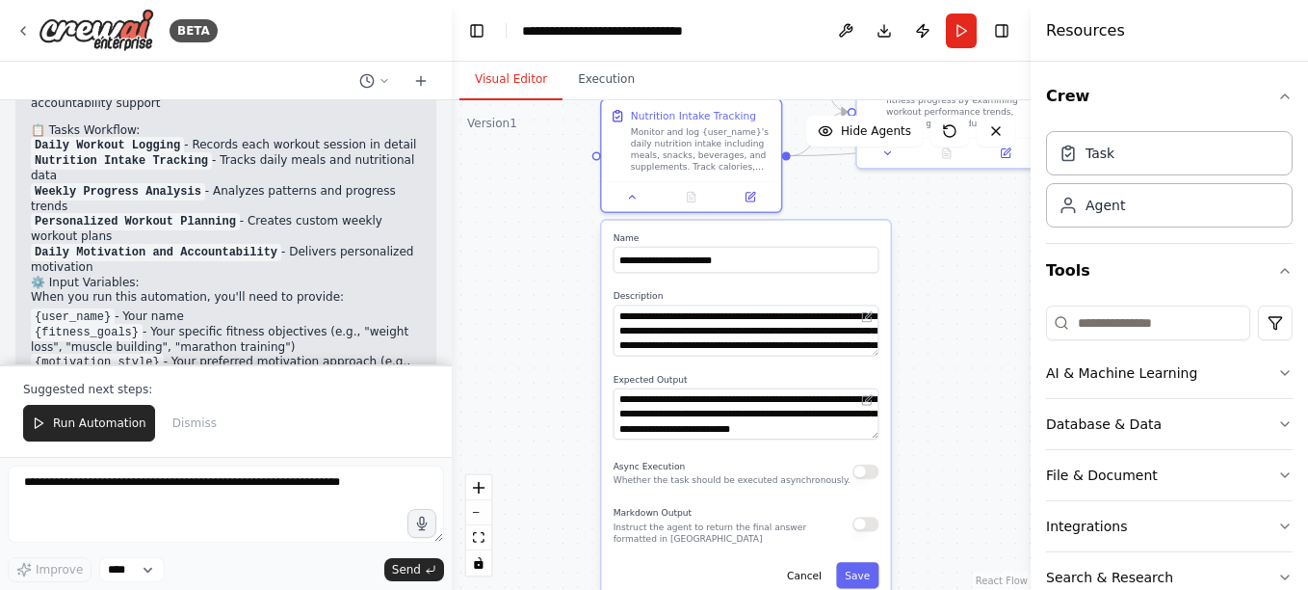
drag, startPoint x: 563, startPoint y: 470, endPoint x: 567, endPoint y: 408, distance: 62.7
click at [567, 408] on div ".deletable-edge-delete-btn { width: 20px; height: 20px; border: 0px solid #ffff…" at bounding box center [741, 344] width 579 height 489
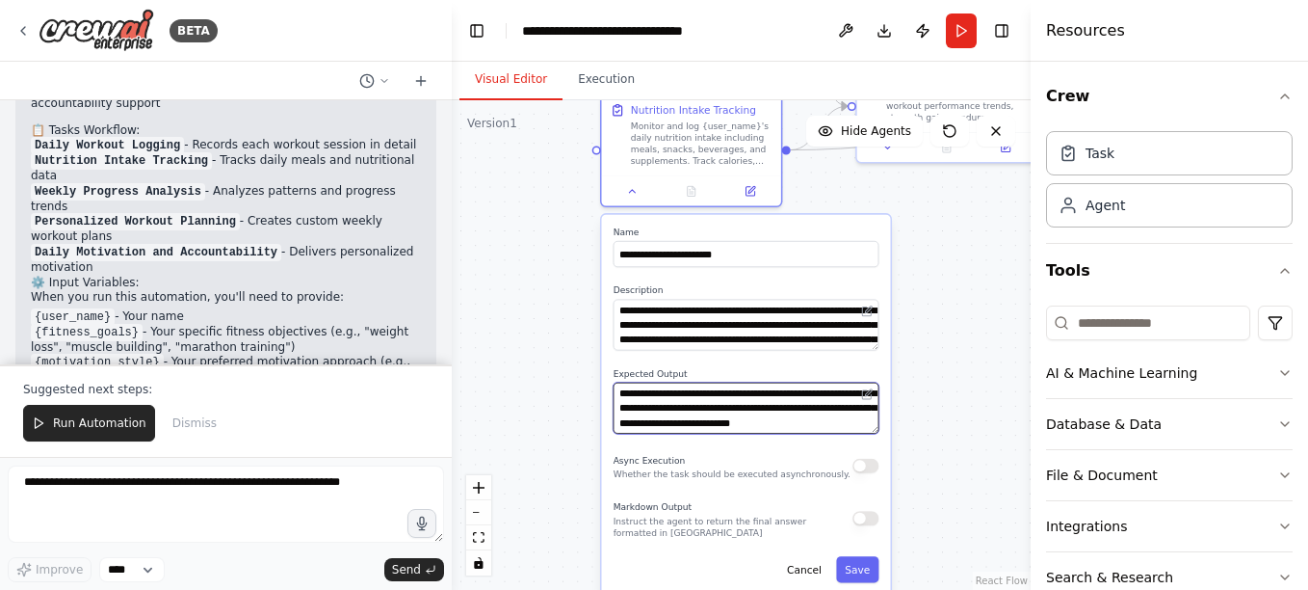
scroll to position [19, 0]
click at [941, 377] on div ".deletable-edge-delete-btn { width: 20px; height: 20px; border: 0px solid #ffff…" at bounding box center [741, 344] width 579 height 489
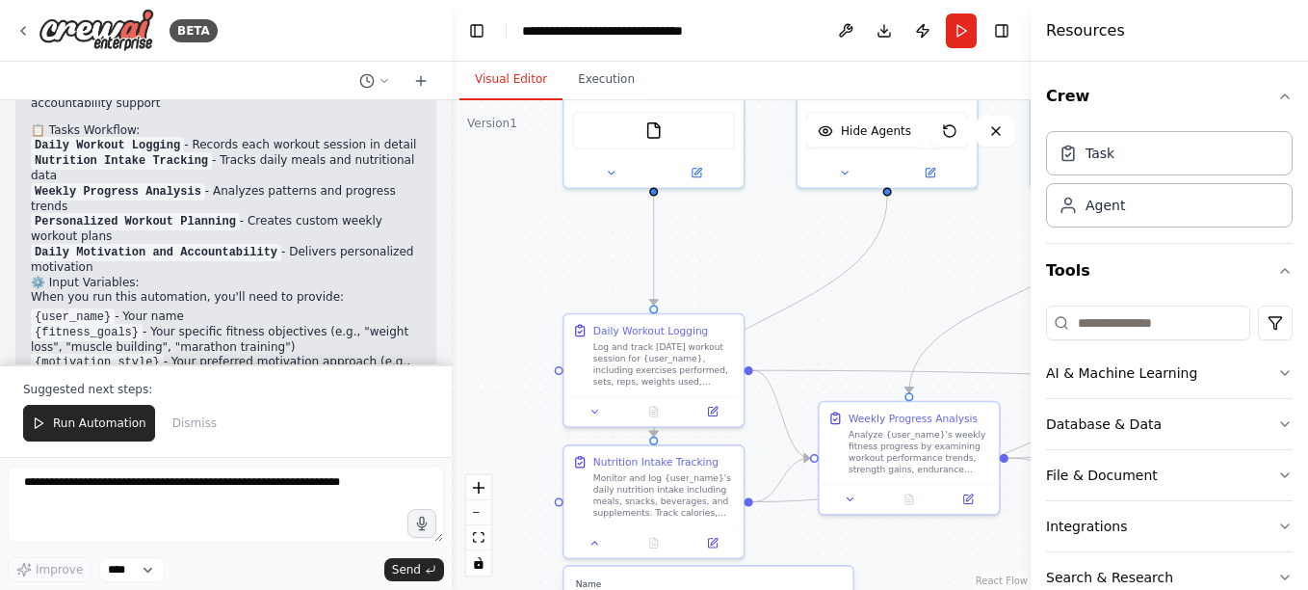
drag, startPoint x: 989, startPoint y: 287, endPoint x: 956, endPoint y: 639, distance: 353.2
click at [956, 589] on html "BETA Set up a crew that tracks your workouts, monitors nutrition intake, analyz…" at bounding box center [654, 295] width 1308 height 590
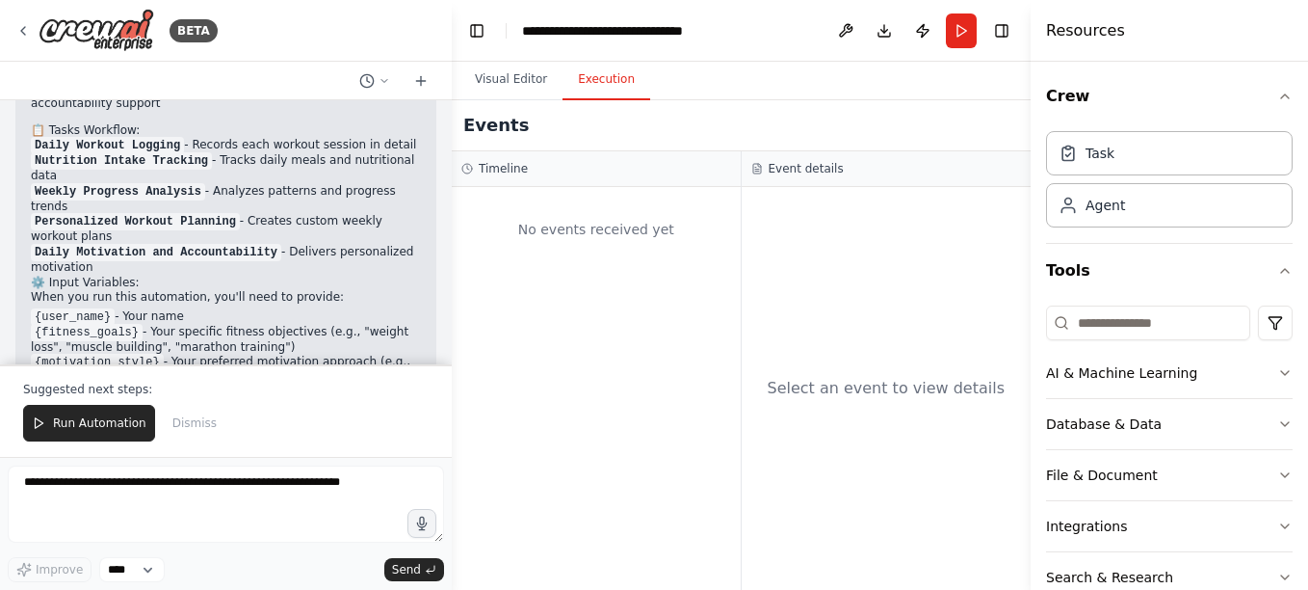
click at [598, 78] on button "Execution" at bounding box center [607, 80] width 88 height 40
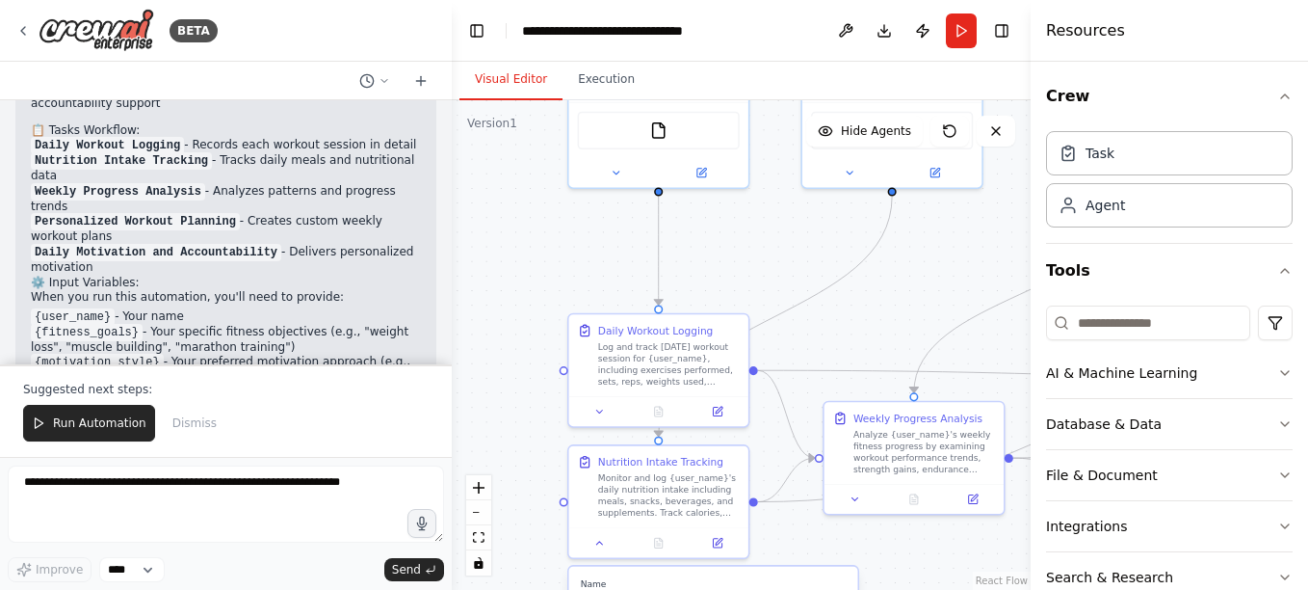
click at [533, 84] on button "Visual Editor" at bounding box center [511, 80] width 103 height 40
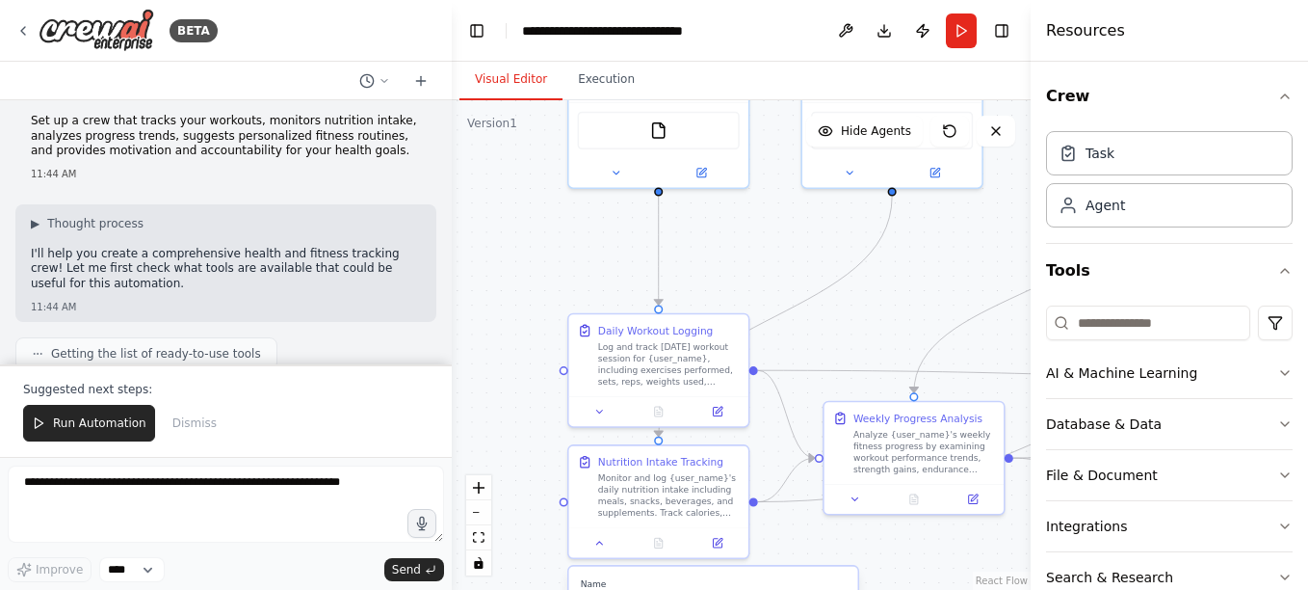
scroll to position [0, 0]
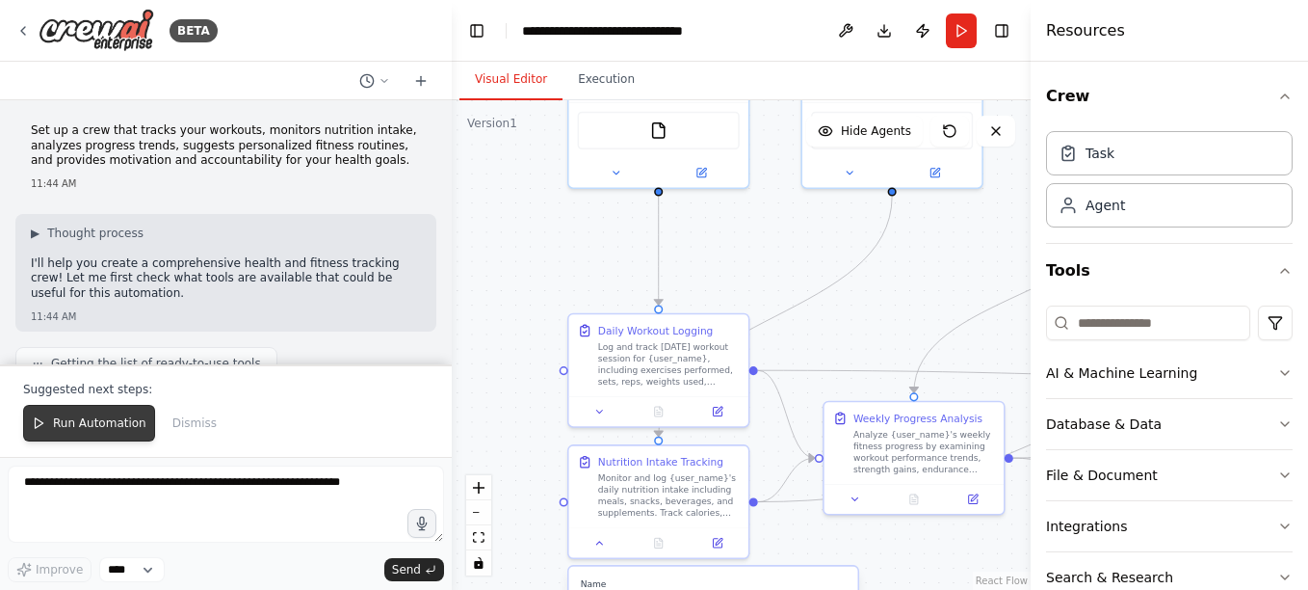
click at [109, 422] on span "Run Automation" at bounding box center [99, 422] width 93 height 15
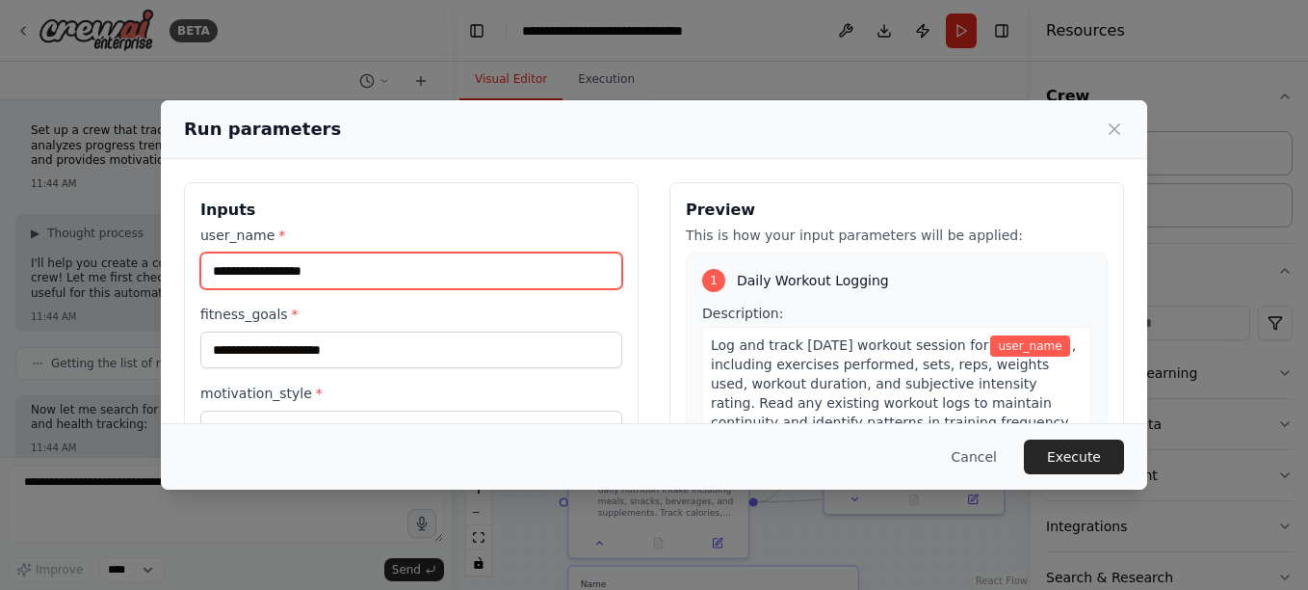
click at [355, 275] on input "user_name *" at bounding box center [411, 270] width 422 height 37
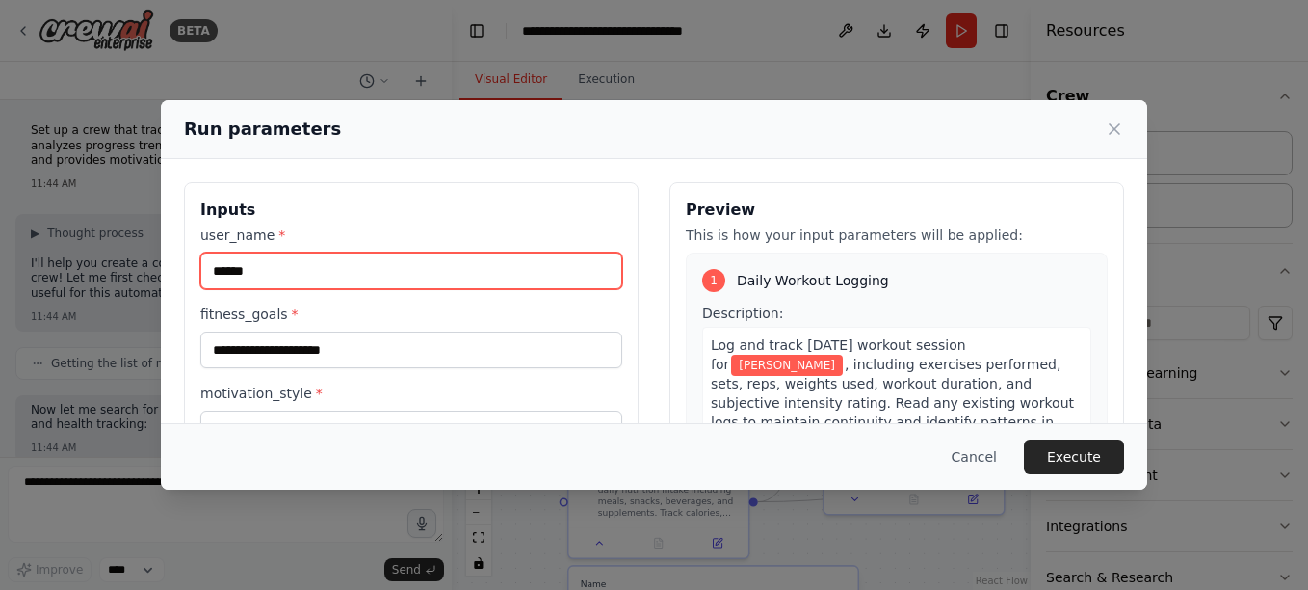
type input "******"
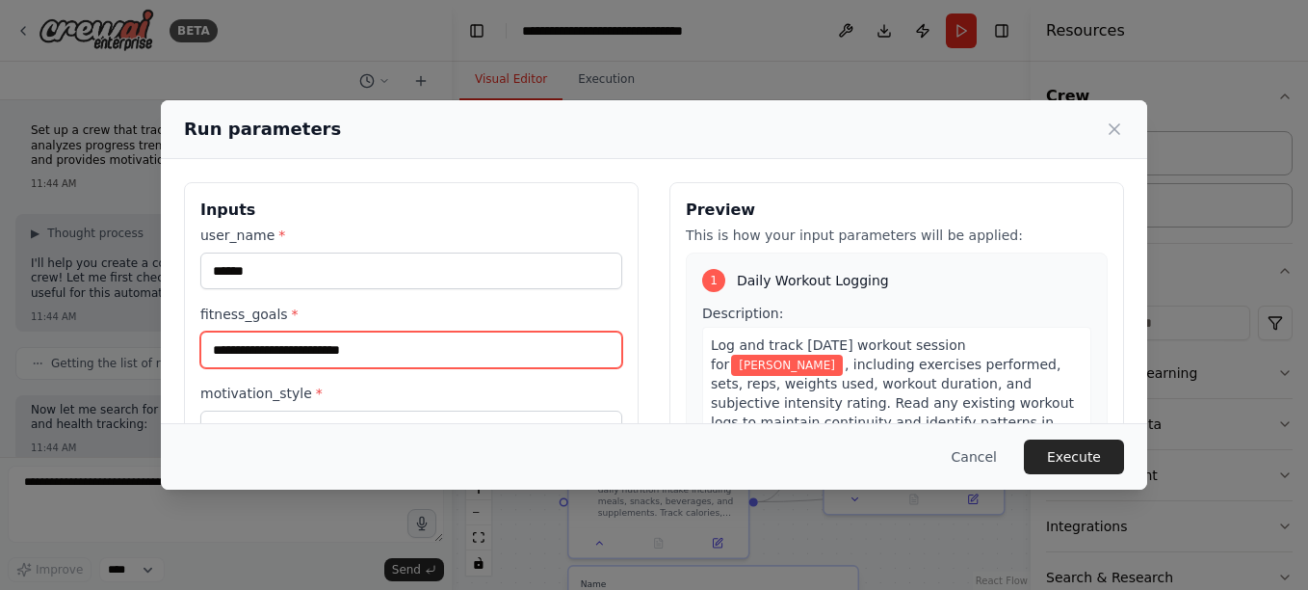
type input "**********"
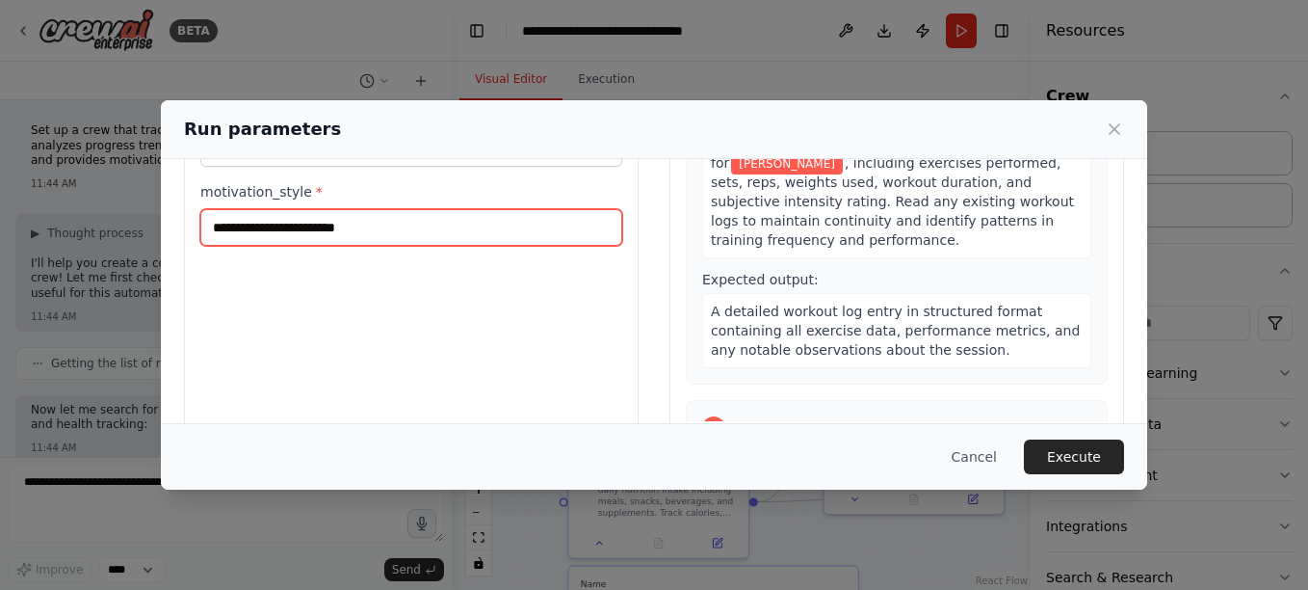
scroll to position [203, 0]
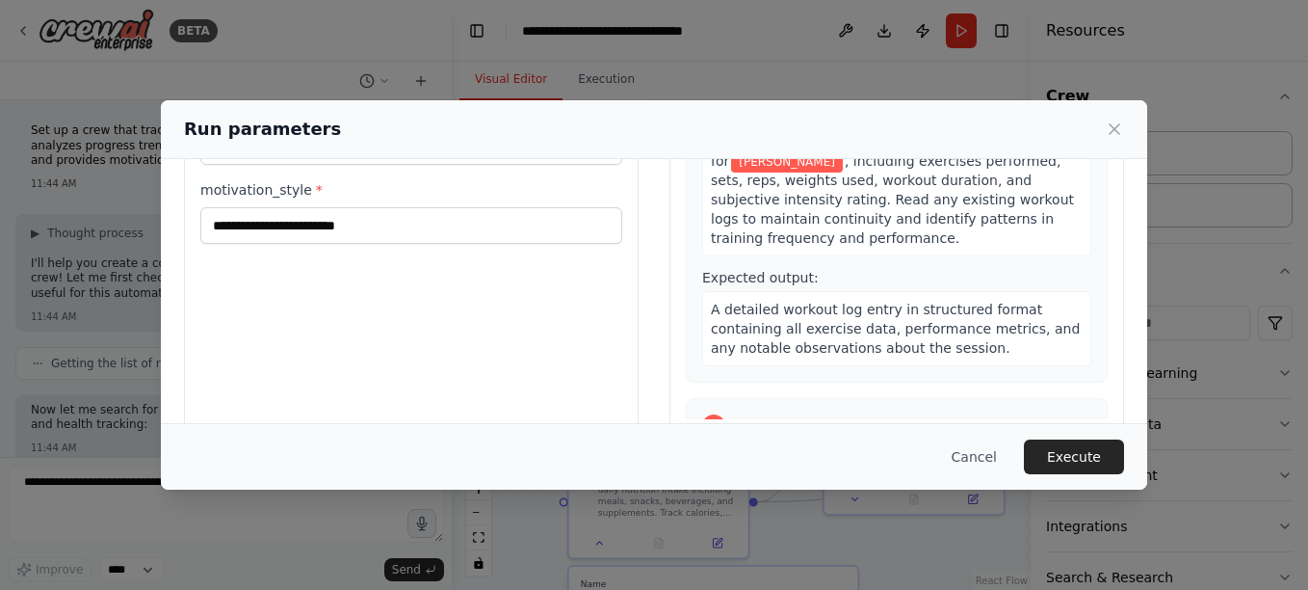
click at [286, 187] on label "motivation_style *" at bounding box center [411, 189] width 422 height 19
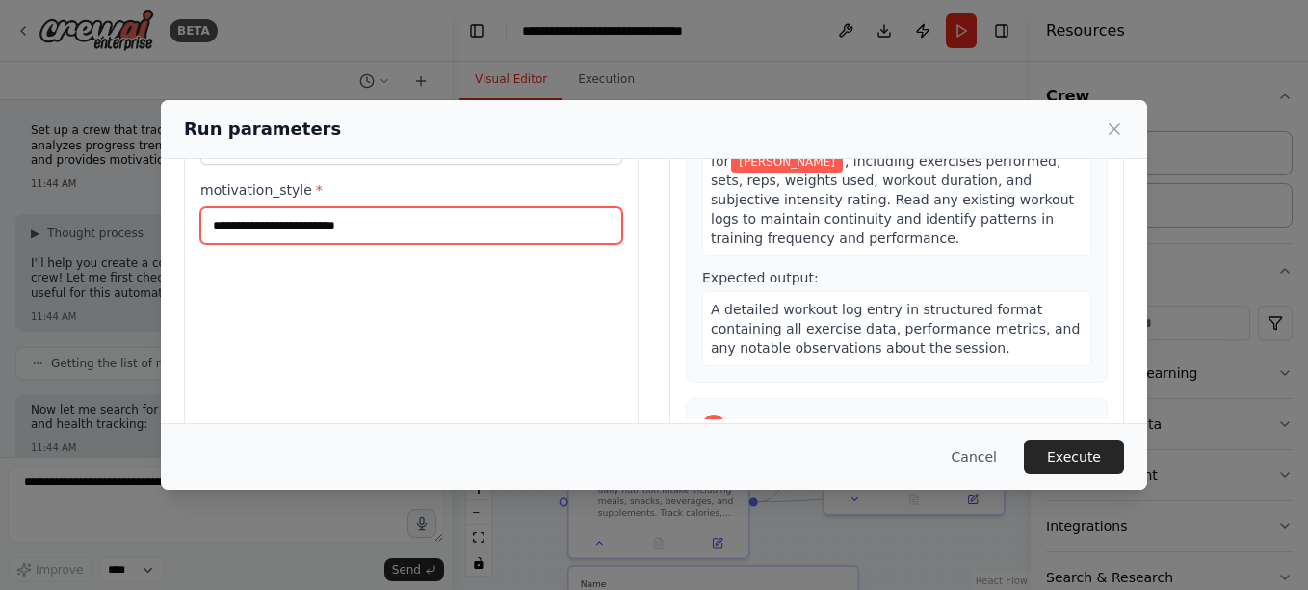
click at [286, 207] on input "motivation_style *" at bounding box center [411, 225] width 422 height 37
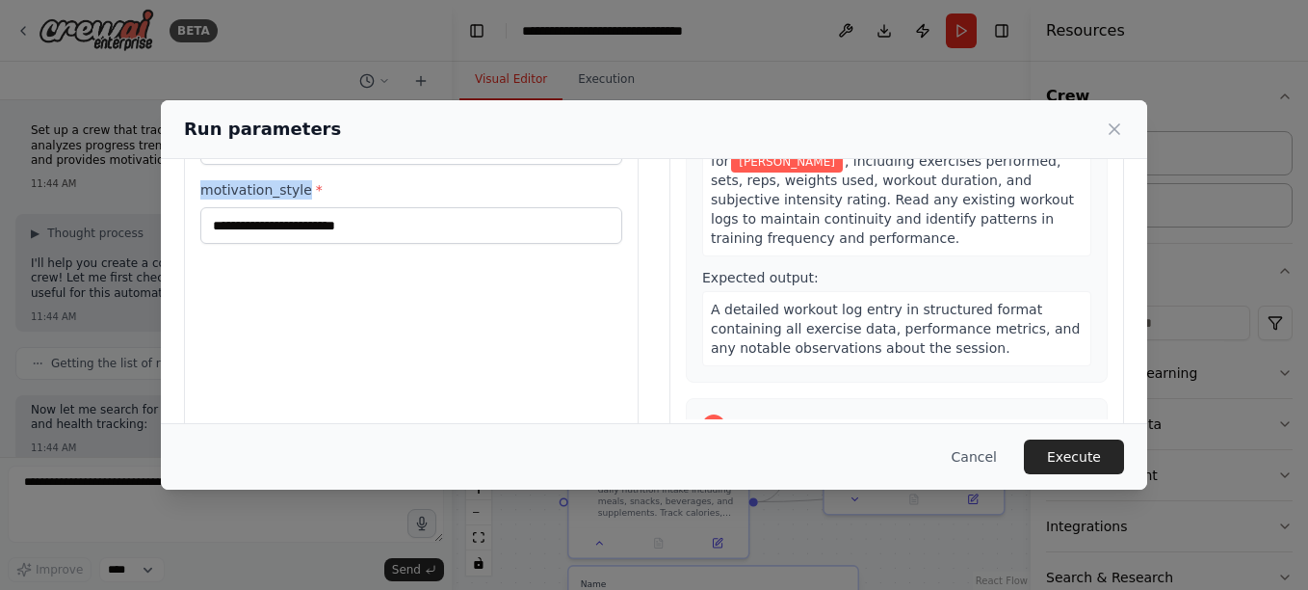
click at [286, 187] on label "motivation_style *" at bounding box center [411, 189] width 422 height 19
click at [286, 207] on input "motivation_style *" at bounding box center [411, 225] width 422 height 37
click at [286, 187] on label "motivation_style *" at bounding box center [411, 189] width 422 height 19
click at [286, 207] on input "motivation_style *" at bounding box center [411, 225] width 422 height 37
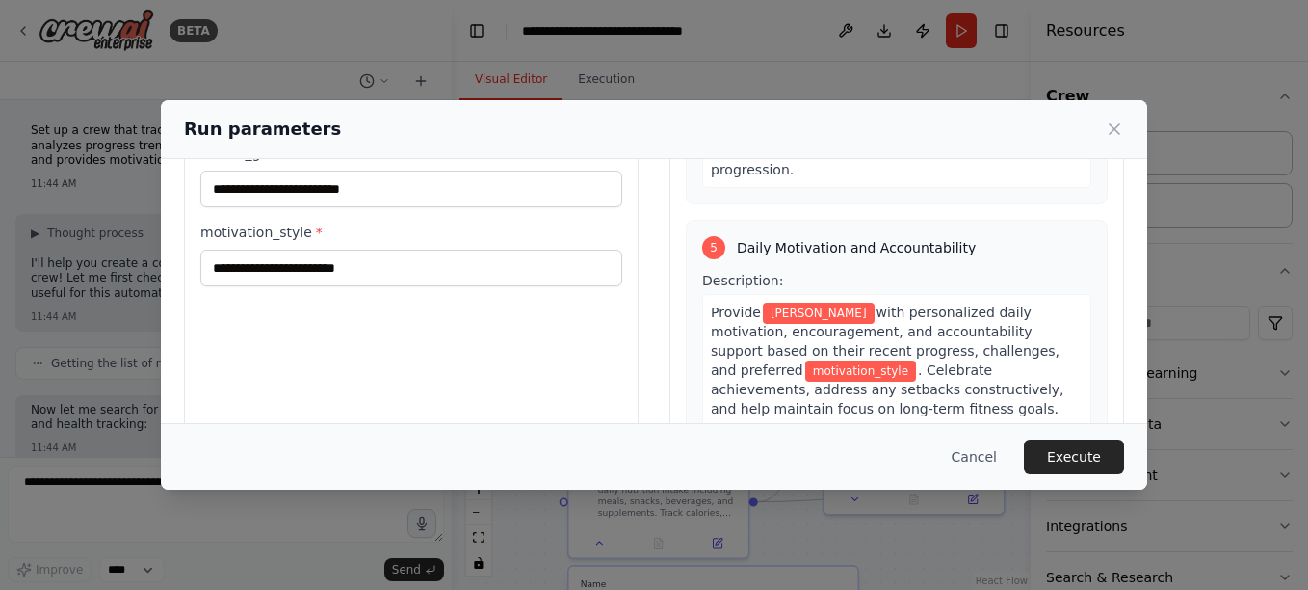
scroll to position [1374, 0]
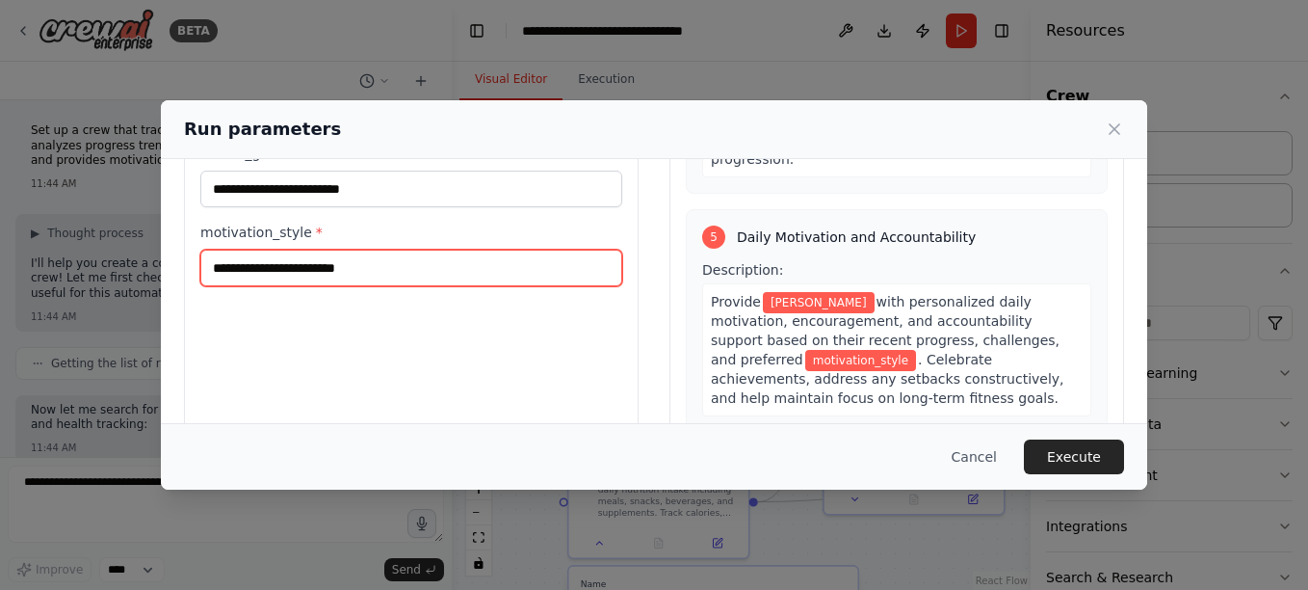
click at [328, 266] on input "motivation_style *" at bounding box center [411, 268] width 422 height 37
paste input "**********"
type input "**********"
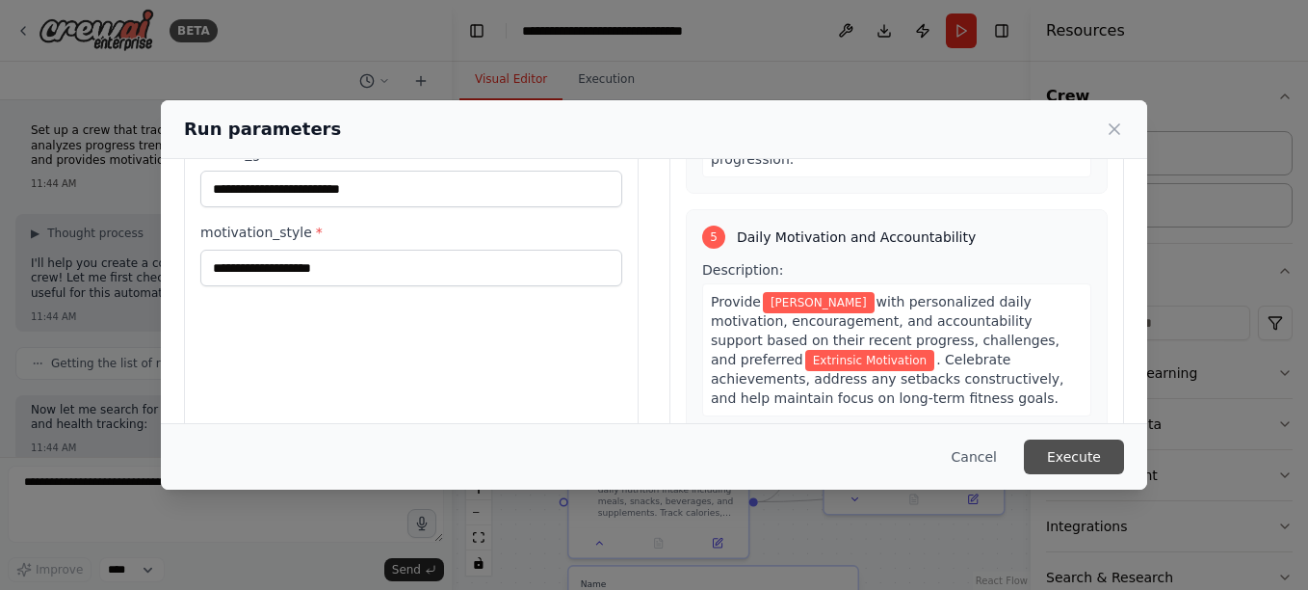
click at [1063, 461] on button "Execute" at bounding box center [1074, 456] width 100 height 35
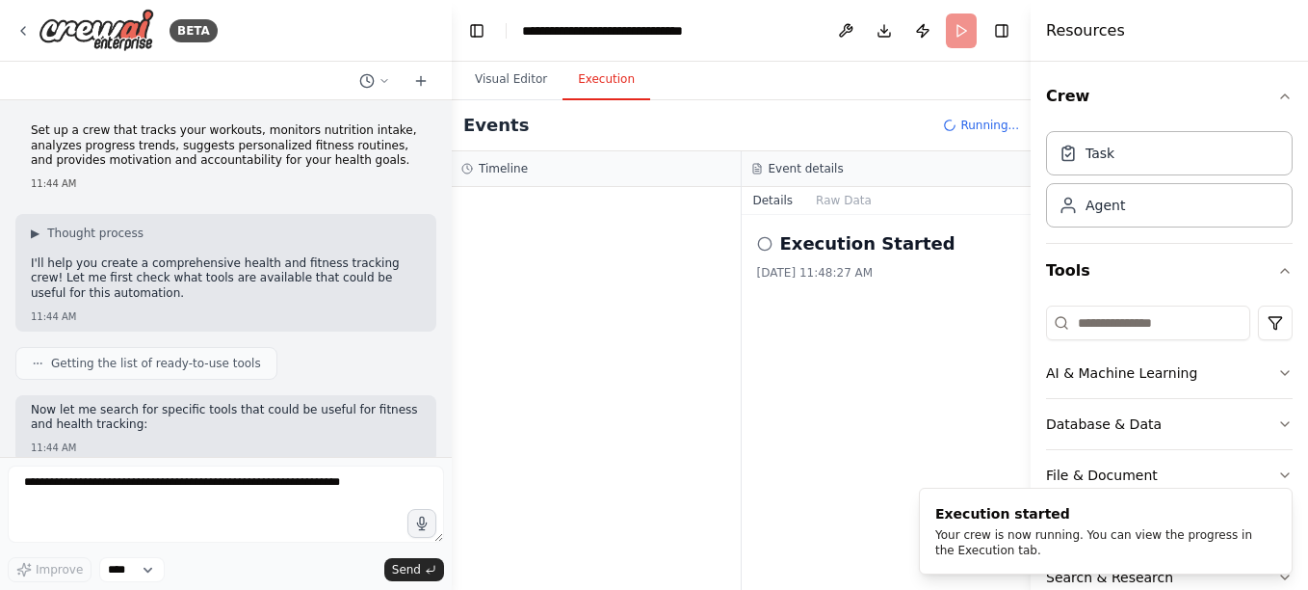
click at [596, 78] on button "Execution" at bounding box center [607, 80] width 88 height 40
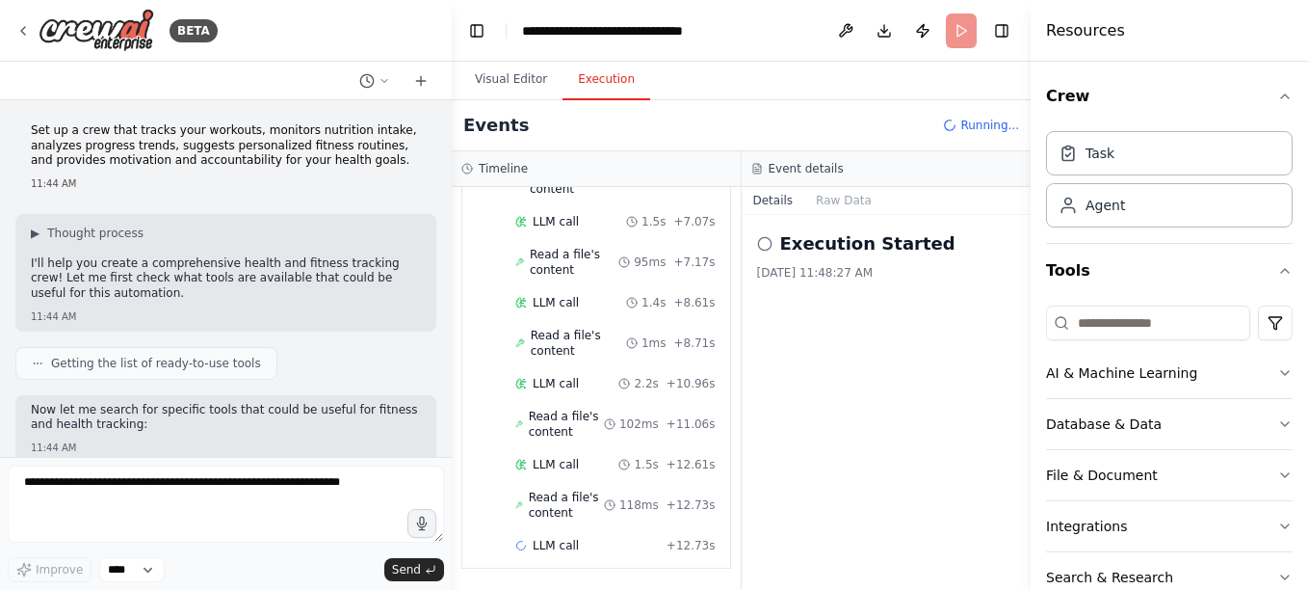
scroll to position [7, 0]
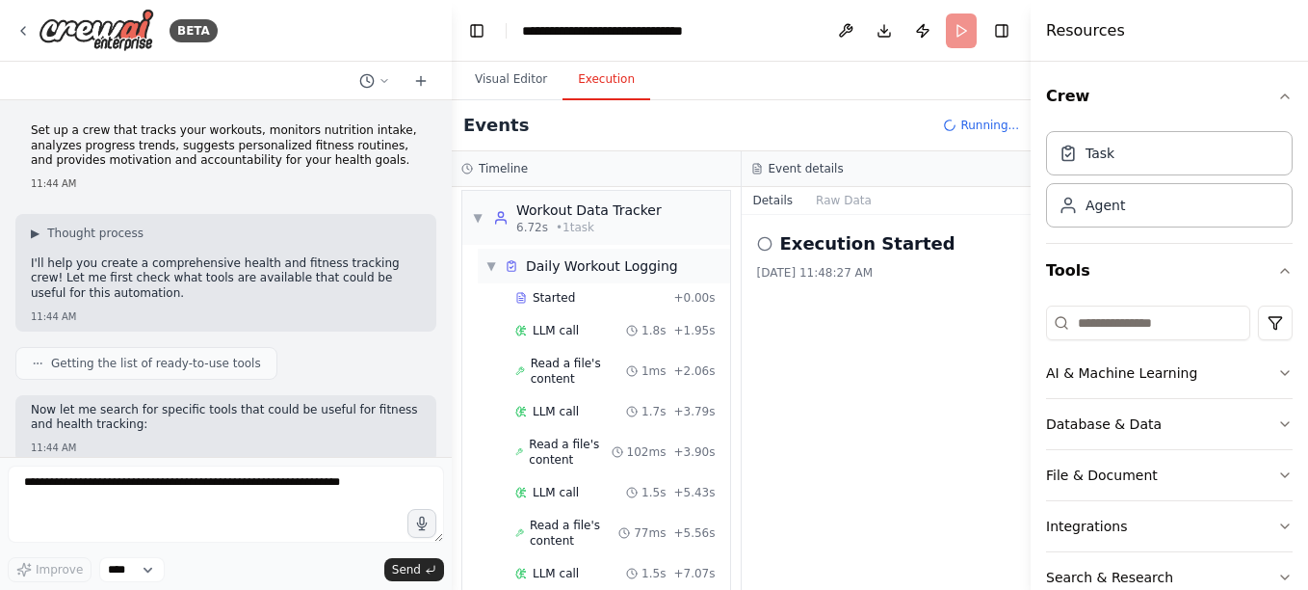
click at [488, 263] on div "▼ Daily Workout Logging Started + 0.00s LLM call 1.8s + 1.95s Read a file's con…" at bounding box center [604, 599] width 252 height 700
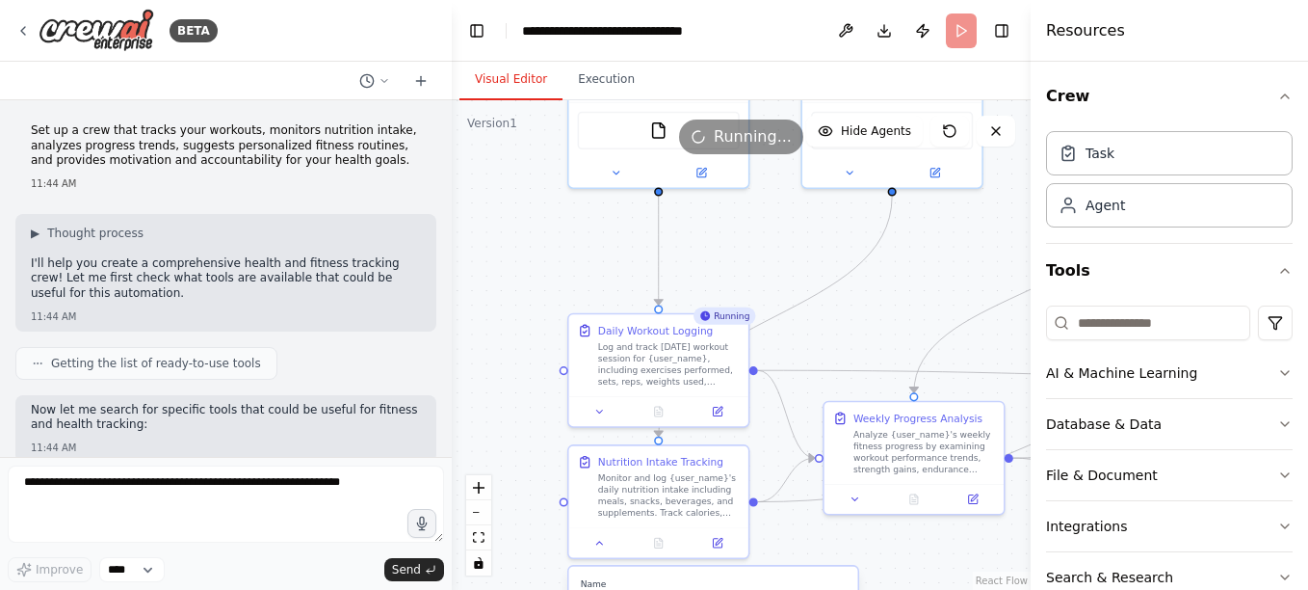
scroll to position [0, 0]
click at [526, 85] on button "Visual Editor" at bounding box center [511, 80] width 103 height 40
click at [1004, 29] on button "Toggle Right Sidebar" at bounding box center [1002, 30] width 27 height 27
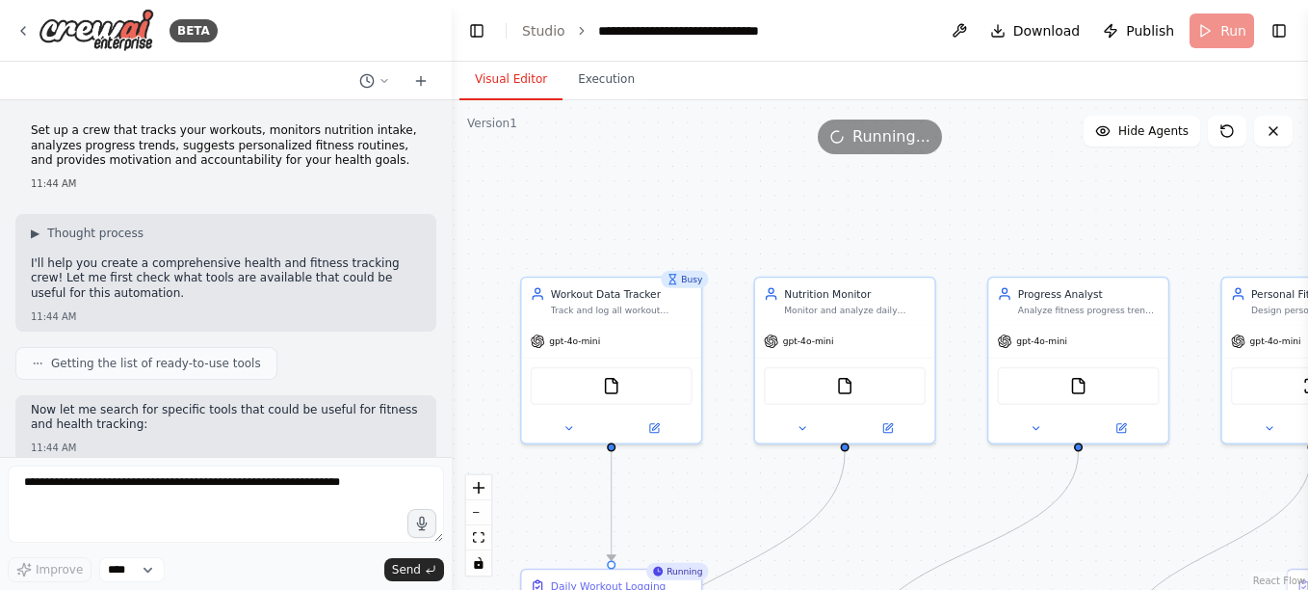
drag, startPoint x: 1117, startPoint y: 304, endPoint x: 1080, endPoint y: 583, distance: 281.8
click at [1080, 583] on div ".deletable-edge-delete-btn { width: 20px; height: 20px; border: 0px solid #ffff…" at bounding box center [880, 344] width 857 height 489
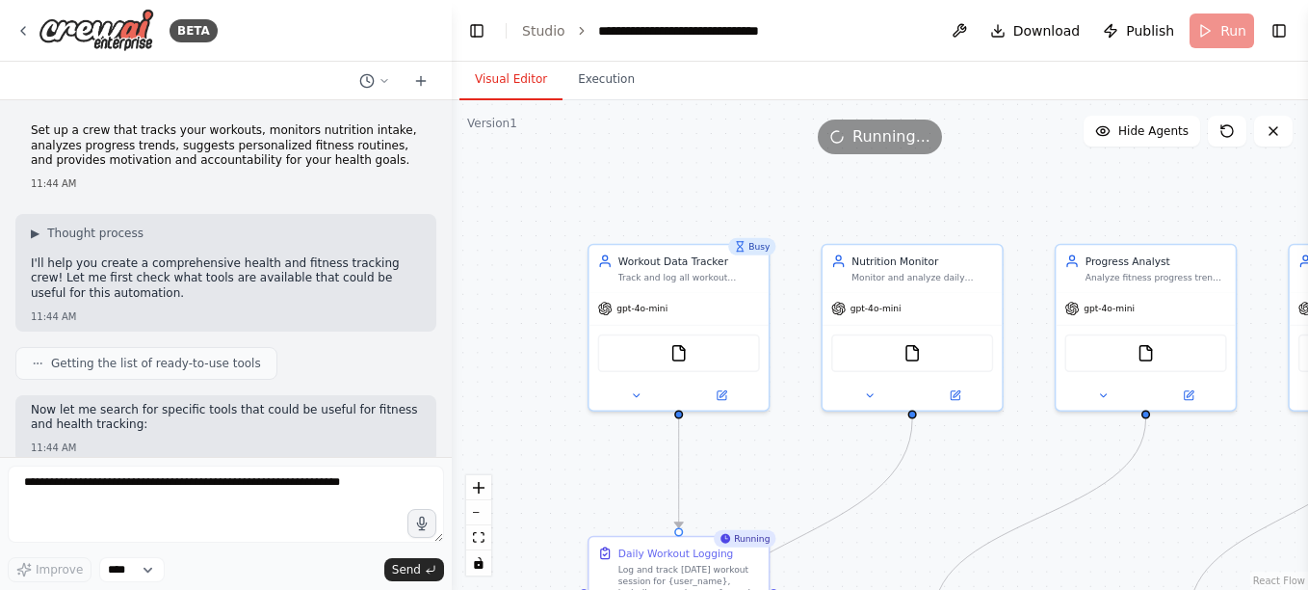
drag, startPoint x: 1005, startPoint y: 211, endPoint x: 1059, endPoint y: 153, distance: 79.1
click at [1059, 153] on div "Version 1 Show Tools Hide Agents .deletable-edge-delete-btn { width: 20px; heig…" at bounding box center [880, 344] width 857 height 489
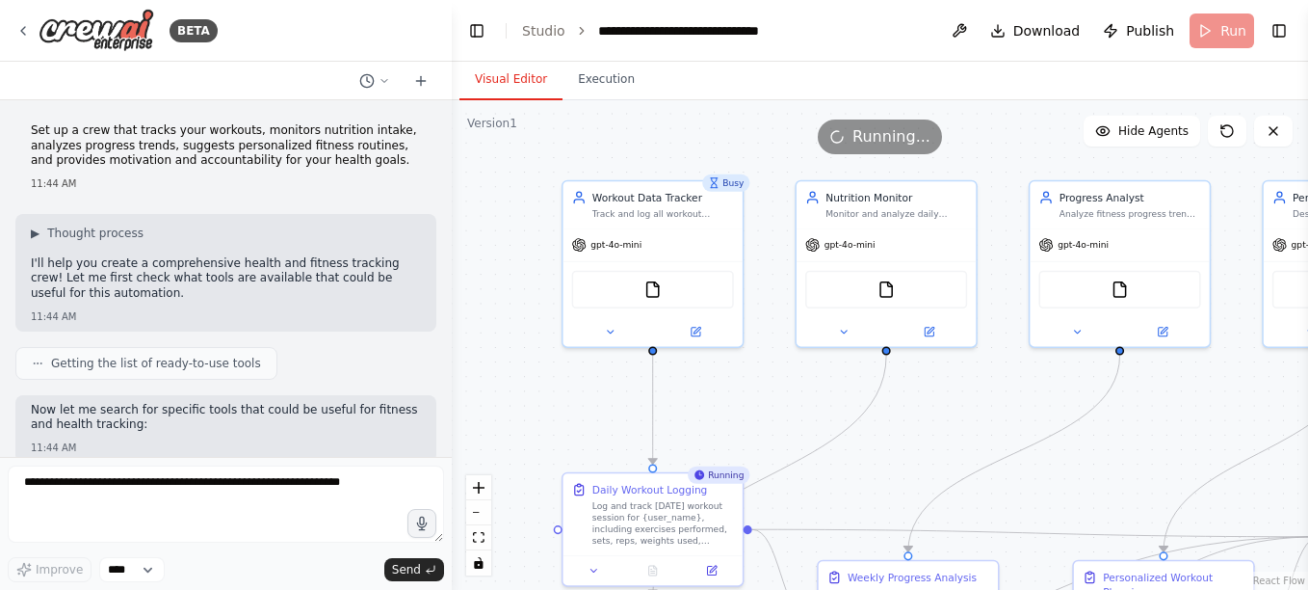
drag, startPoint x: 1024, startPoint y: 200, endPoint x: 1001, endPoint y: 139, distance: 65.9
click at [1001, 139] on div "Version 1 Show Tools Hide Agents .deletable-edge-delete-btn { width: 20px; heig…" at bounding box center [880, 344] width 857 height 489
click at [619, 256] on div "gpt-4o-mini" at bounding box center [653, 242] width 179 height 32
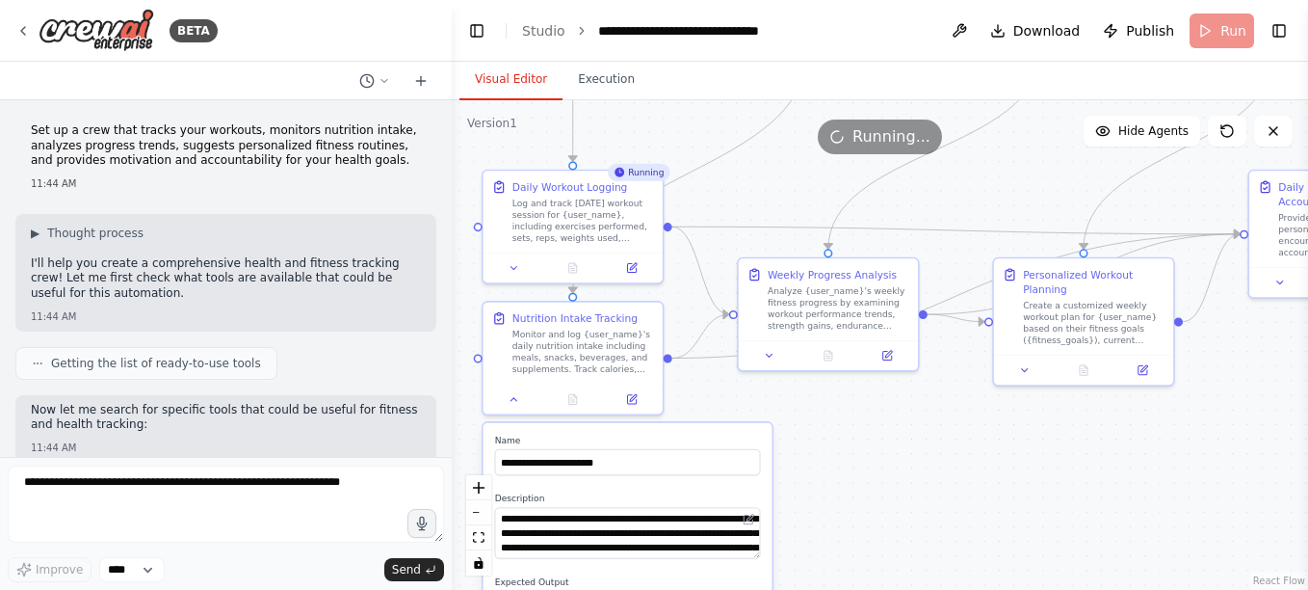
drag, startPoint x: 898, startPoint y: 462, endPoint x: 813, endPoint y: 154, distance: 319.8
click at [813, 154] on div ".deletable-edge-delete-btn { width: 20px; height: 20px; border: 0px solid #ffff…" at bounding box center [880, 344] width 857 height 489
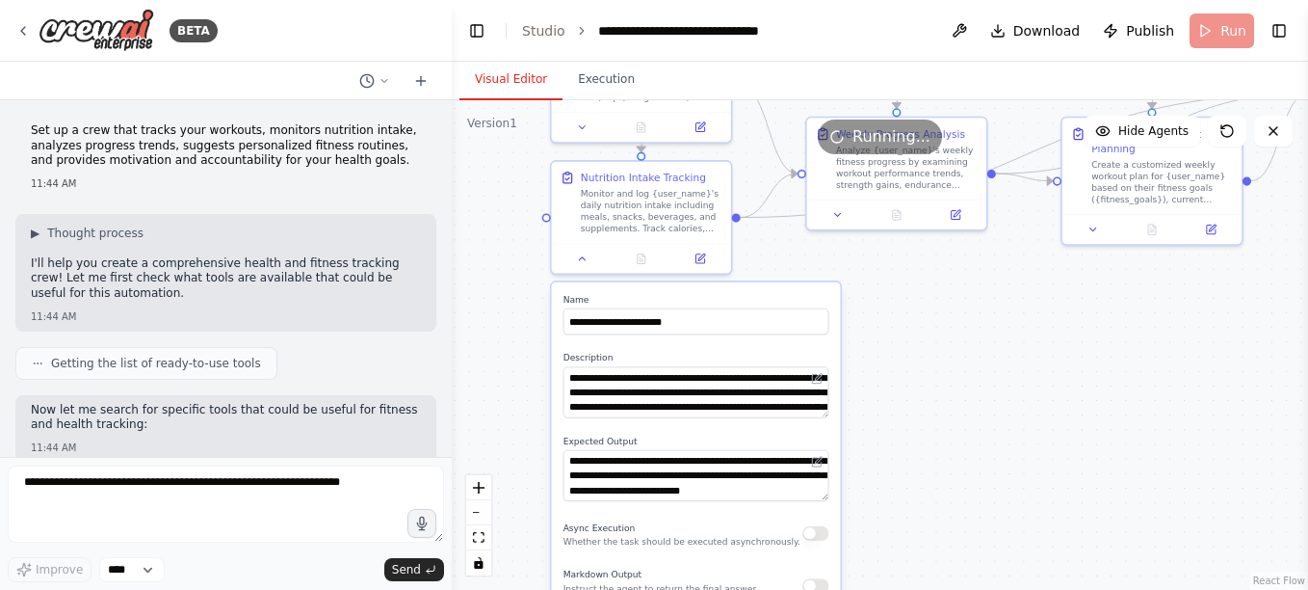
drag, startPoint x: 904, startPoint y: 513, endPoint x: 980, endPoint y: 368, distance: 163.3
click at [980, 368] on div ".deletable-edge-delete-btn { width: 20px; height: 20px; border: 0px solid #ffff…" at bounding box center [880, 344] width 857 height 489
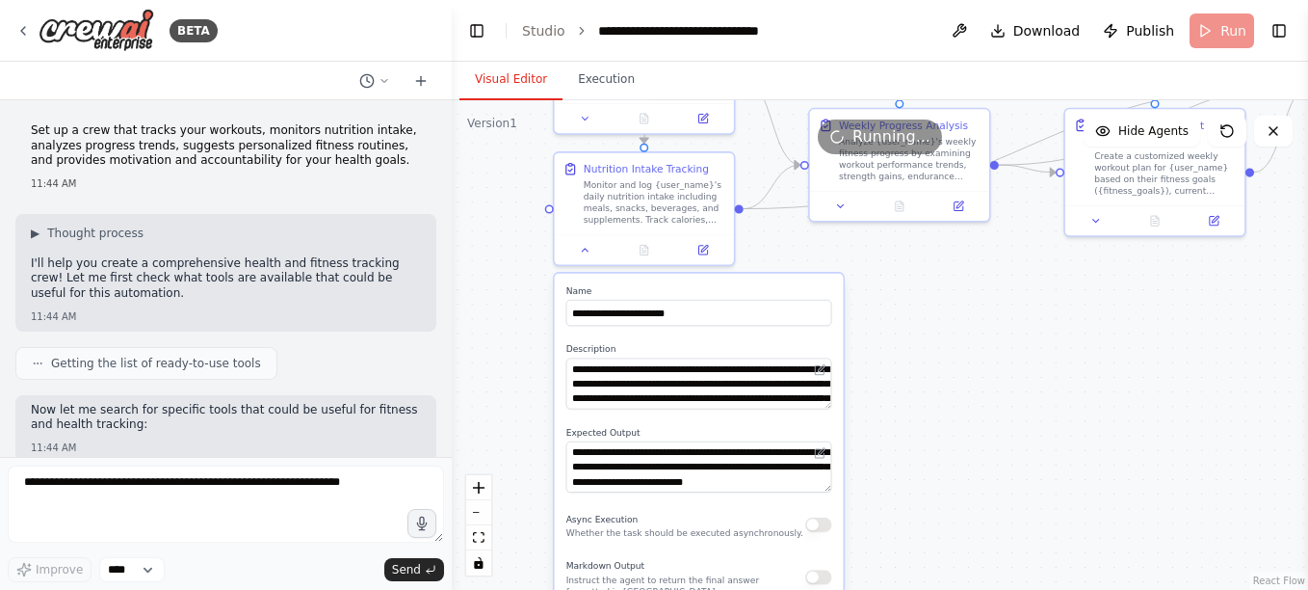
click at [980, 368] on div ".deletable-edge-delete-btn { width: 20px; height: 20px; border: 0px solid #ffff…" at bounding box center [880, 344] width 857 height 489
click at [595, 259] on div at bounding box center [644, 246] width 179 height 30
click at [584, 252] on icon at bounding box center [586, 247] width 12 height 12
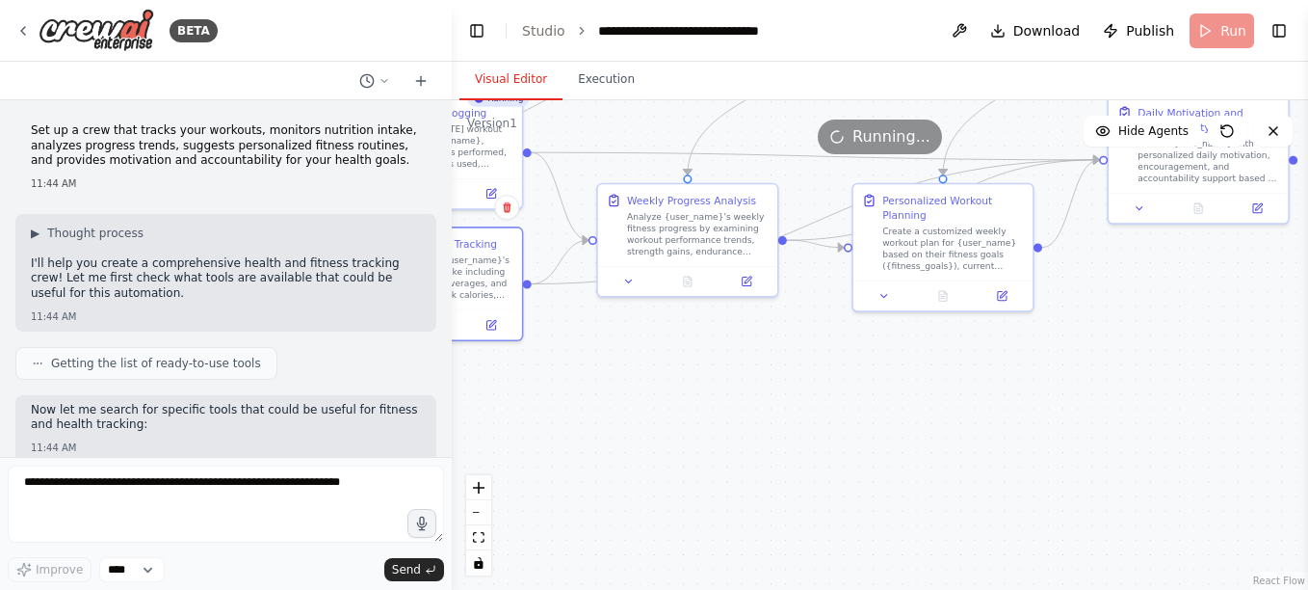
drag, startPoint x: 893, startPoint y: 386, endPoint x: 680, endPoint y: 462, distance: 226.1
click at [680, 462] on div ".deletable-edge-delete-btn { width: 20px; height: 20px; border: 0px solid #ffff…" at bounding box center [880, 344] width 857 height 489
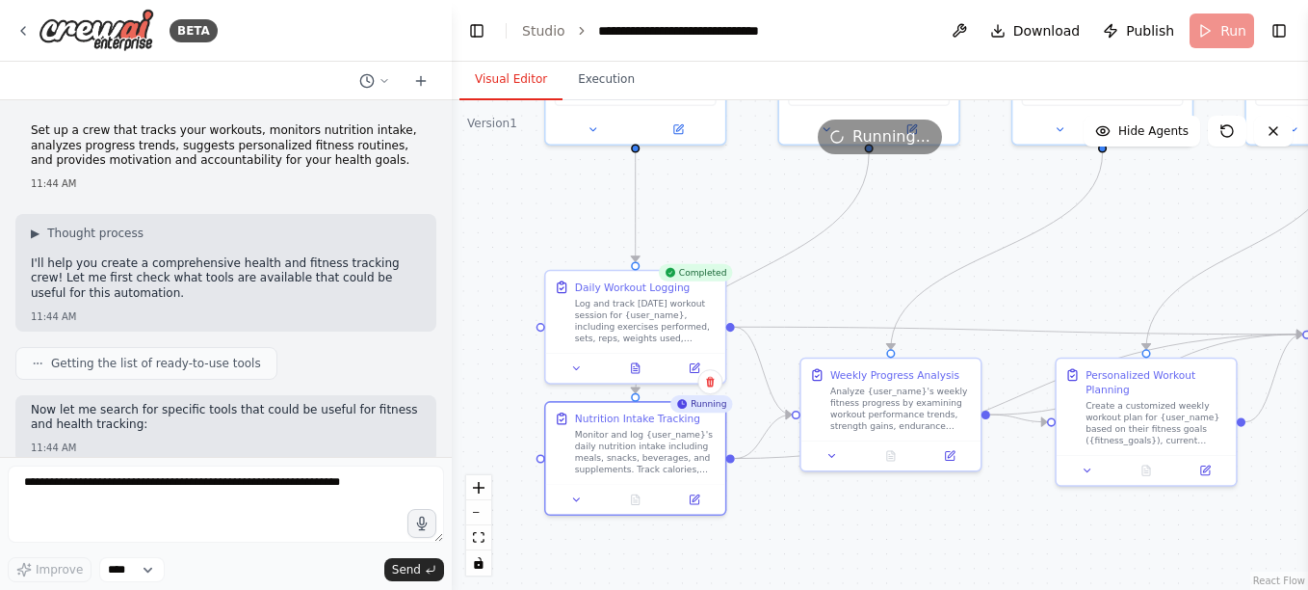
drag, startPoint x: 727, startPoint y: 419, endPoint x: 941, endPoint y: 601, distance: 281.7
click at [941, 589] on html "BETA Set up a crew that tracks your workouts, monitors nutrition intake, analyz…" at bounding box center [654, 295] width 1308 height 590
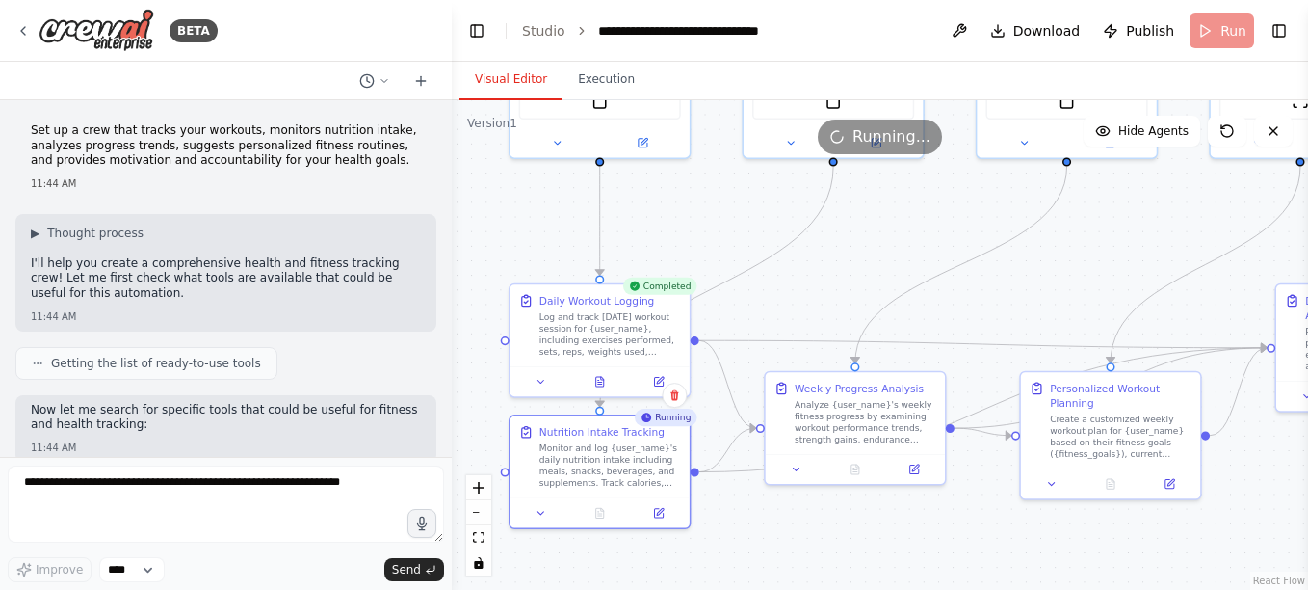
drag, startPoint x: 775, startPoint y: 190, endPoint x: 687, endPoint y: 114, distance: 116.1
click at [687, 114] on div ".deletable-edge-delete-btn { width: 20px; height: 20px; border: 0px solid #ffff…" at bounding box center [880, 344] width 857 height 489
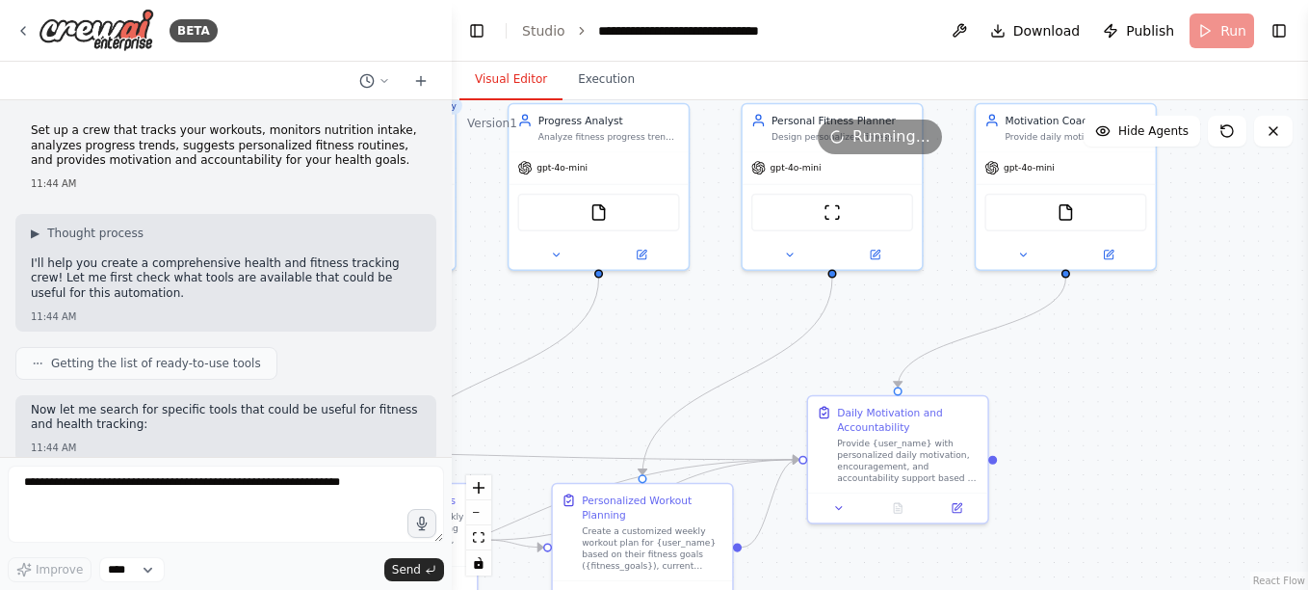
drag, startPoint x: 1006, startPoint y: 221, endPoint x: 579, endPoint y: 413, distance: 468.3
click at [579, 413] on div ".deletable-edge-delete-btn { width: 20px; height: 20px; border: 0px solid #ffff…" at bounding box center [880, 344] width 857 height 489
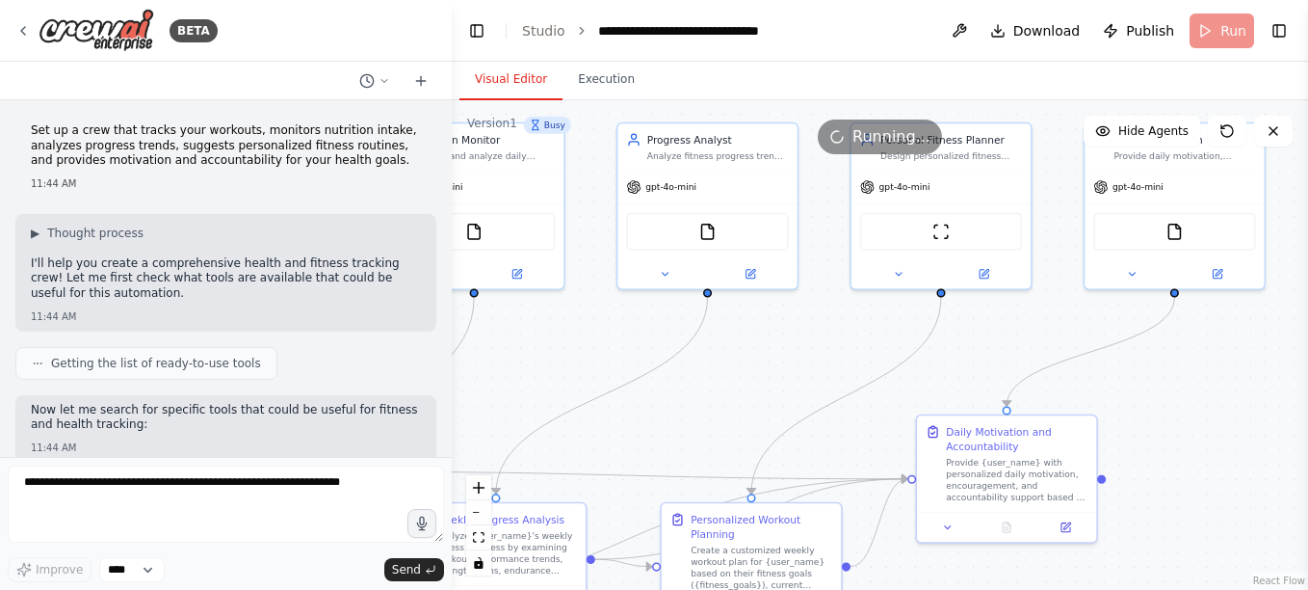
drag, startPoint x: 1143, startPoint y: 432, endPoint x: 1252, endPoint y: 450, distance: 110.4
click at [1252, 450] on div ".deletable-edge-delete-btn { width: 20px; height: 20px; border: 0px solid #ffff…" at bounding box center [880, 344] width 857 height 489
